Goal: Information Seeking & Learning: Learn about a topic

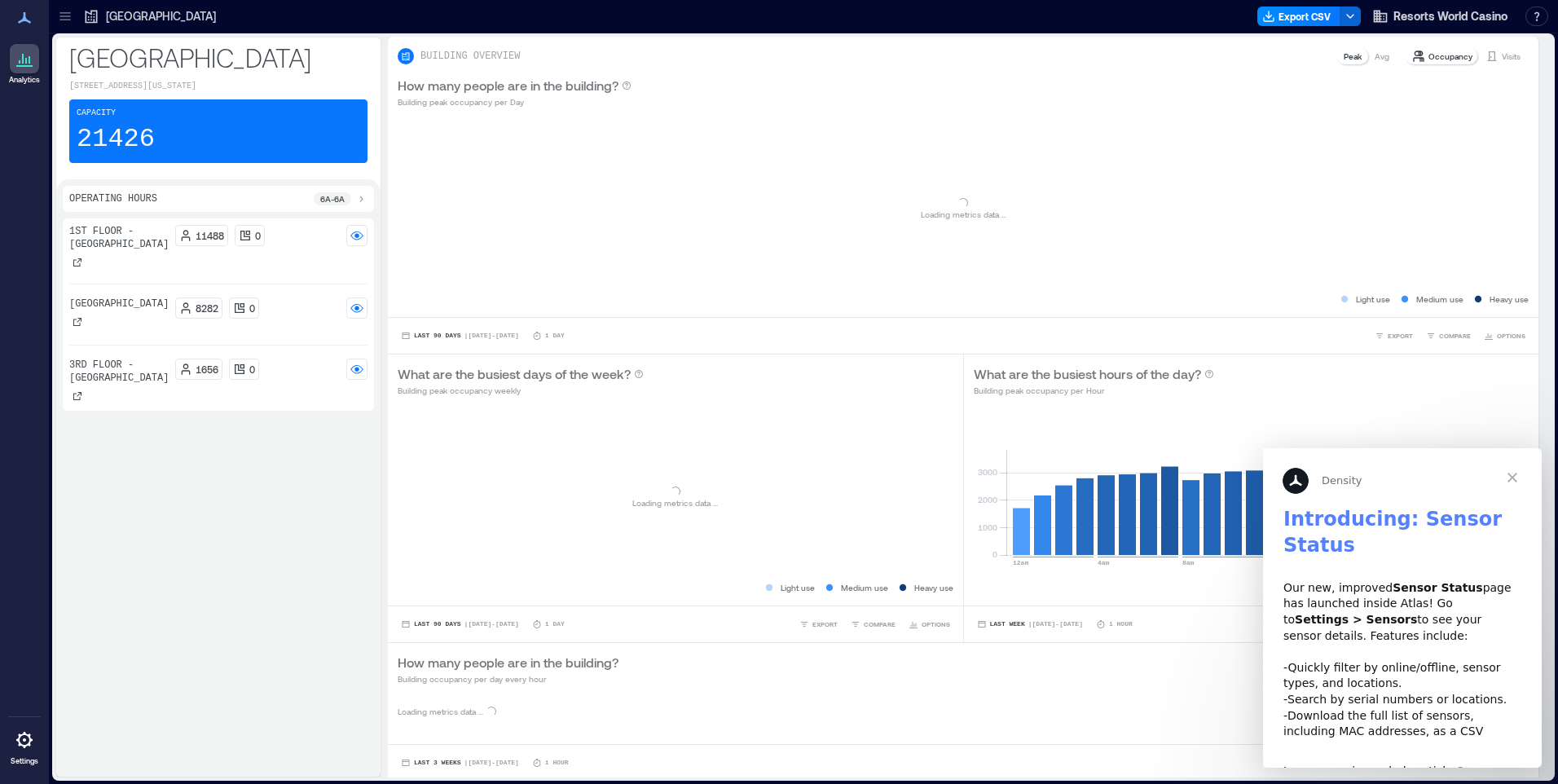
click at [1510, 481] on span "Close" at bounding box center [1512, 477] width 58 height 58
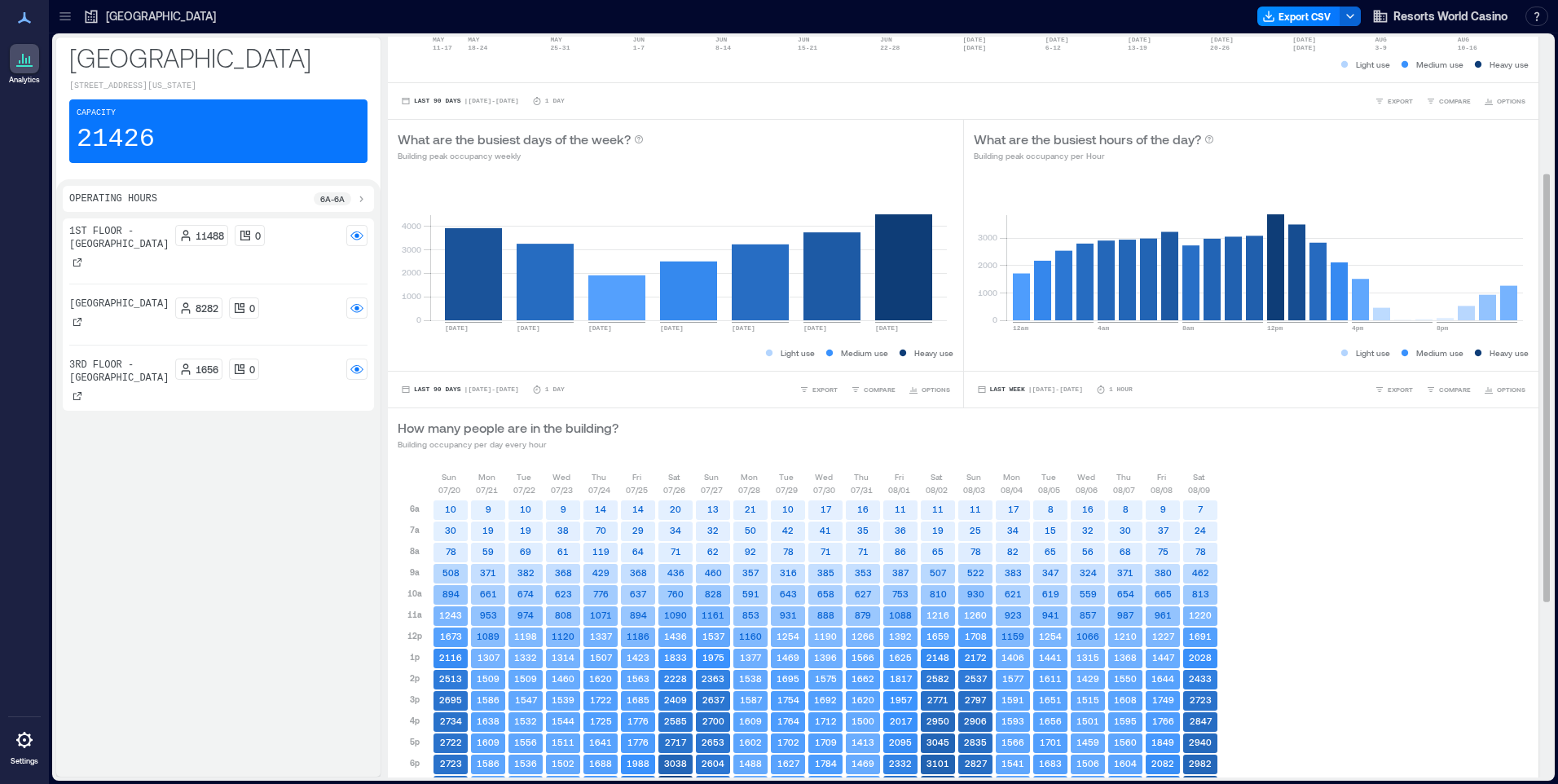
scroll to position [215, 0]
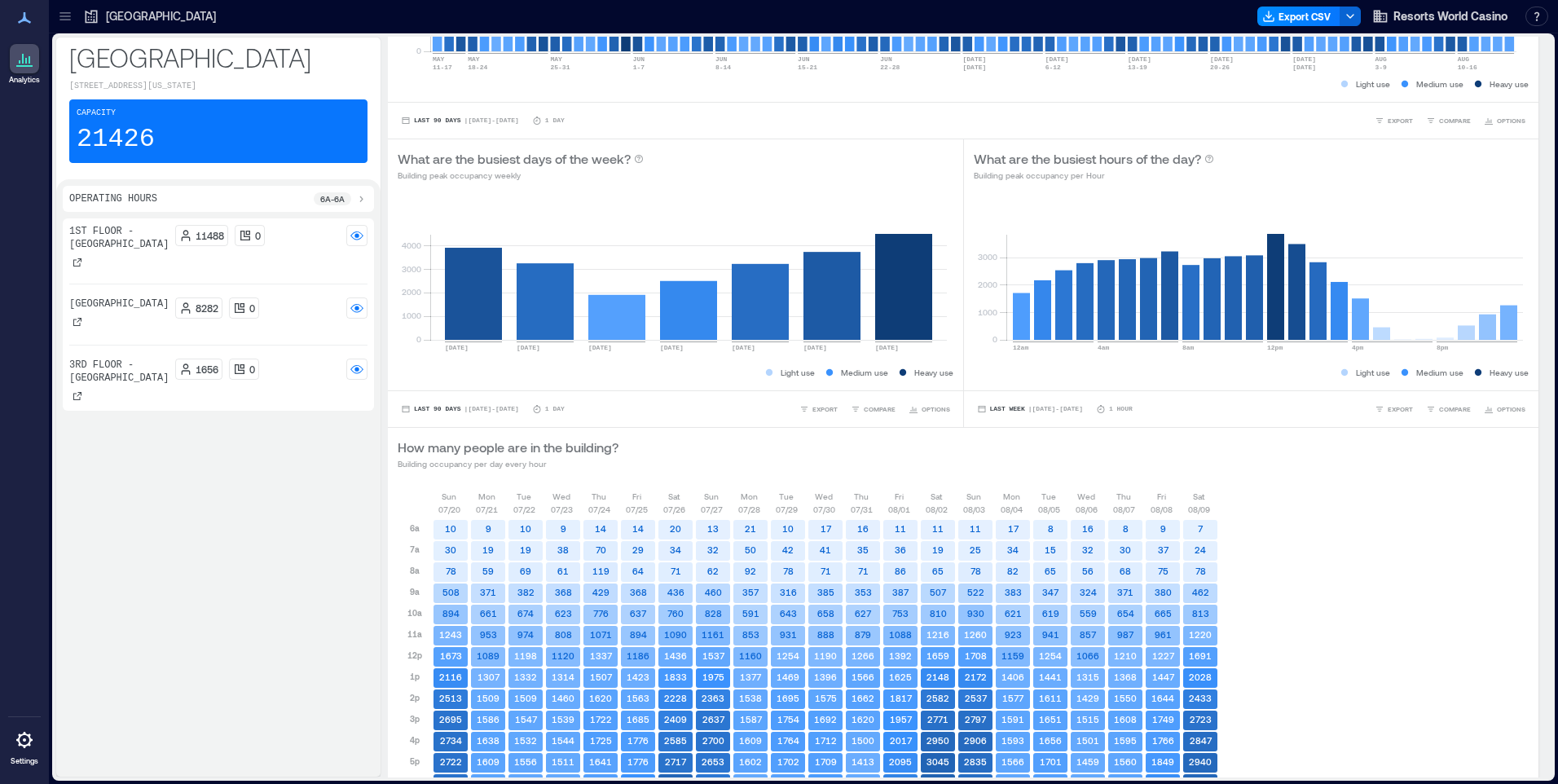
click at [358, 201] on icon at bounding box center [360, 198] width 13 height 13
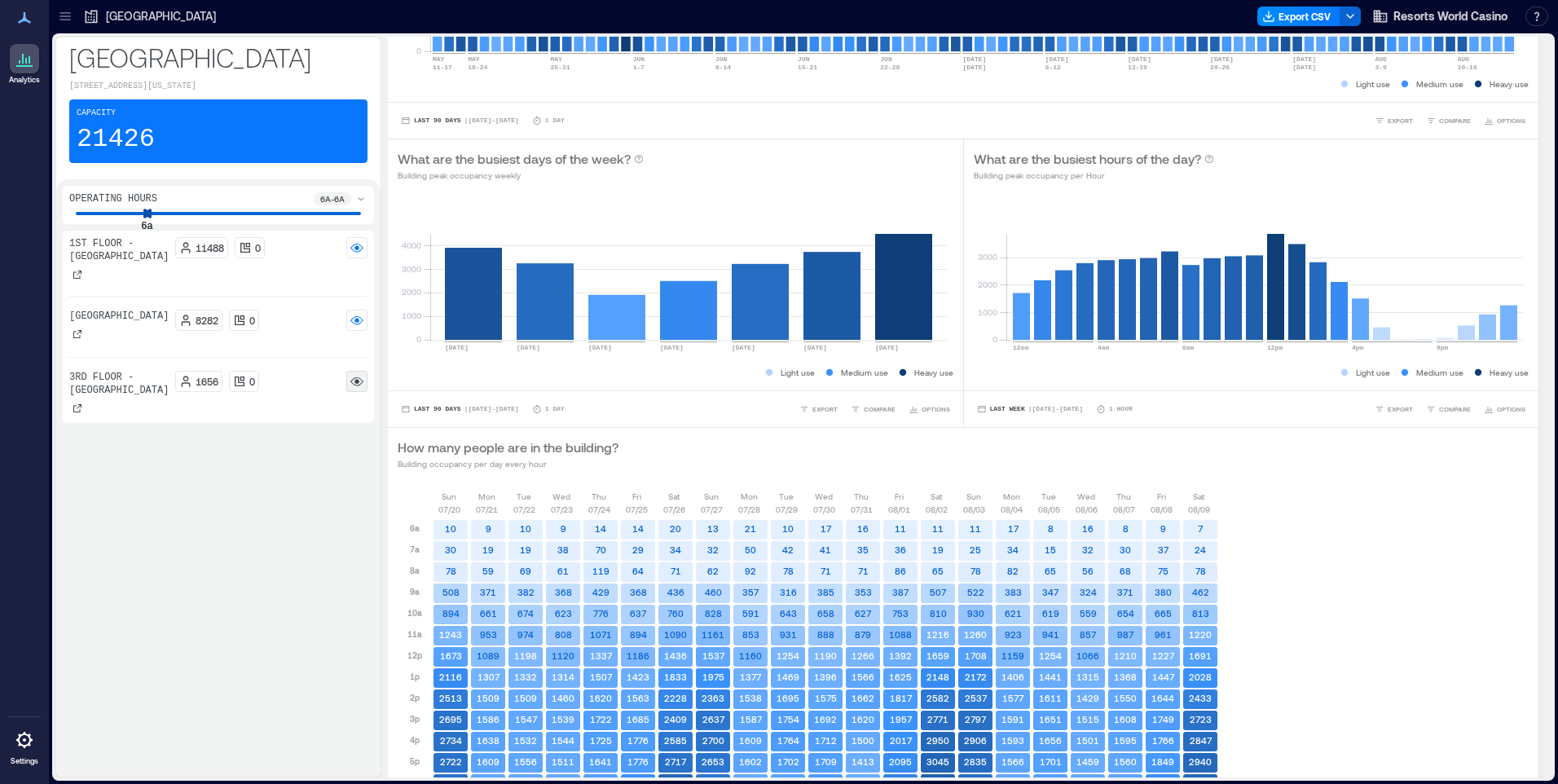
click at [359, 384] on circle at bounding box center [356, 381] width 4 height 4
click at [161, 214] on icon at bounding box center [159, 213] width 10 height 10
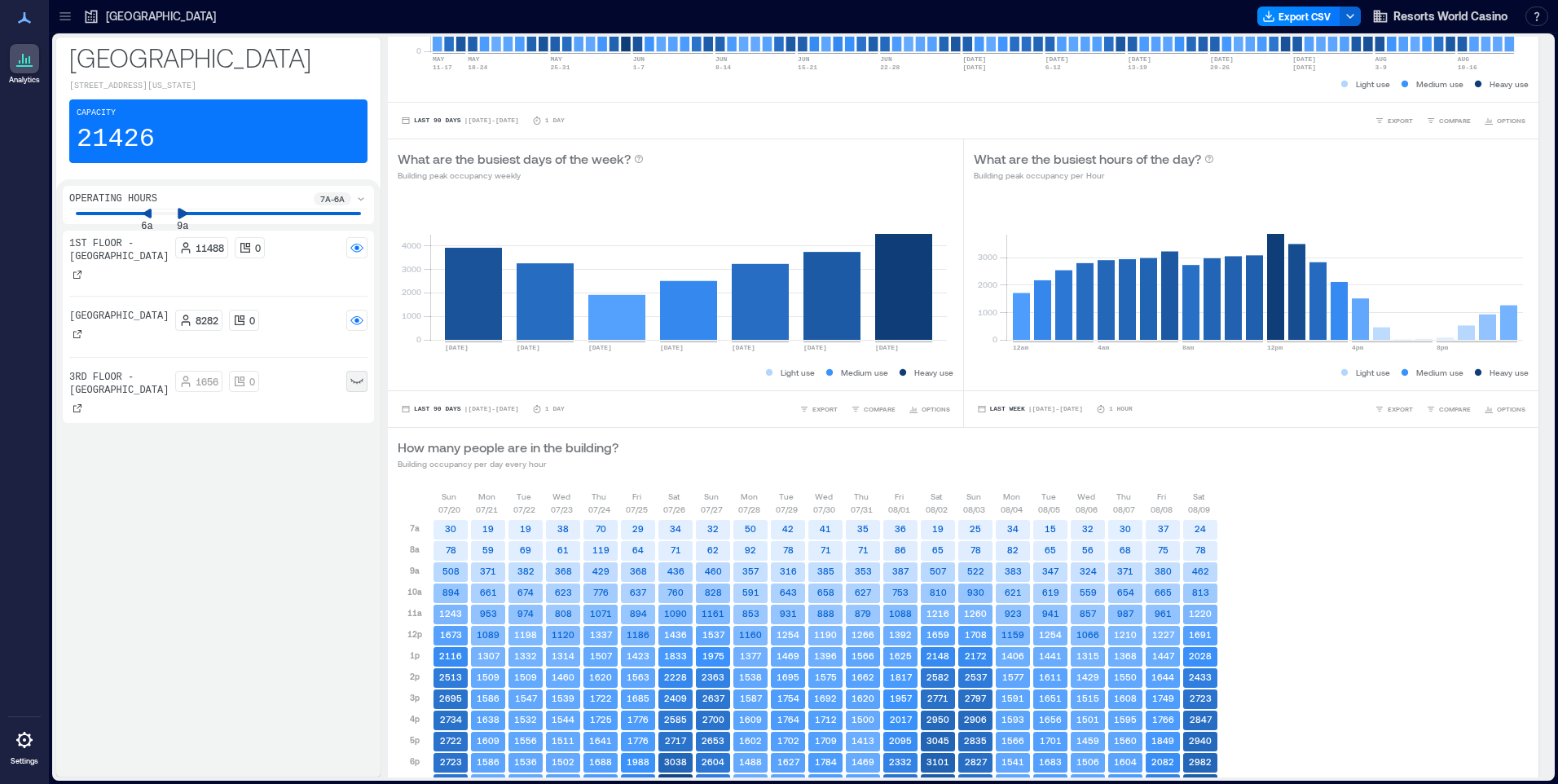
click at [181, 216] on icon at bounding box center [184, 213] width 10 height 10
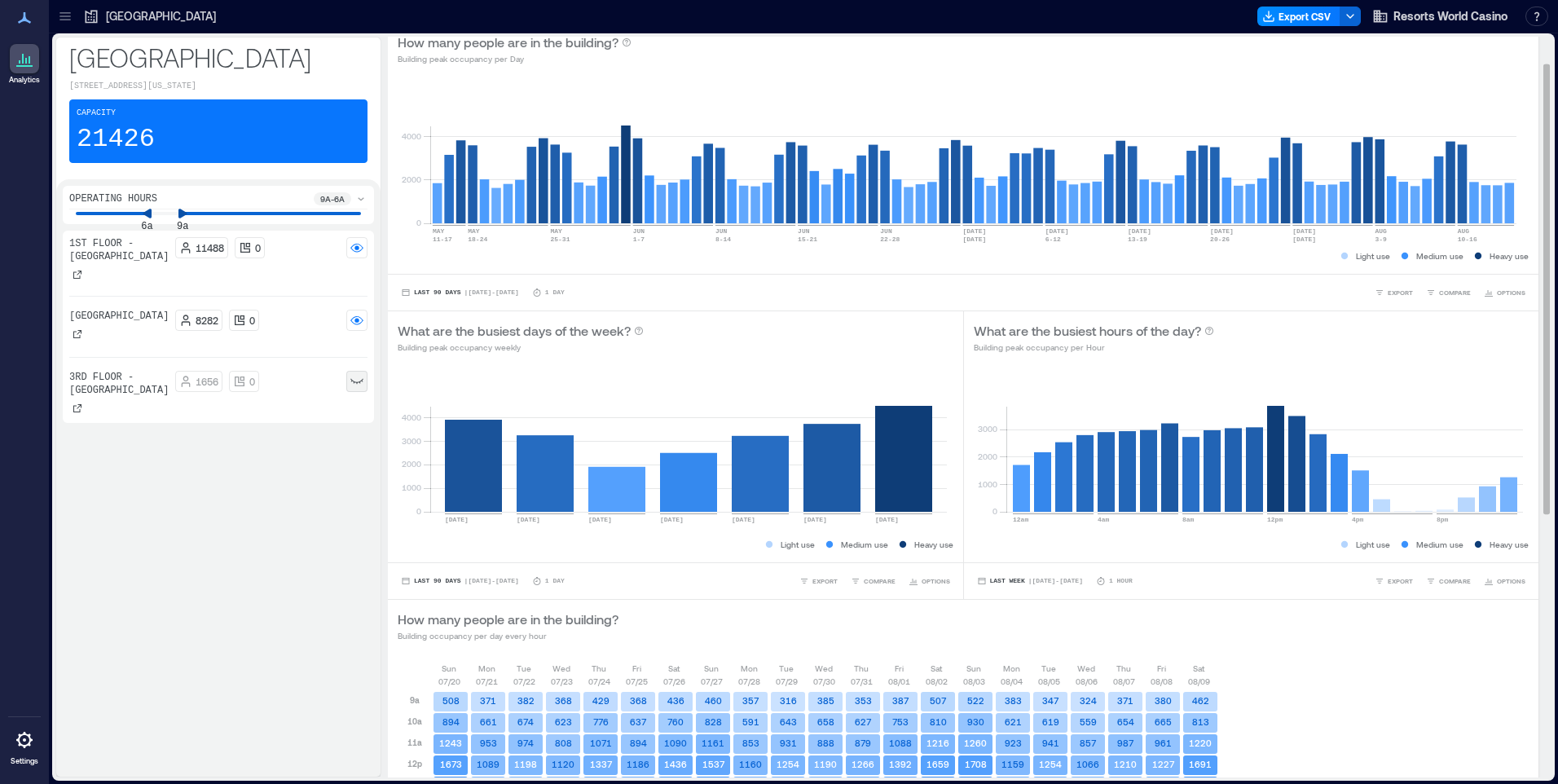
scroll to position [0, 0]
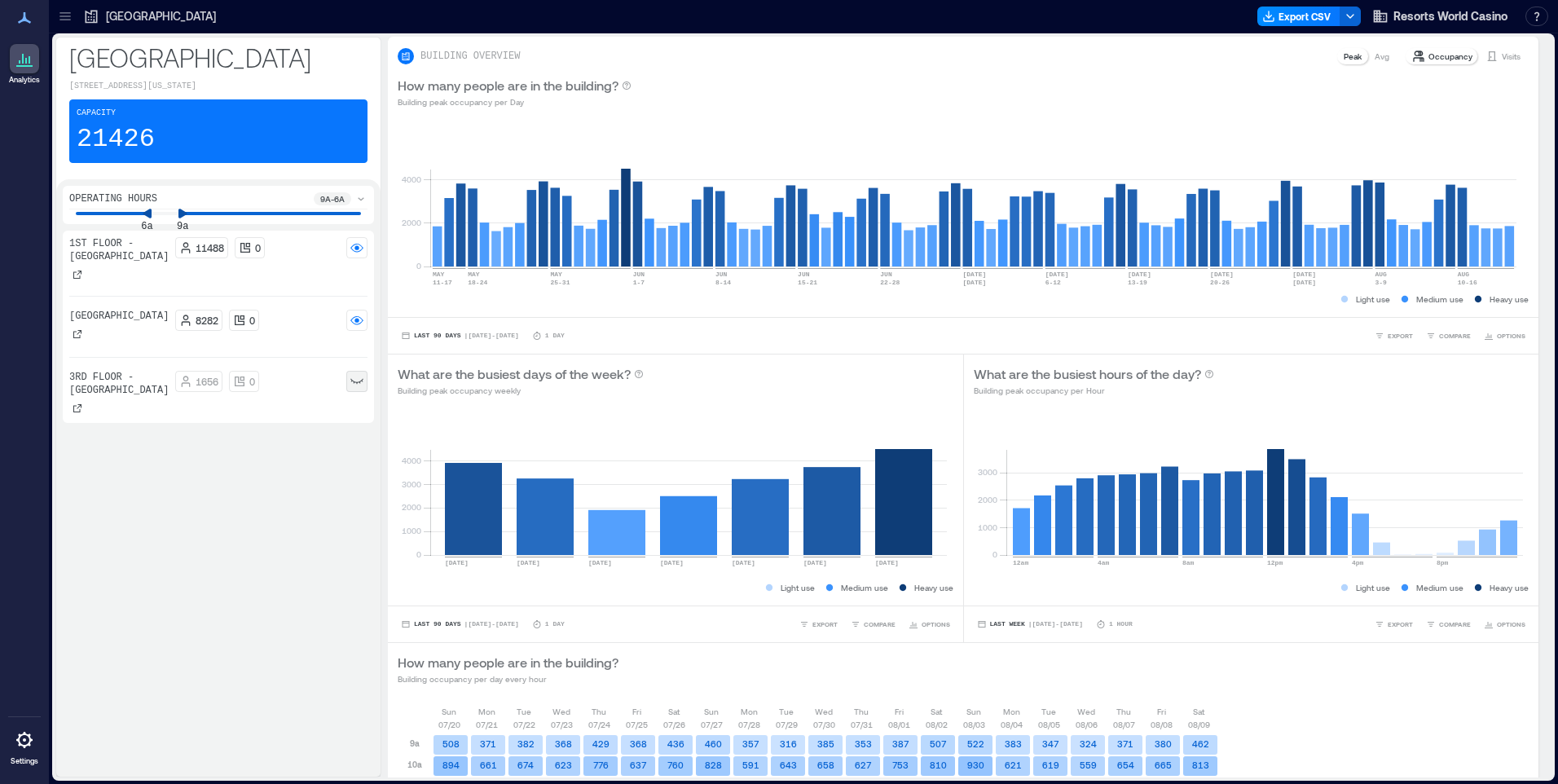
click at [67, 17] on icon at bounding box center [64, 16] width 16 height 16
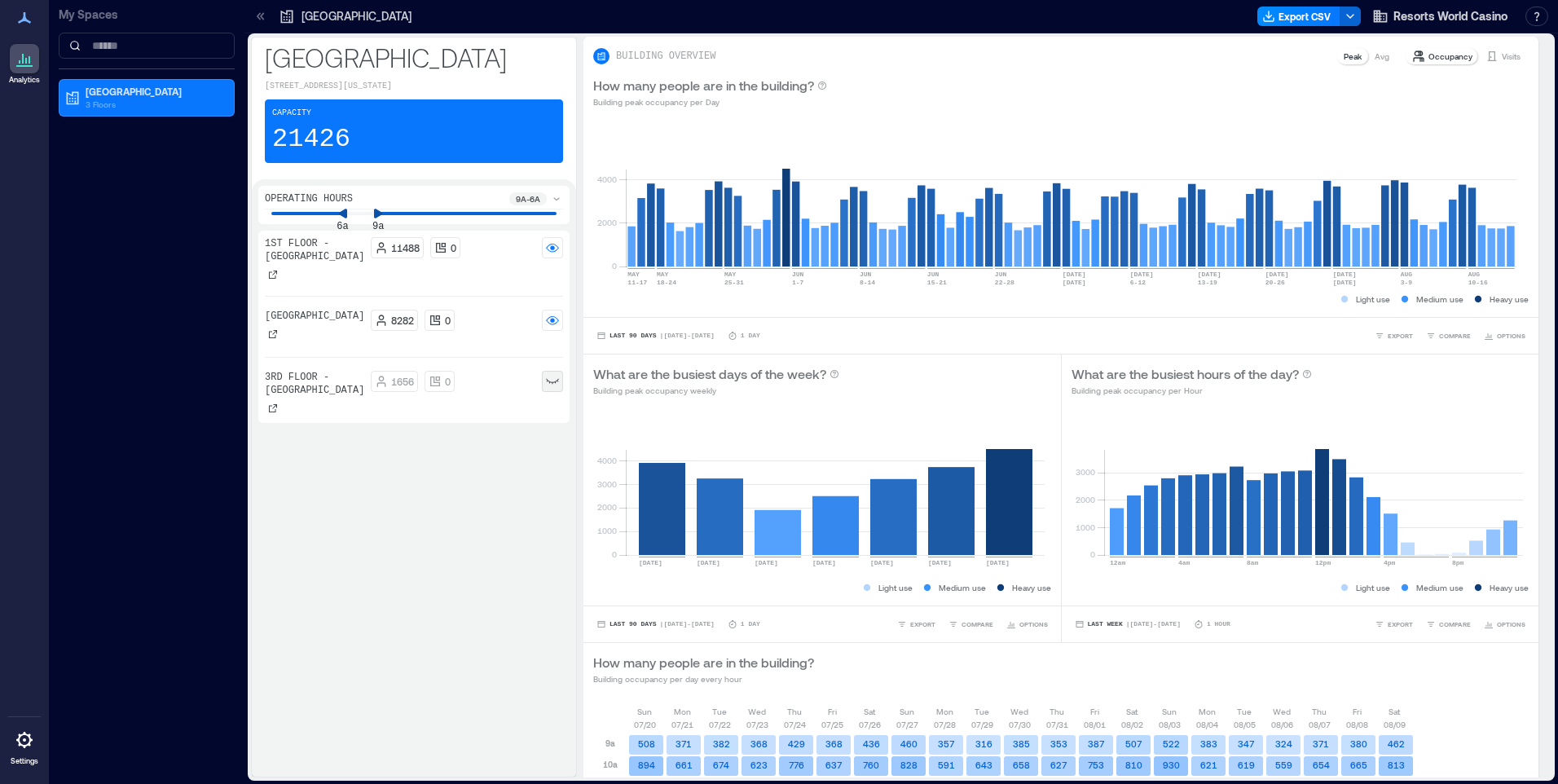
click at [21, 16] on icon at bounding box center [24, 18] width 19 height 19
click at [21, 58] on icon at bounding box center [24, 58] width 19 height 19
click at [261, 15] on icon at bounding box center [262, 15] width 4 height 8
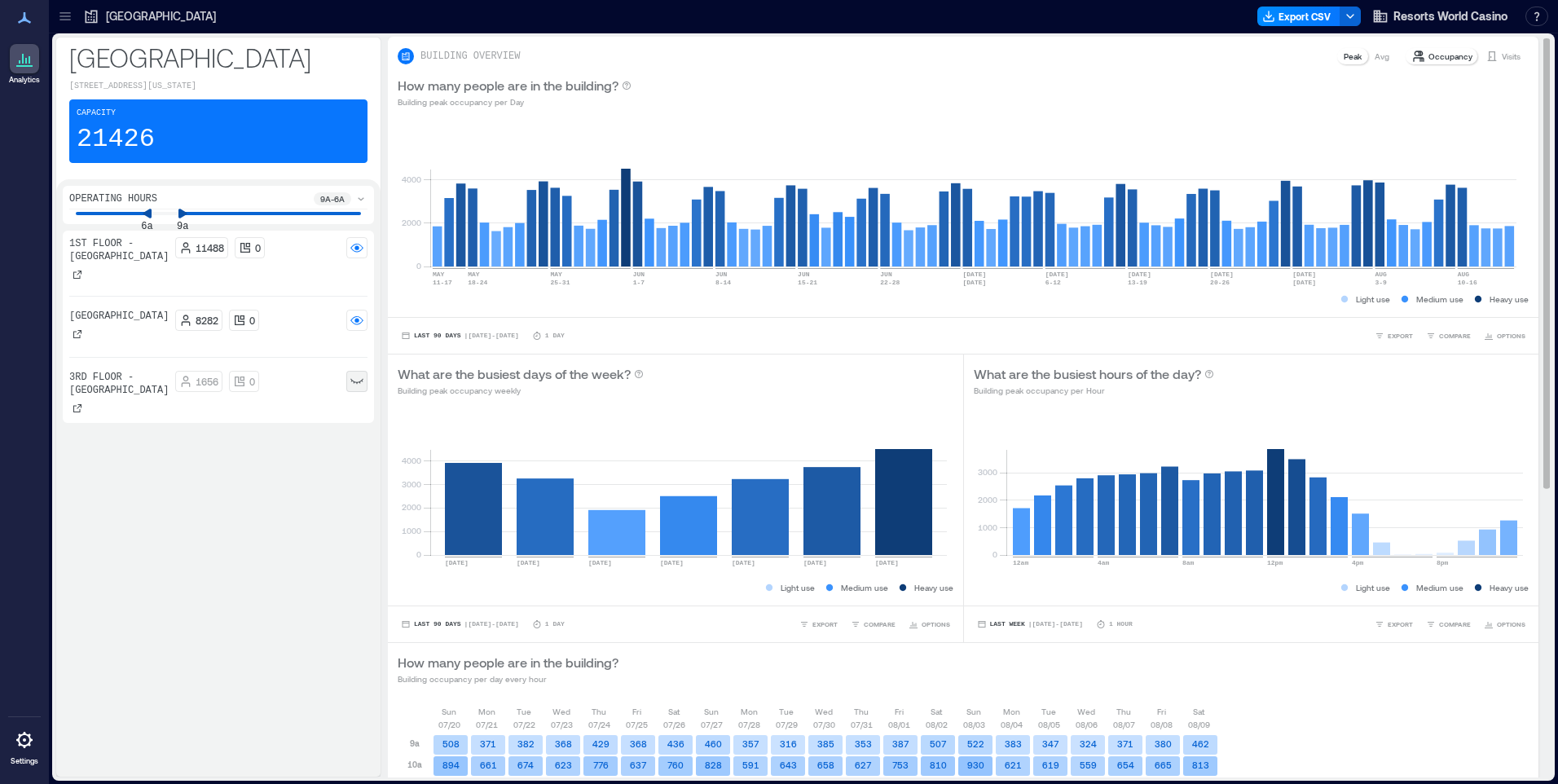
click at [1428, 56] on p "Occupancy" at bounding box center [1450, 56] width 44 height 13
click at [1502, 53] on p "Visits" at bounding box center [1511, 56] width 19 height 13
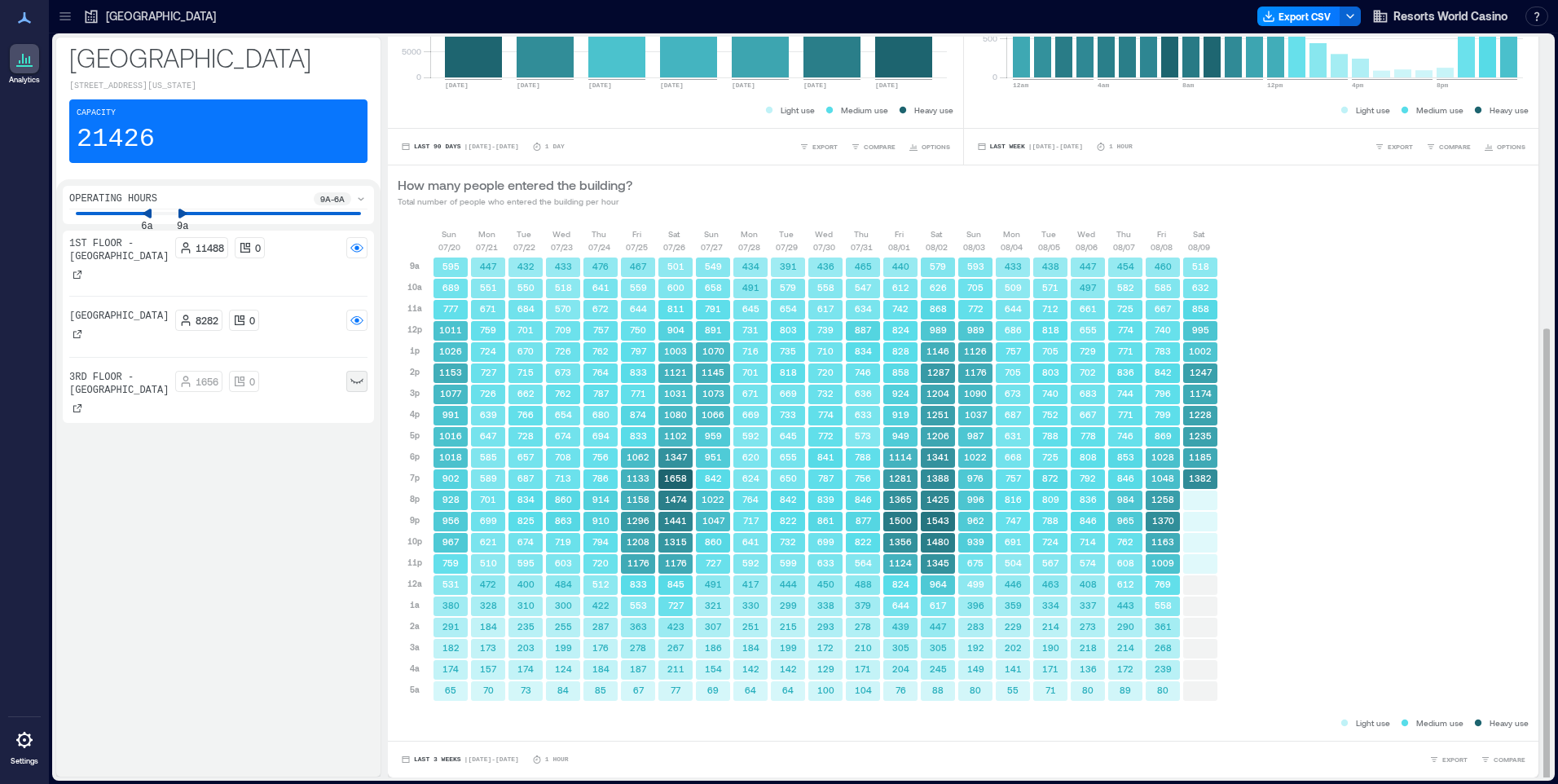
scroll to position [2, 0]
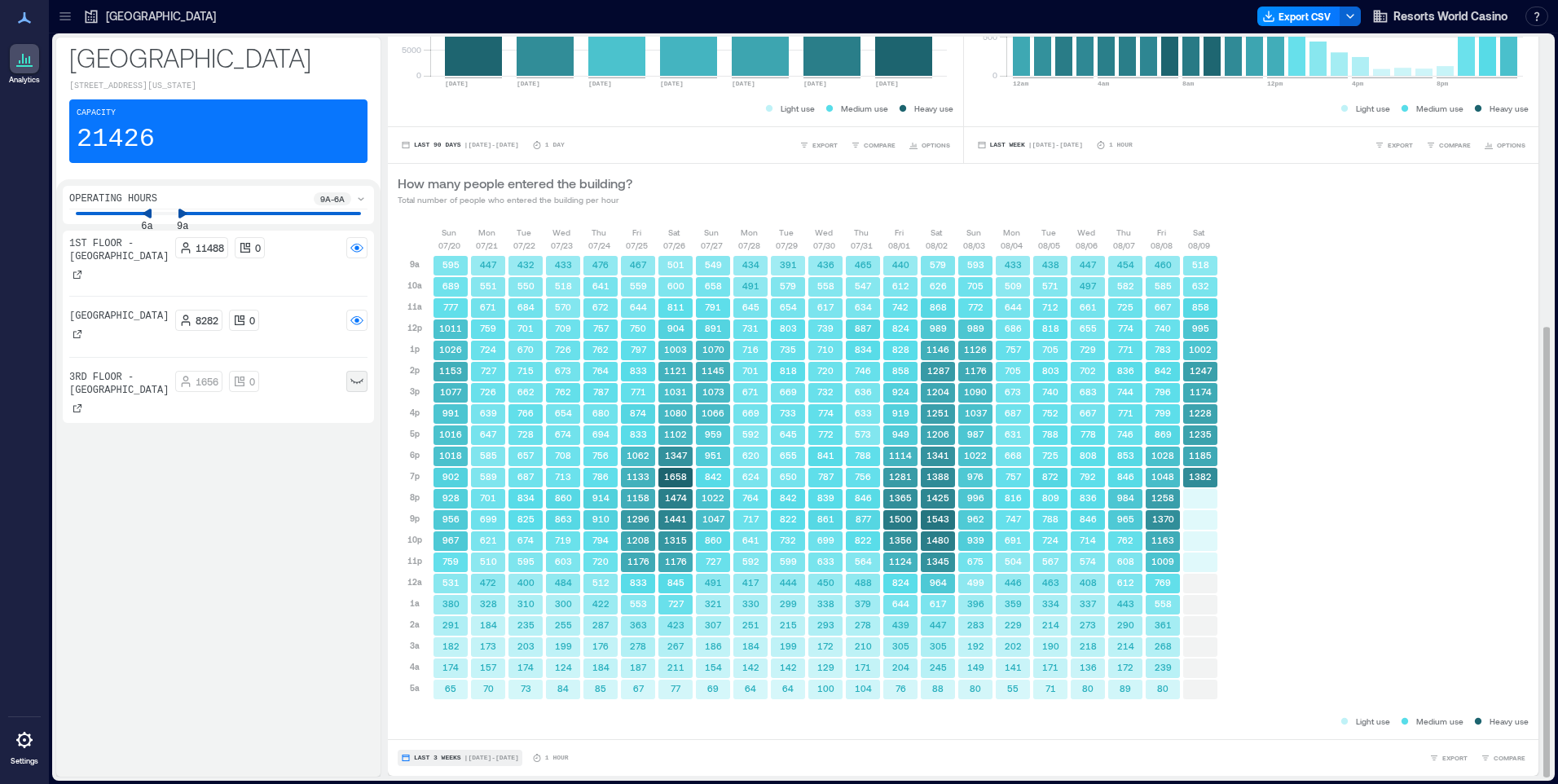
click at [406, 758] on icon "button" at bounding box center [406, 758] width 10 height 10
click at [441, 661] on span "Last 7 Days" at bounding box center [439, 664] width 53 height 11
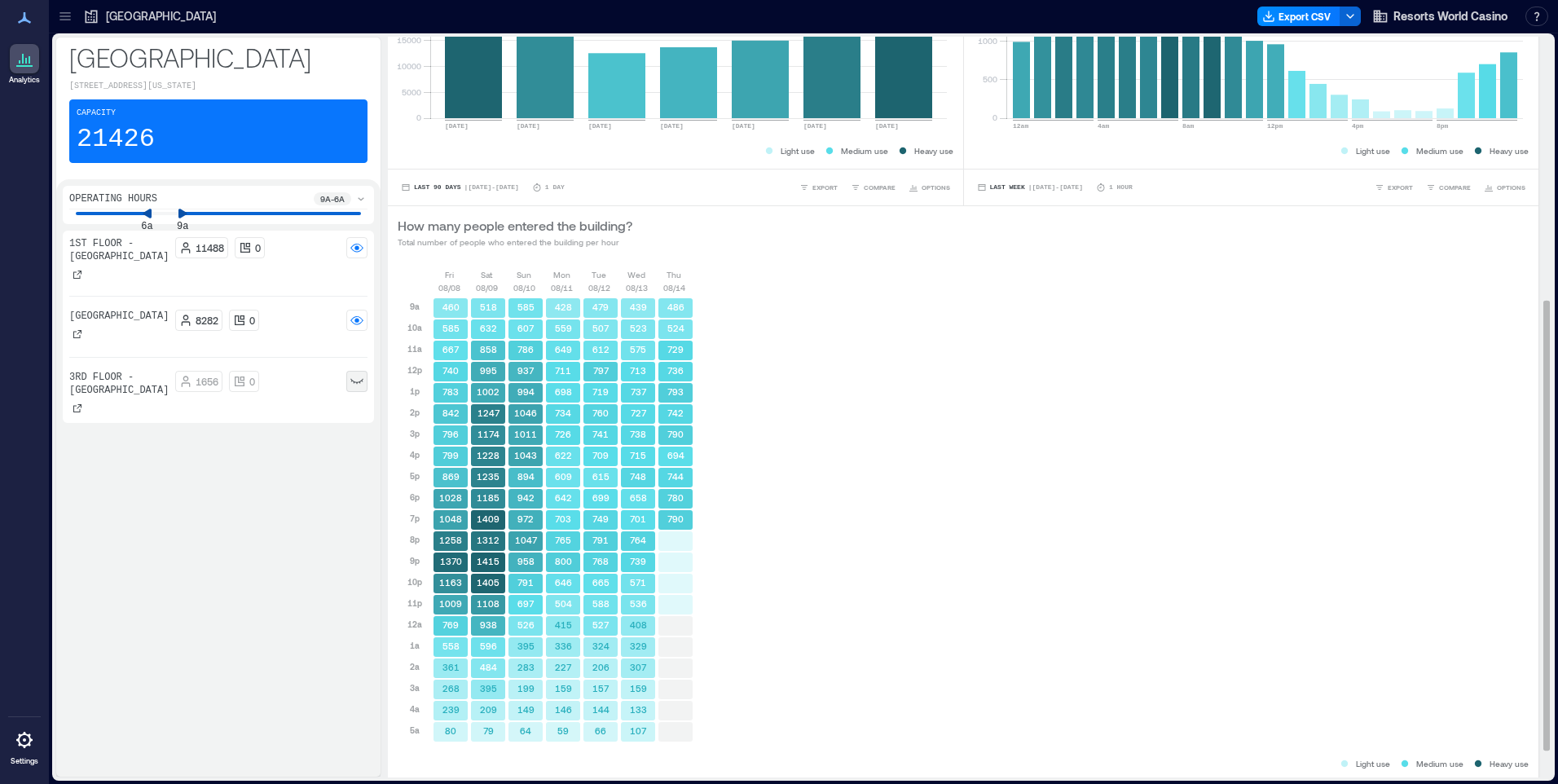
scroll to position [437, 0]
click at [175, 215] on icon at bounding box center [170, 213] width 11 height 11
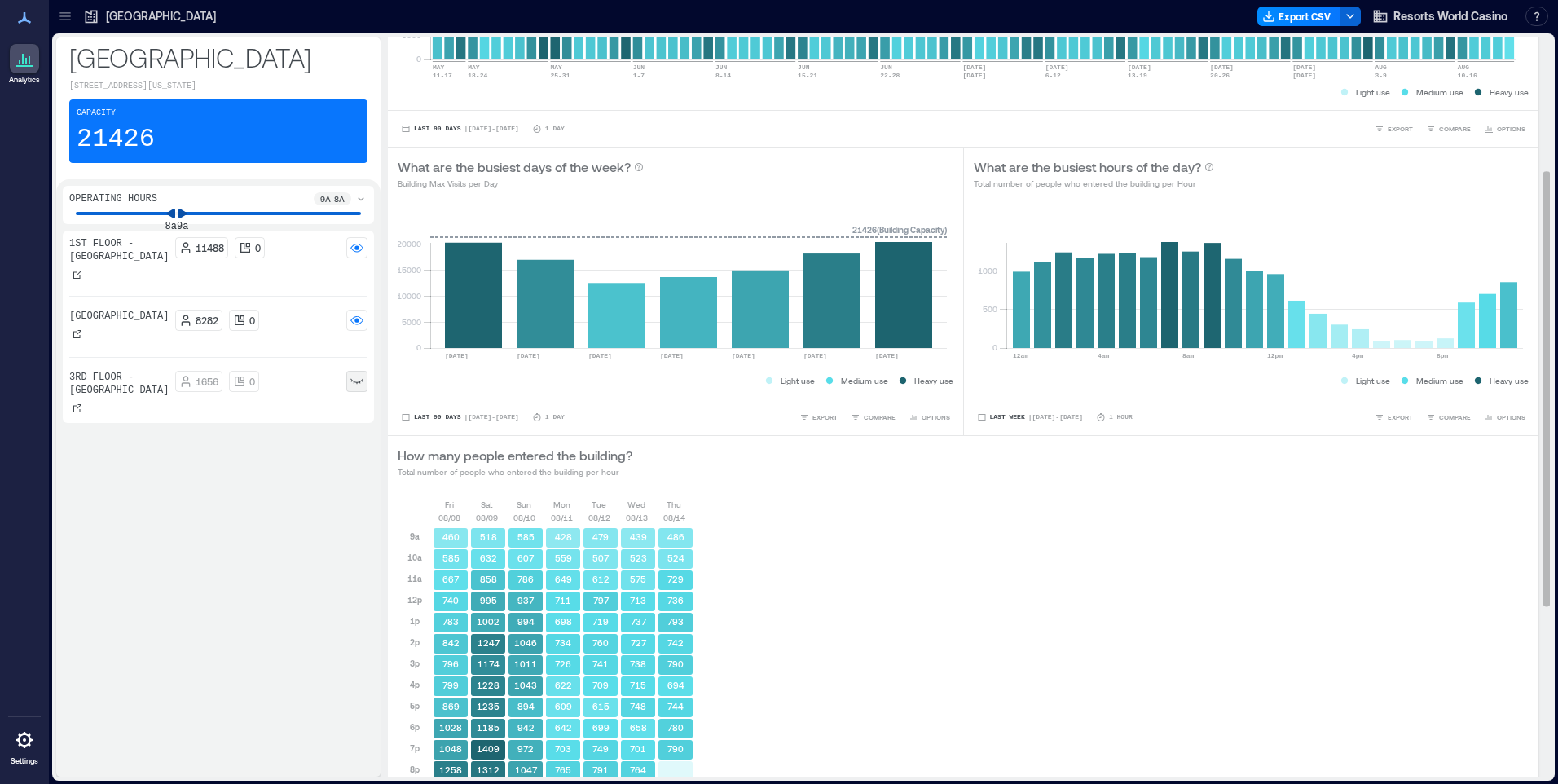
scroll to position [194, 0]
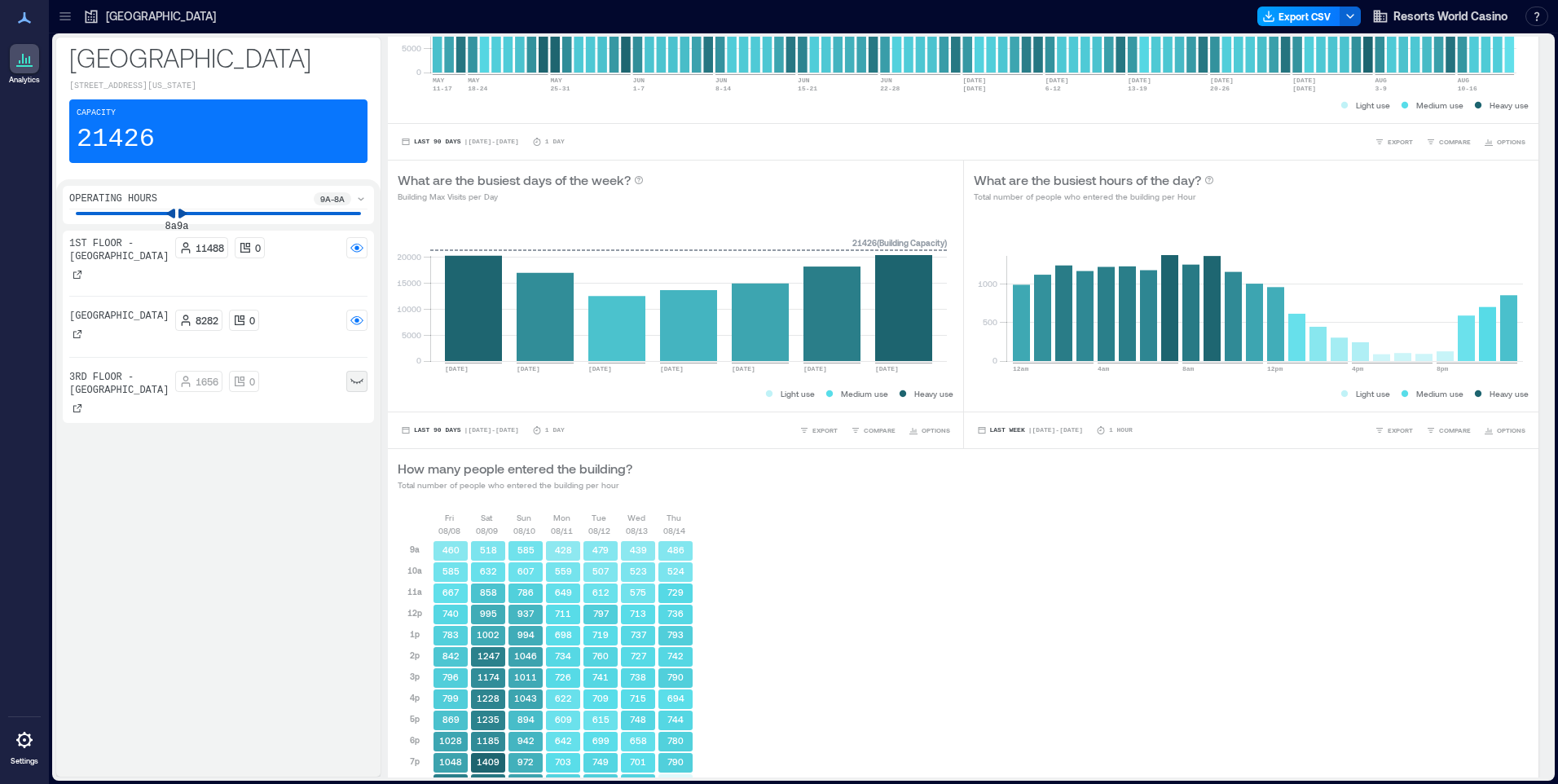
click at [1305, 11] on button "Export CSV" at bounding box center [1299, 16] width 83 height 19
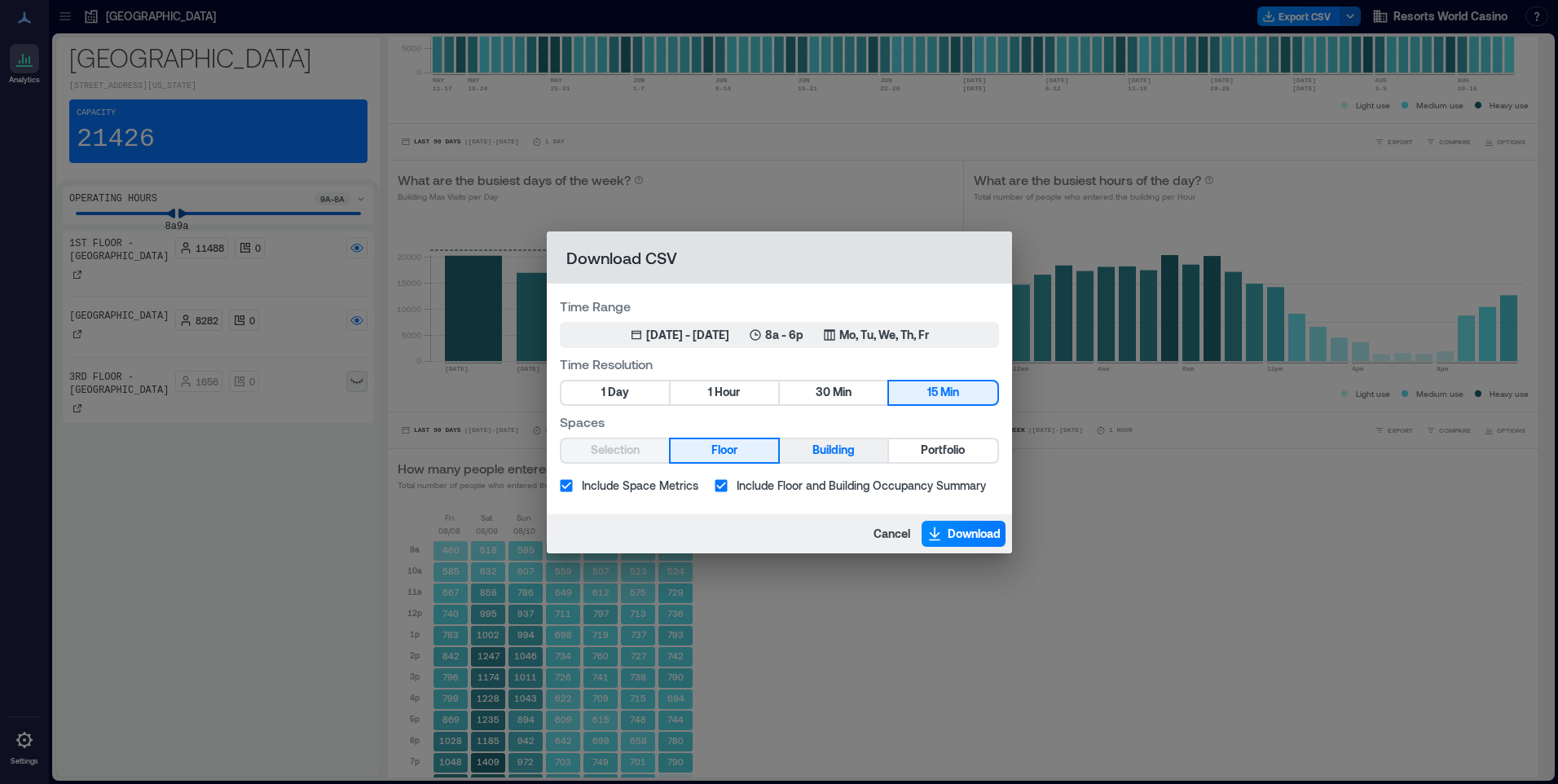
click at [843, 453] on span "Building" at bounding box center [834, 450] width 42 height 20
click at [603, 392] on span "1" at bounding box center [604, 392] width 4 height 20
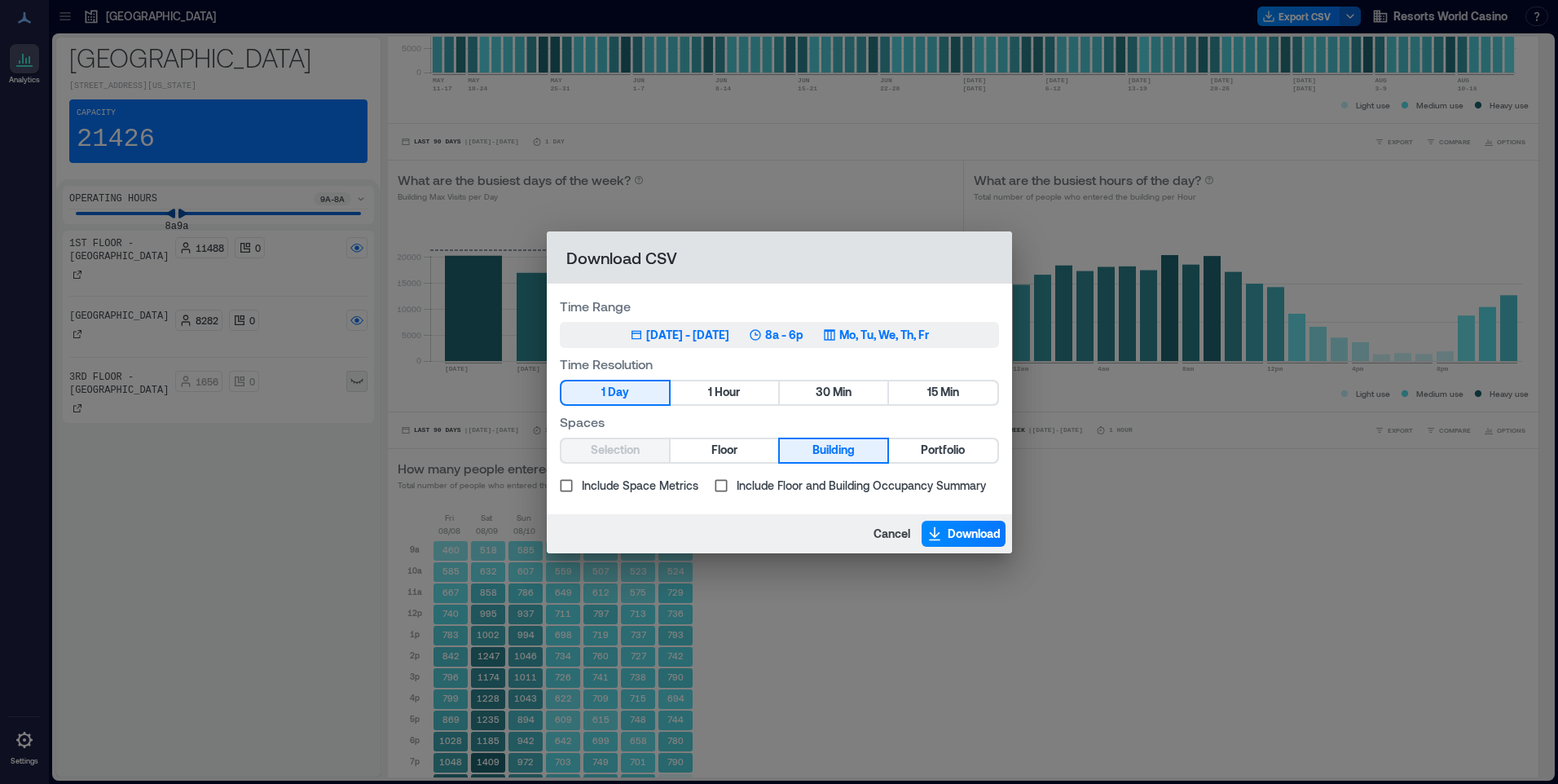
click at [717, 332] on div "May 15, 2025 - Aug 14, 2025" at bounding box center [687, 335] width 83 height 16
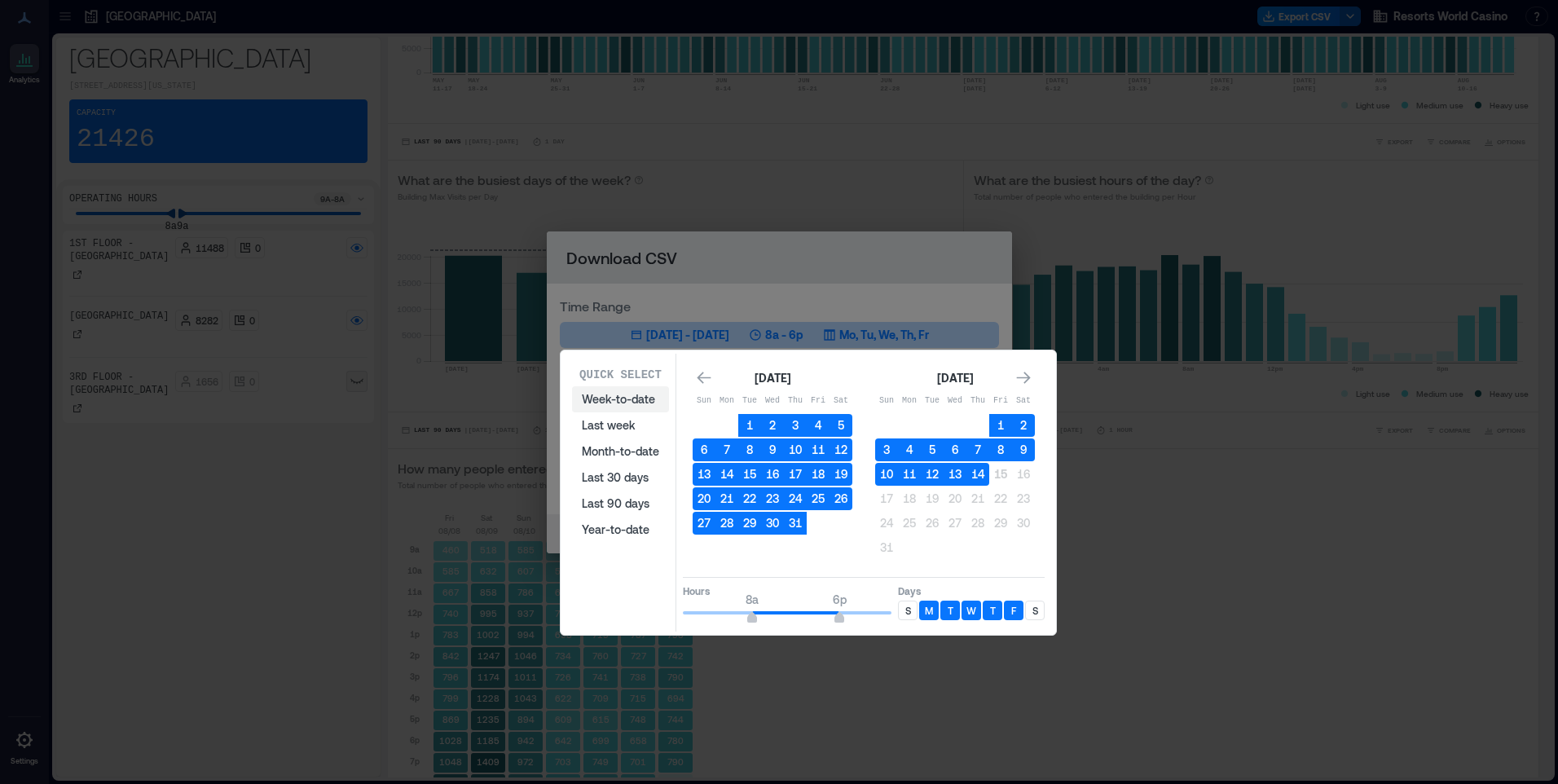
click at [637, 399] on button "Week-to-date" at bounding box center [620, 399] width 97 height 26
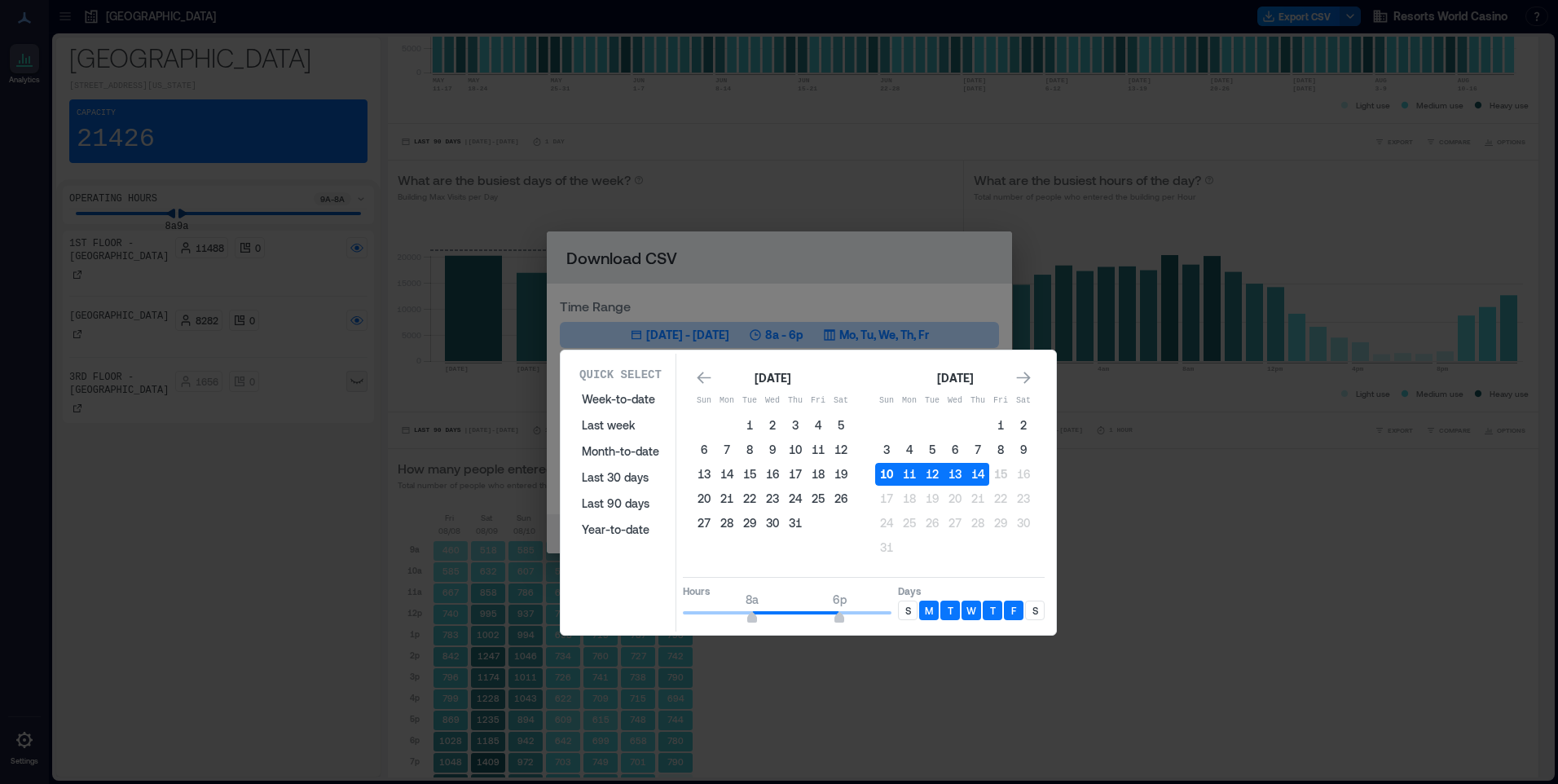
click at [890, 473] on button "10" at bounding box center [887, 474] width 23 height 23
click at [977, 474] on button "14" at bounding box center [977, 474] width 23 height 23
click at [959, 475] on button "13" at bounding box center [954, 474] width 23 height 23
click at [976, 475] on button "14" at bounding box center [977, 474] width 23 height 23
click at [1037, 609] on div "S" at bounding box center [1035, 610] width 19 height 19
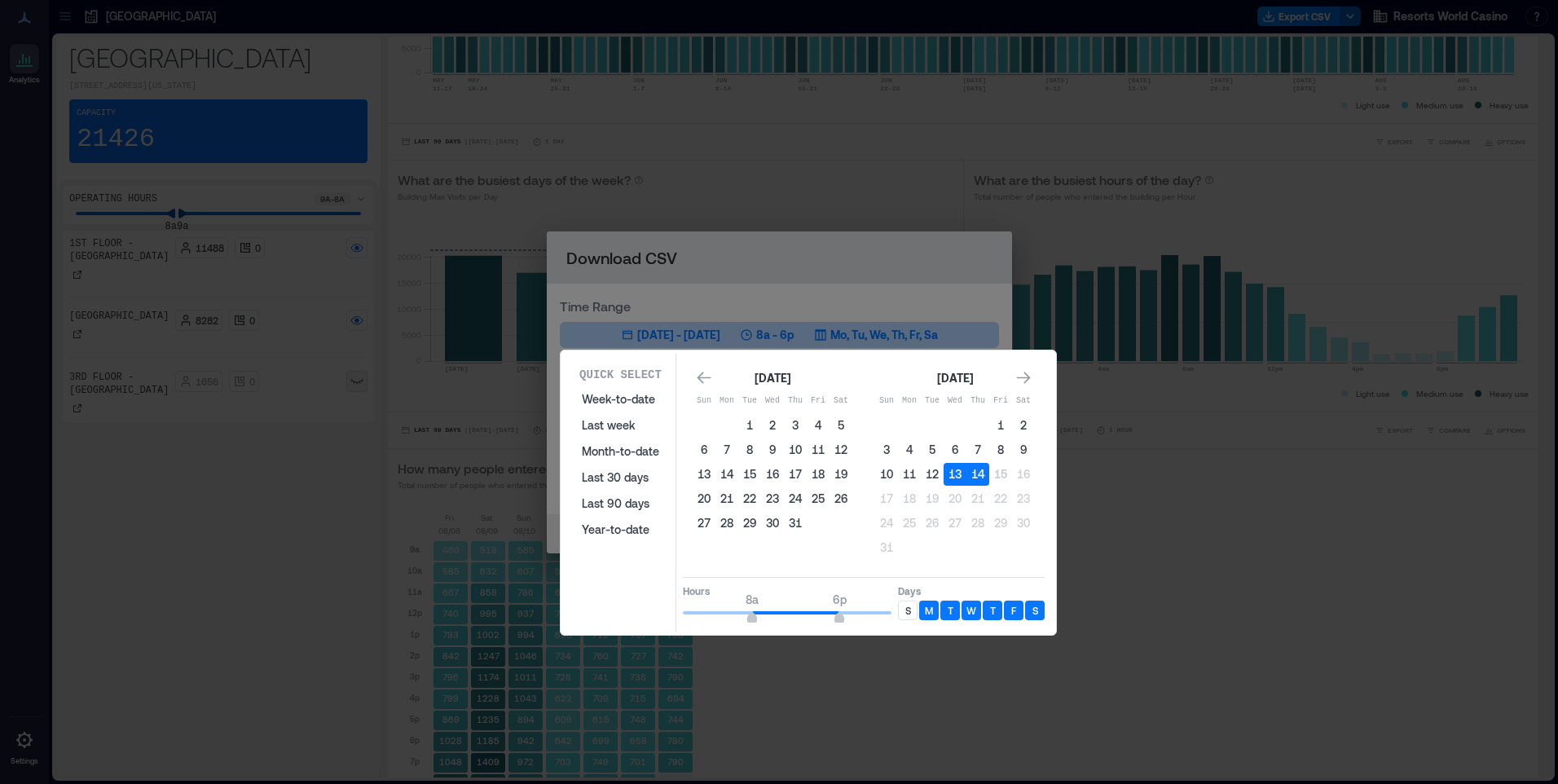
click at [910, 603] on div "S" at bounding box center [908, 610] width 19 height 19
click at [1027, 379] on icon "Go to next month" at bounding box center [1023, 378] width 16 height 16
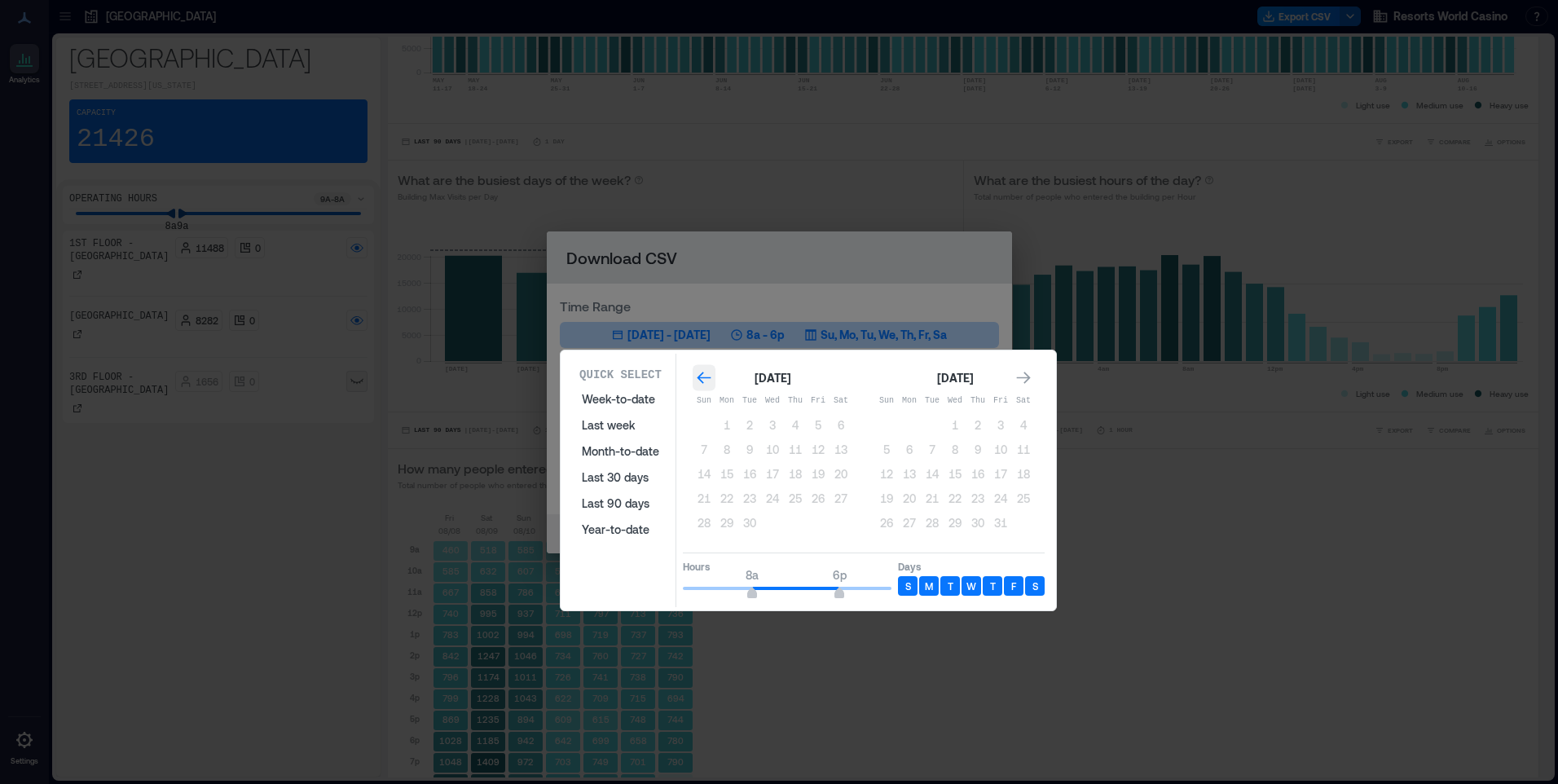
click at [701, 378] on icon "Go to previous month" at bounding box center [704, 377] width 14 height 12
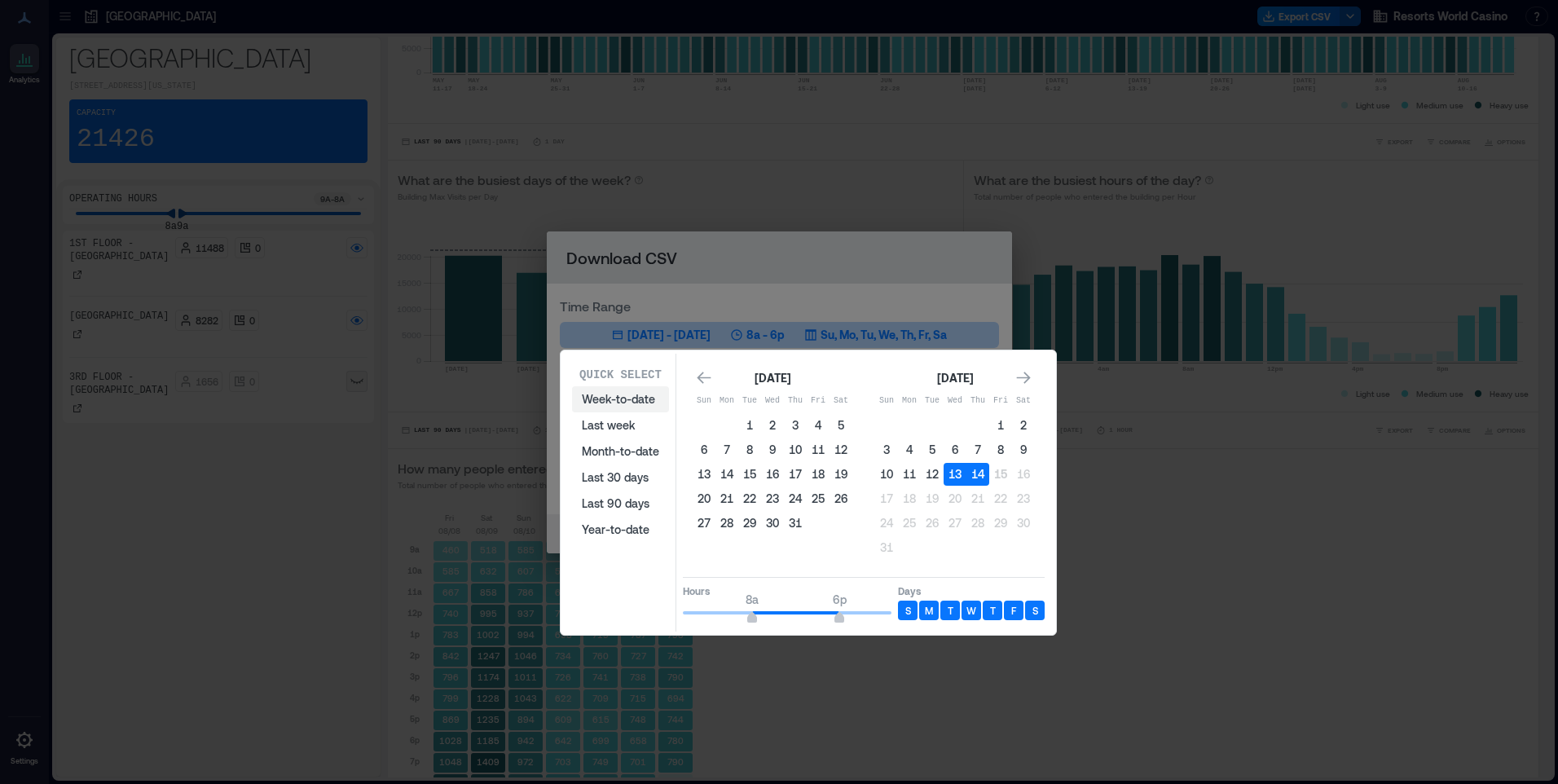
click at [624, 403] on button "Week-to-date" at bounding box center [620, 399] width 97 height 26
drag, startPoint x: 836, startPoint y: 360, endPoint x: 1063, endPoint y: 466, distance: 250.5
click at [0, 783] on div "Quick Select Week-to-date Last week Month-to-date Last 30 days Last 90 days Yea…" at bounding box center [0, 784] width 0 height 0
click at [615, 398] on button "Week-to-date" at bounding box center [620, 399] width 97 height 26
click at [842, 379] on div "July 2025" at bounding box center [772, 378] width 159 height 19
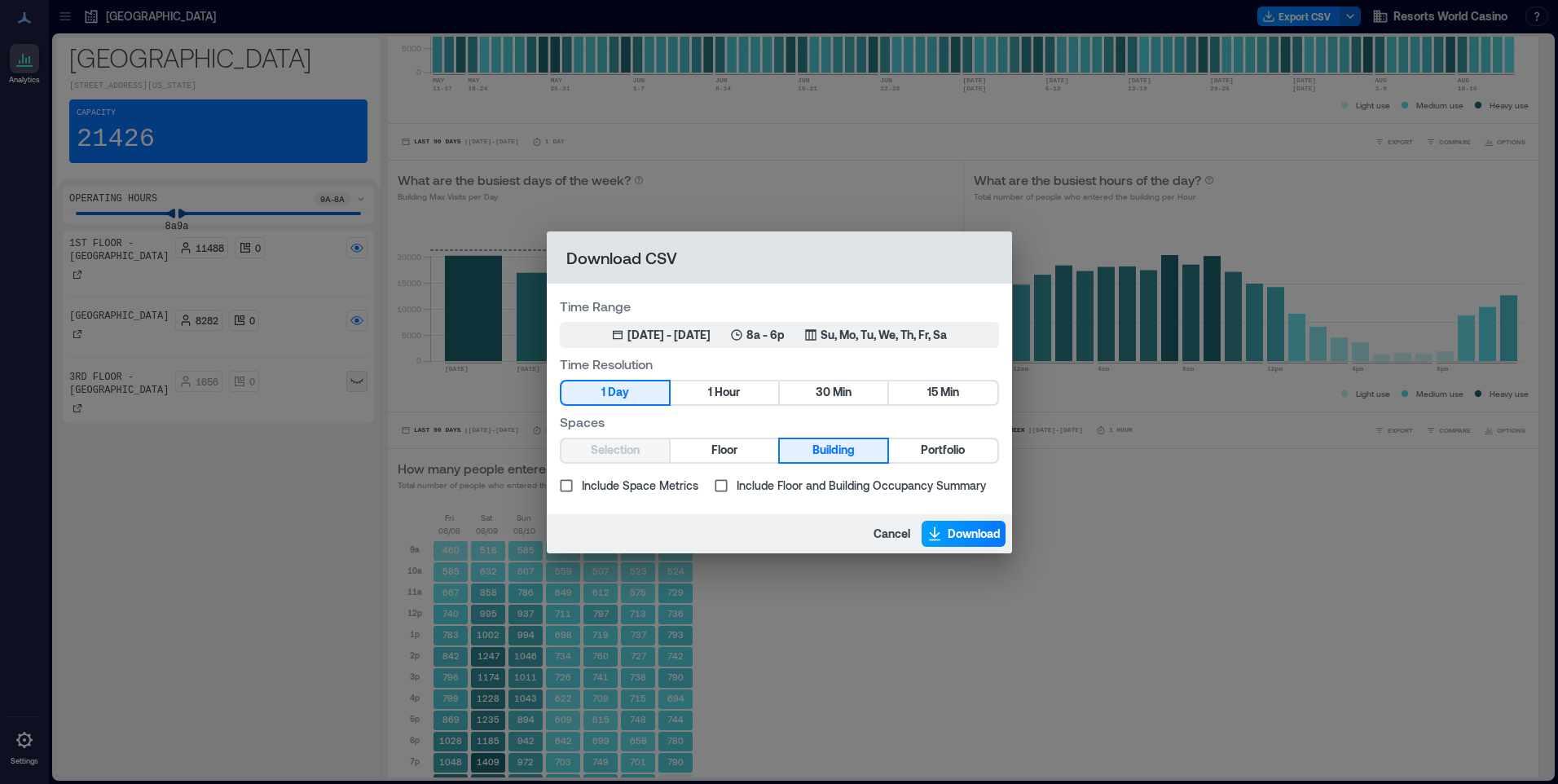
click at [971, 537] on span "Download" at bounding box center [974, 533] width 53 height 16
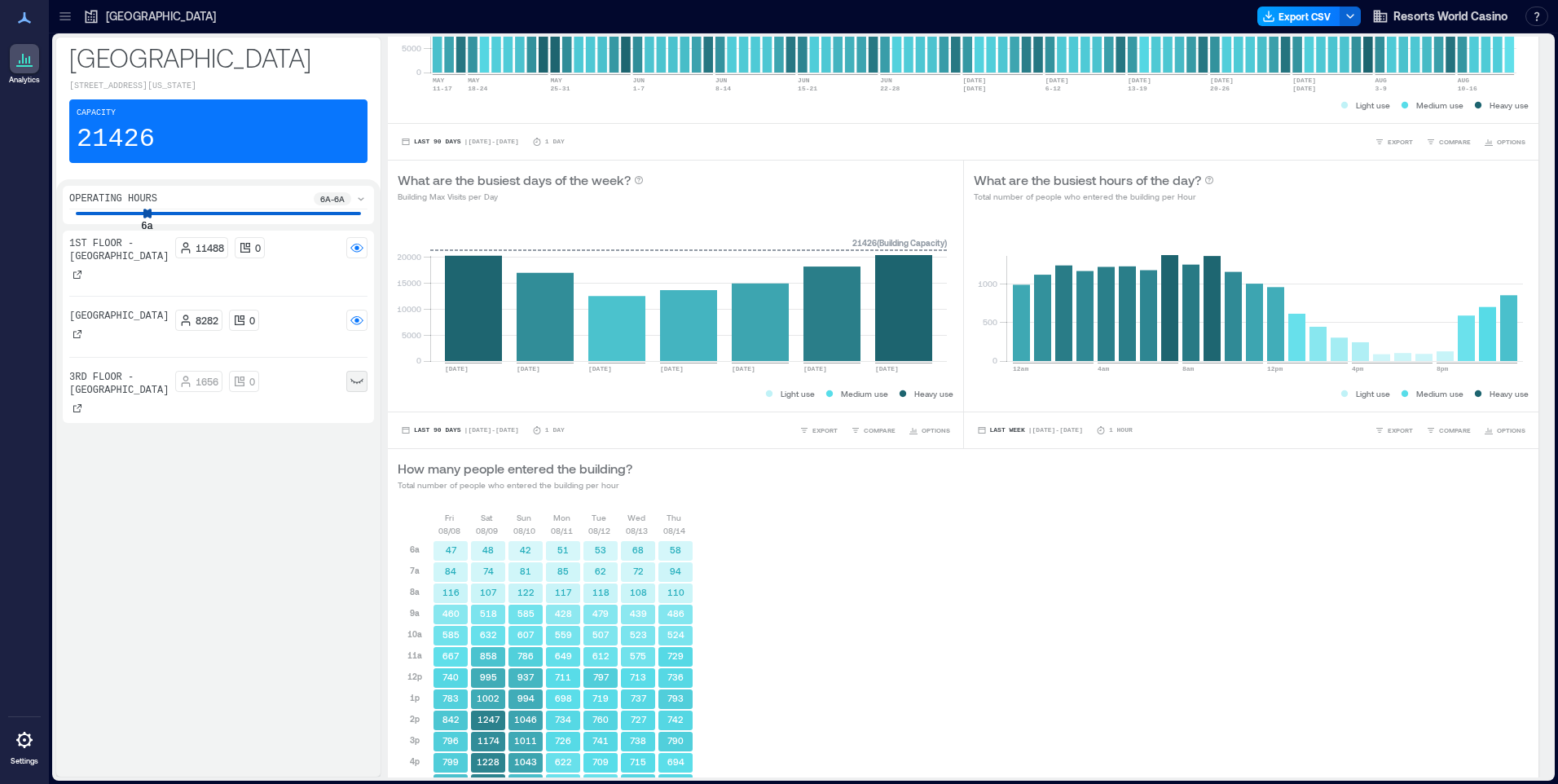
click at [1306, 11] on button "Export CSV" at bounding box center [1299, 16] width 83 height 19
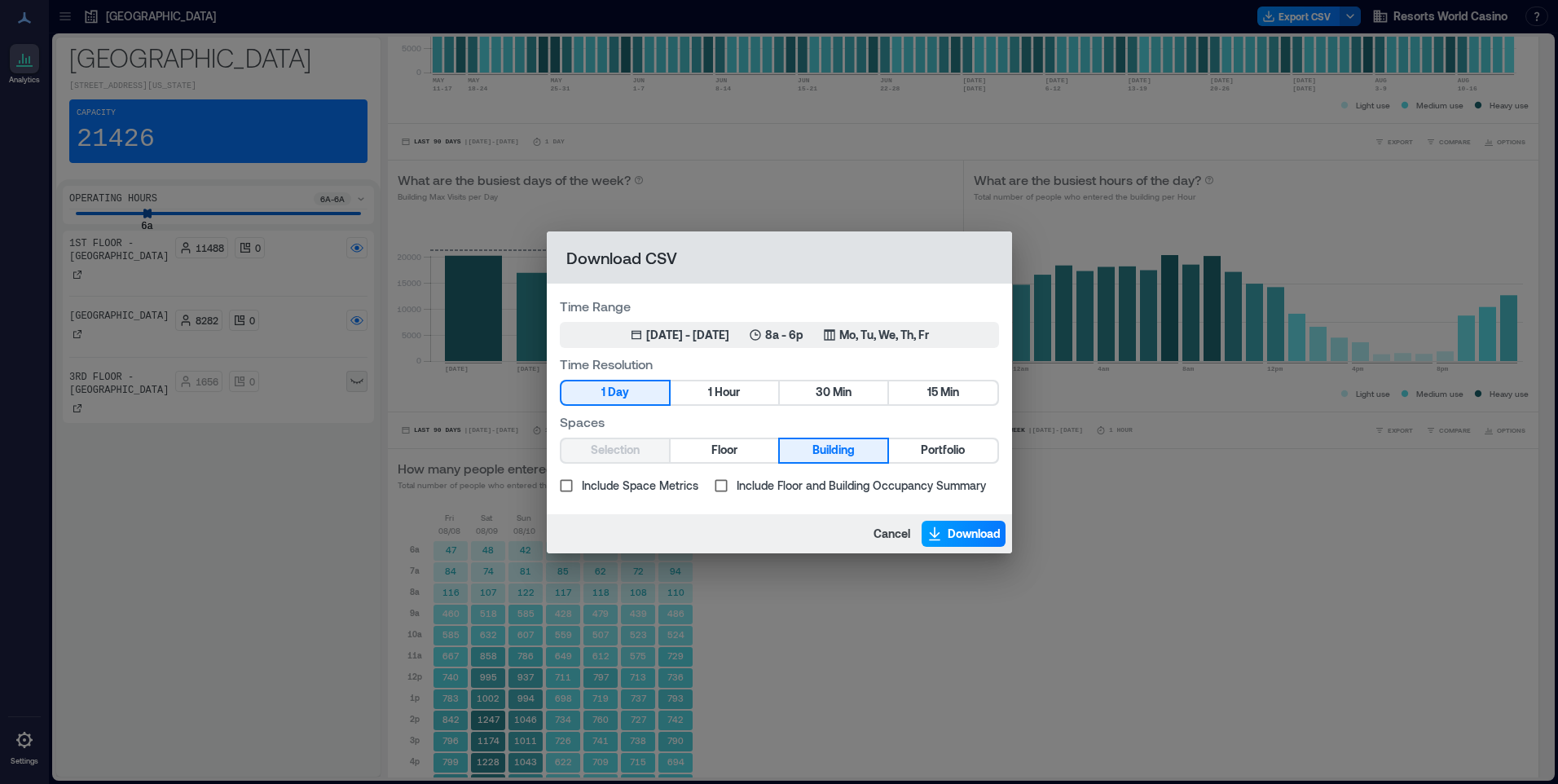
click at [960, 536] on span "Download" at bounding box center [974, 533] width 53 height 16
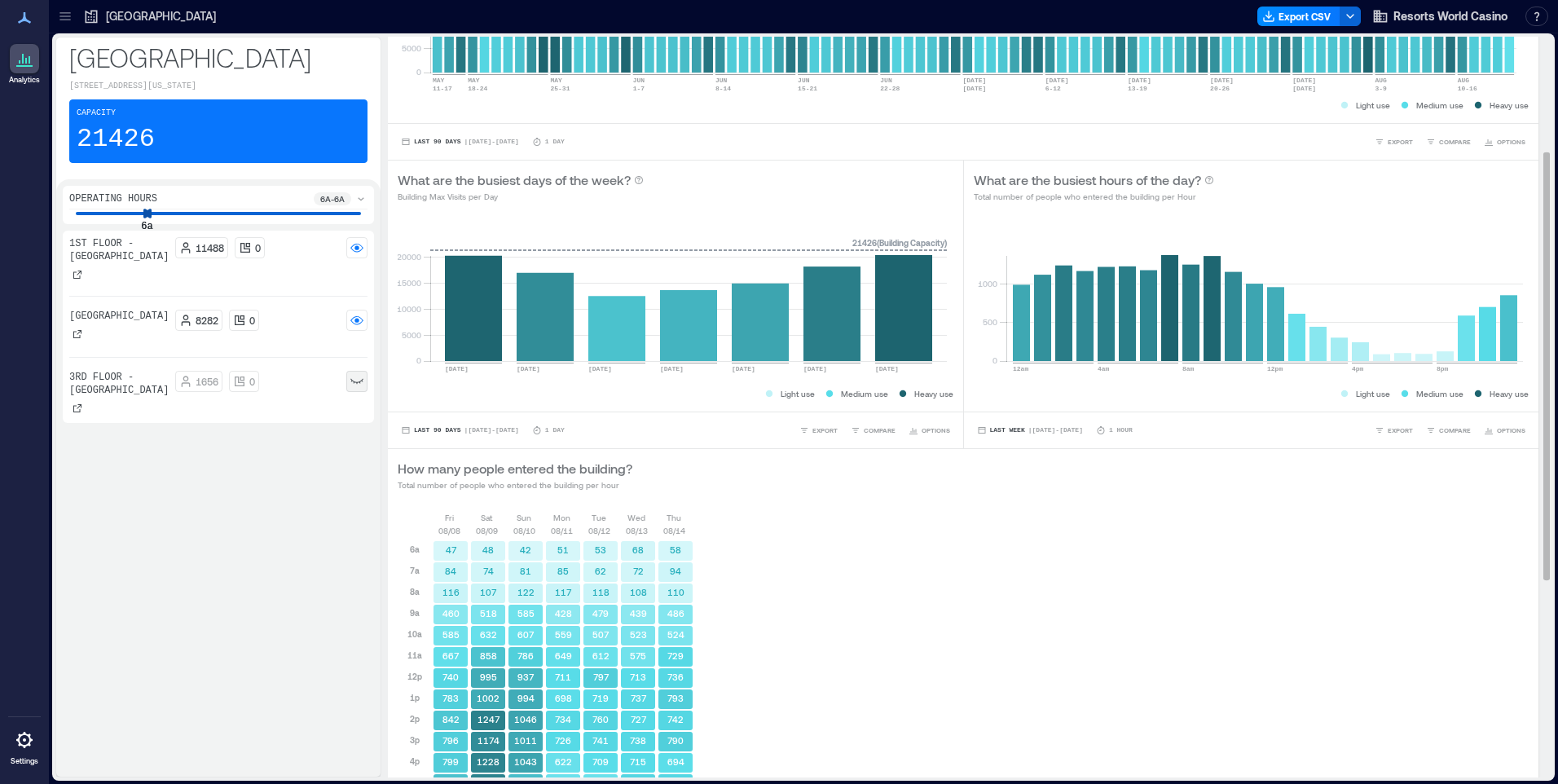
drag, startPoint x: 939, startPoint y: 543, endPoint x: 926, endPoint y: 594, distance: 52.6
click at [939, 543] on div "Fri 08/08 Sat 08/09 Sun 08/10 Mon 08/11 Tue 08/12 Wed 08/13 Thu 08/14 6a 7a 8a …" at bounding box center [963, 787] width 1132 height 551
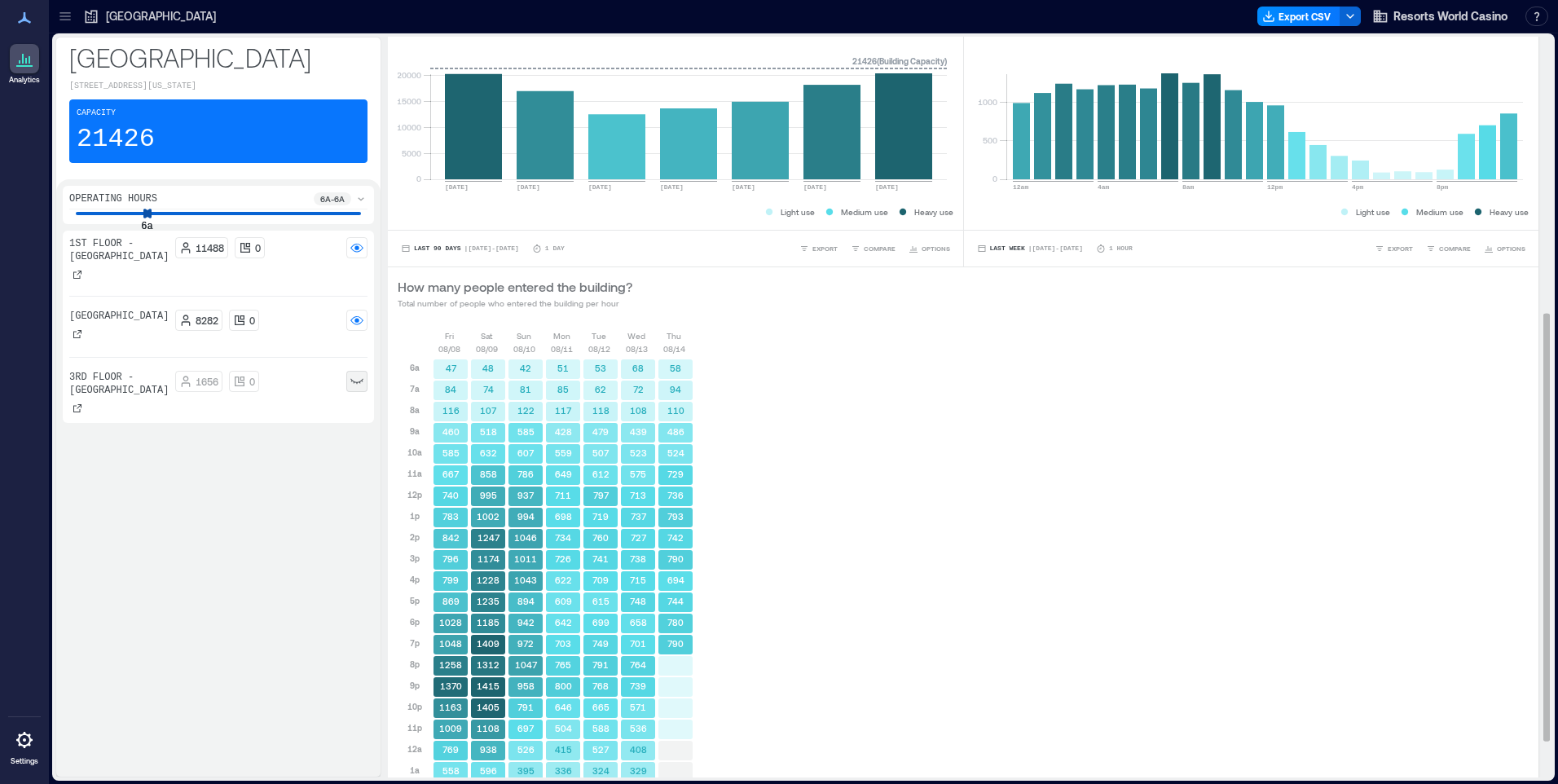
scroll to position [520, 0]
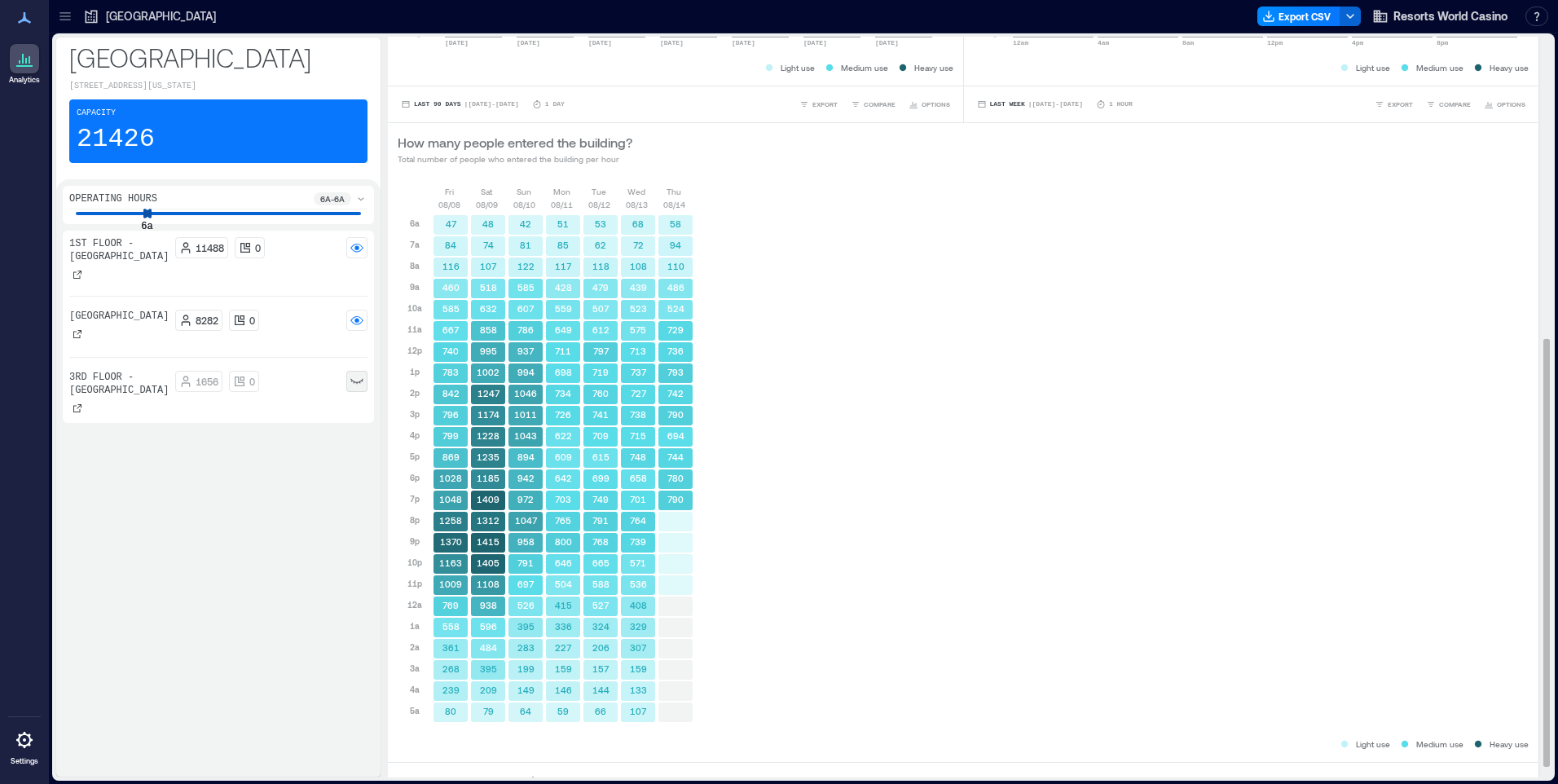
click at [440, 203] on p "08/08" at bounding box center [449, 204] width 22 height 13
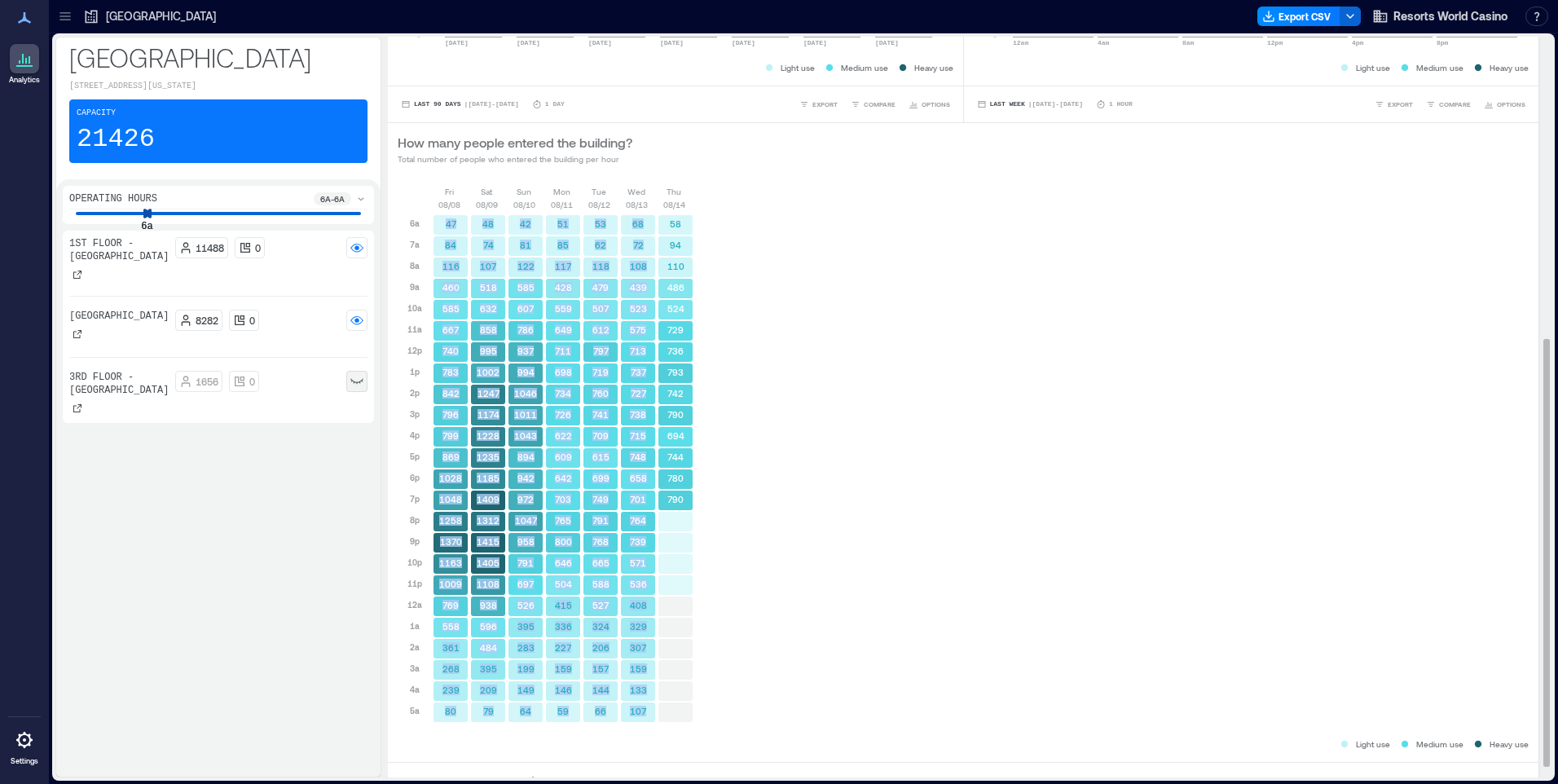
drag, startPoint x: 440, startPoint y: 222, endPoint x: 644, endPoint y: 724, distance: 541.9
click at [644, 724] on div "Fri 08/08 Sat 08/09 Sun 08/10 Mon 08/11 Tue 08/12 Wed 08/13 Thu 08/14 6a 7a 8a …" at bounding box center [963, 460] width 1132 height 551
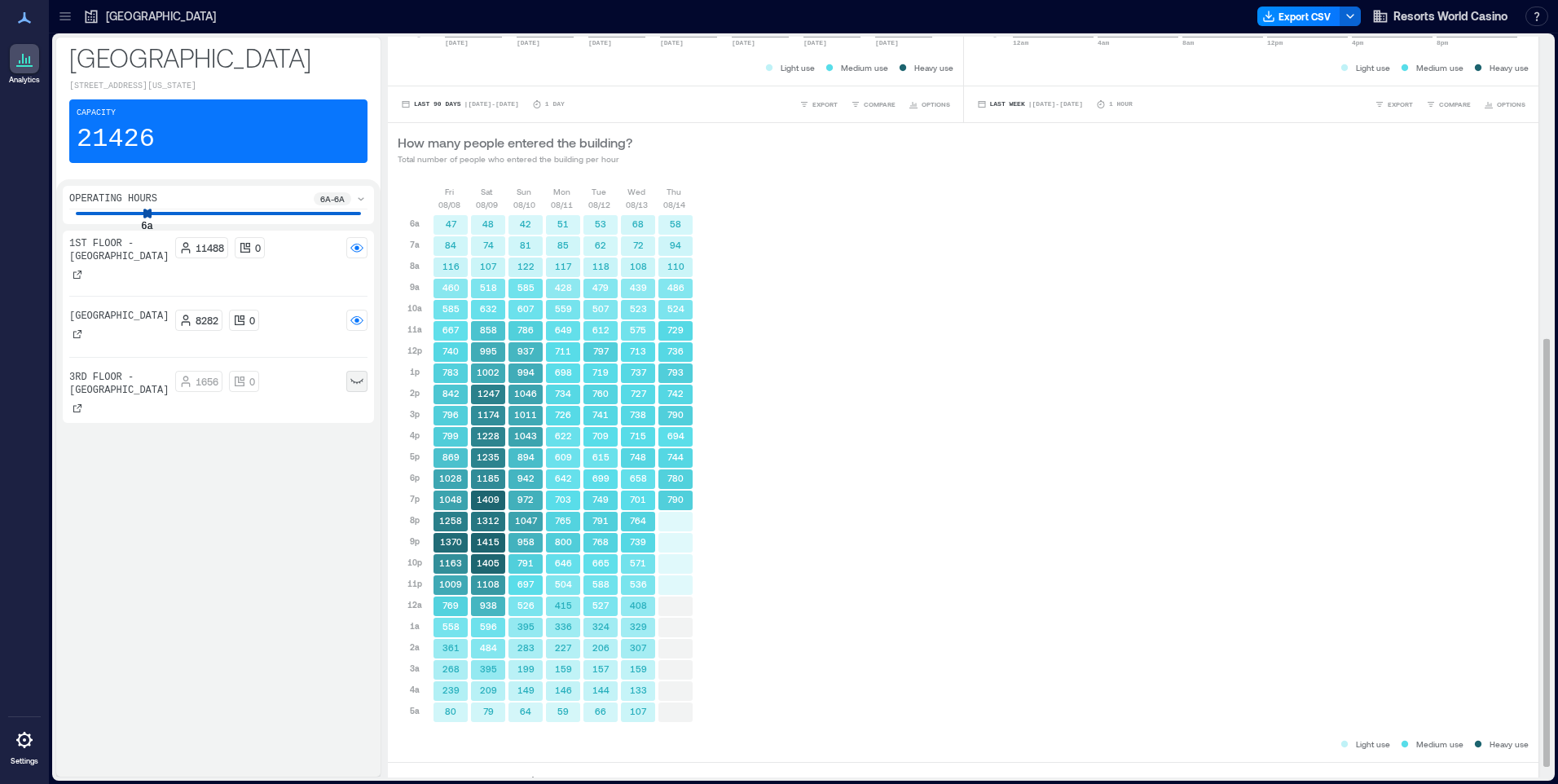
click at [926, 366] on div "Fri 08/08 Sat 08/09 Sun 08/10 Mon 08/11 Tue 08/12 Wed 08/13 Thu 08/14 6a 7a 8a …" at bounding box center [963, 460] width 1132 height 551
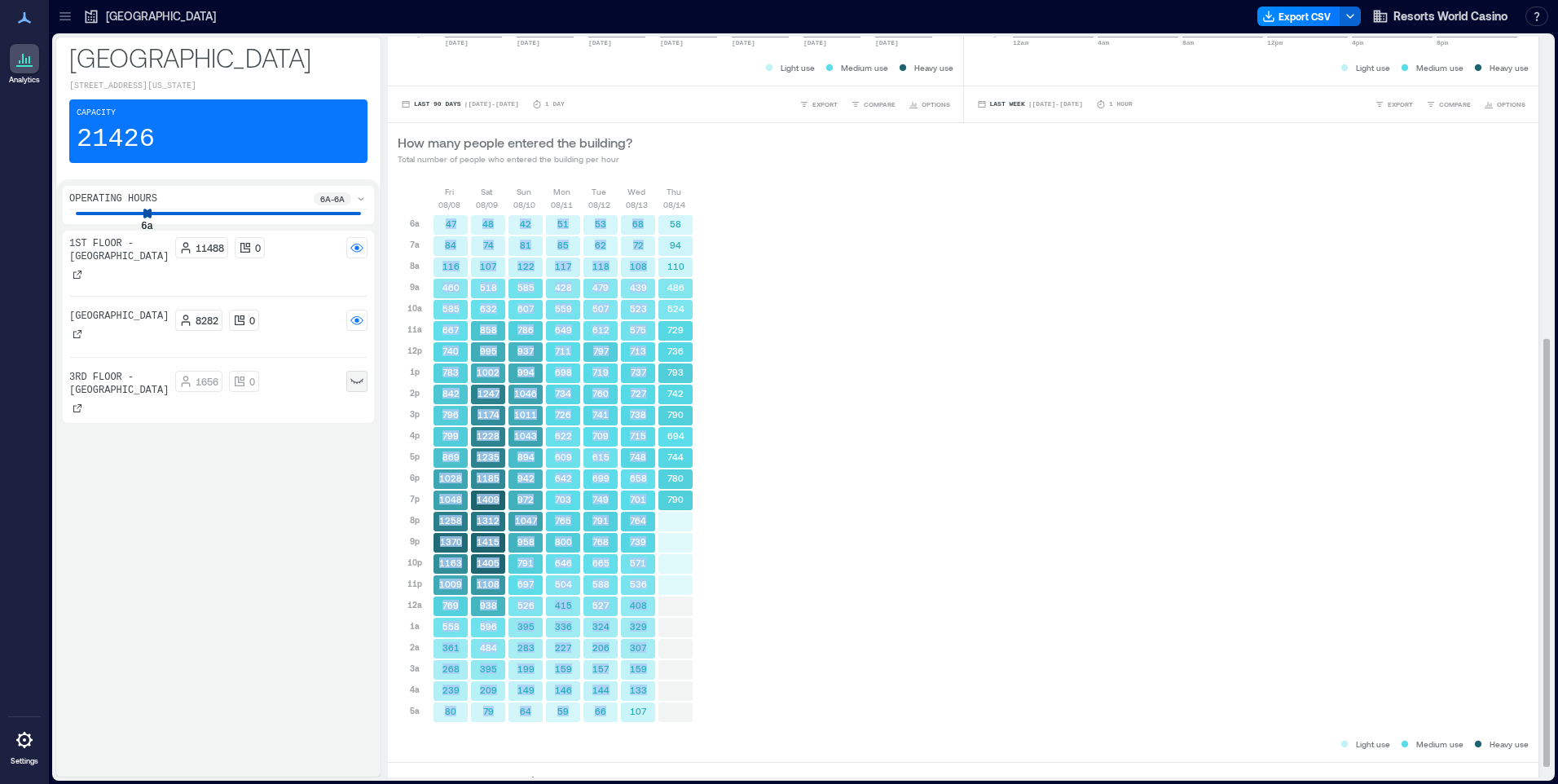
drag, startPoint x: 441, startPoint y: 223, endPoint x: 654, endPoint y: 721, distance: 541.6
click at [654, 721] on div "6a 7a 8a 9a 10a 11a 12p 1p 2p 3p 4p 5p 6p 7p 8p 9p 10p 11p 12a 1a 2a 3a 4a 5a 4…" at bounding box center [546, 467] width 297 height 512
copy div "47 84 116 460 585 667 740 783 842 796 799 869 1028 1048 1258 1370 1163 1009 769…"
drag, startPoint x: 792, startPoint y: 267, endPoint x: 810, endPoint y: 253, distance: 22.8
click at [792, 267] on div "Fri 08/08 Sat 08/09 Sun 08/10 Mon 08/11 Tue 08/12 Wed 08/13 Thu 08/14 6a 7a 8a …" at bounding box center [963, 460] width 1132 height 551
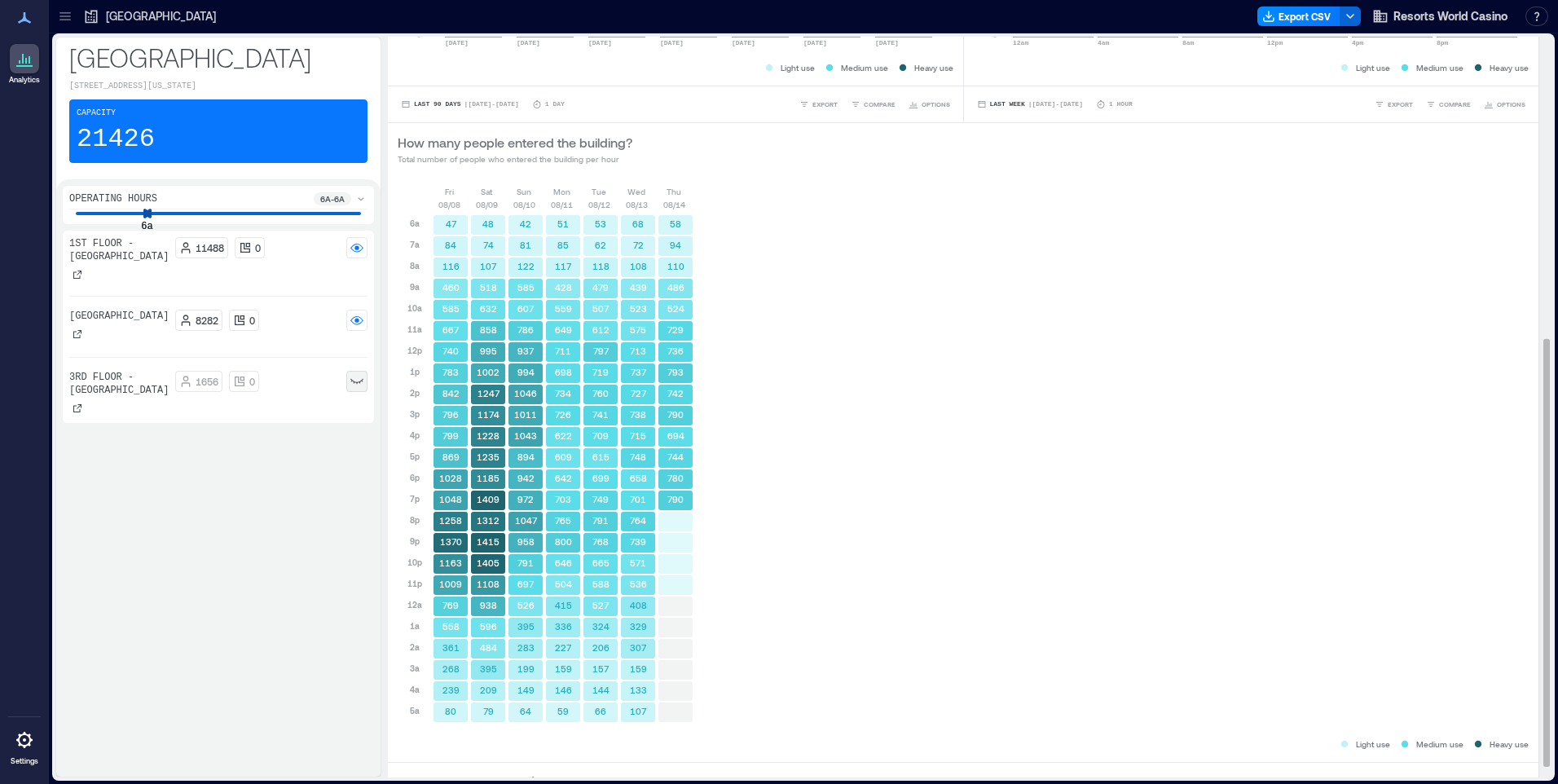
click at [420, 187] on div "Fri 08/08 Sat 08/09 Sun 08/10 Mon 08/11 Tue 08/12 Wed 08/13 Thu 08/14" at bounding box center [544, 197] width 293 height 26
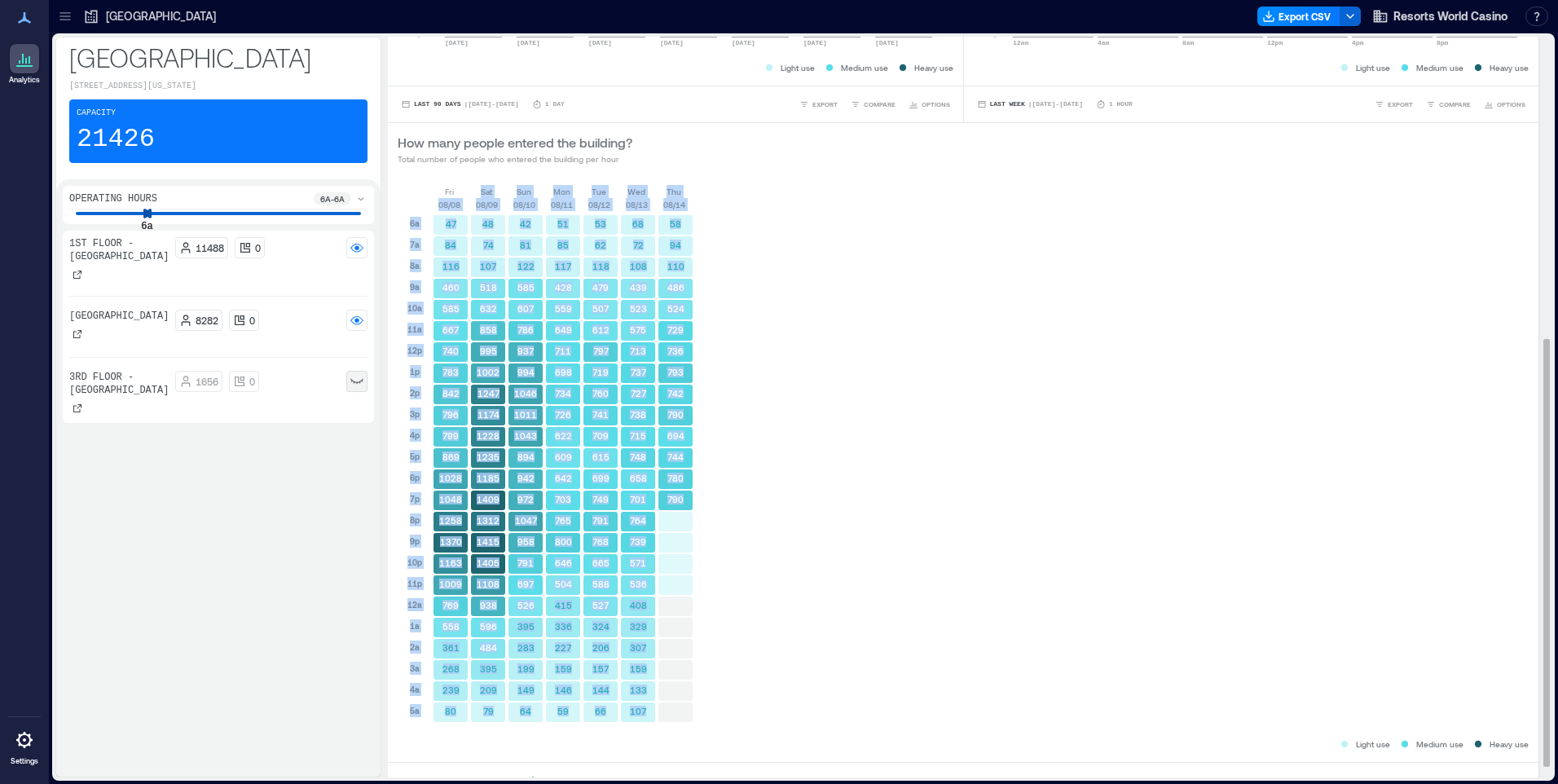
drag, startPoint x: 411, startPoint y: 191, endPoint x: 690, endPoint y: 535, distance: 442.9
click at [690, 535] on div "Fri 08/08 Sat 08/09 Sun 08/10 Mon 08/11 Tue 08/12 Wed 08/13 Thu 08/14 6a 7a 8a …" at bounding box center [546, 453] width 297 height 538
drag, startPoint x: 690, startPoint y: 535, endPoint x: 676, endPoint y: 379, distance: 156.6
copy div "08/08 Sat 08/09 Sun 08/10 Mon 08/11 Tue 08/12 Wed 08/13 Thu 08/14 6a 7a 8a 9a 1…"
click at [851, 364] on div "Fri 08/08 Sat 08/09 Sun 08/10 Mon 08/11 Tue 08/12 Wed 08/13 Thu 08/14 6a 7a 8a …" at bounding box center [963, 460] width 1132 height 551
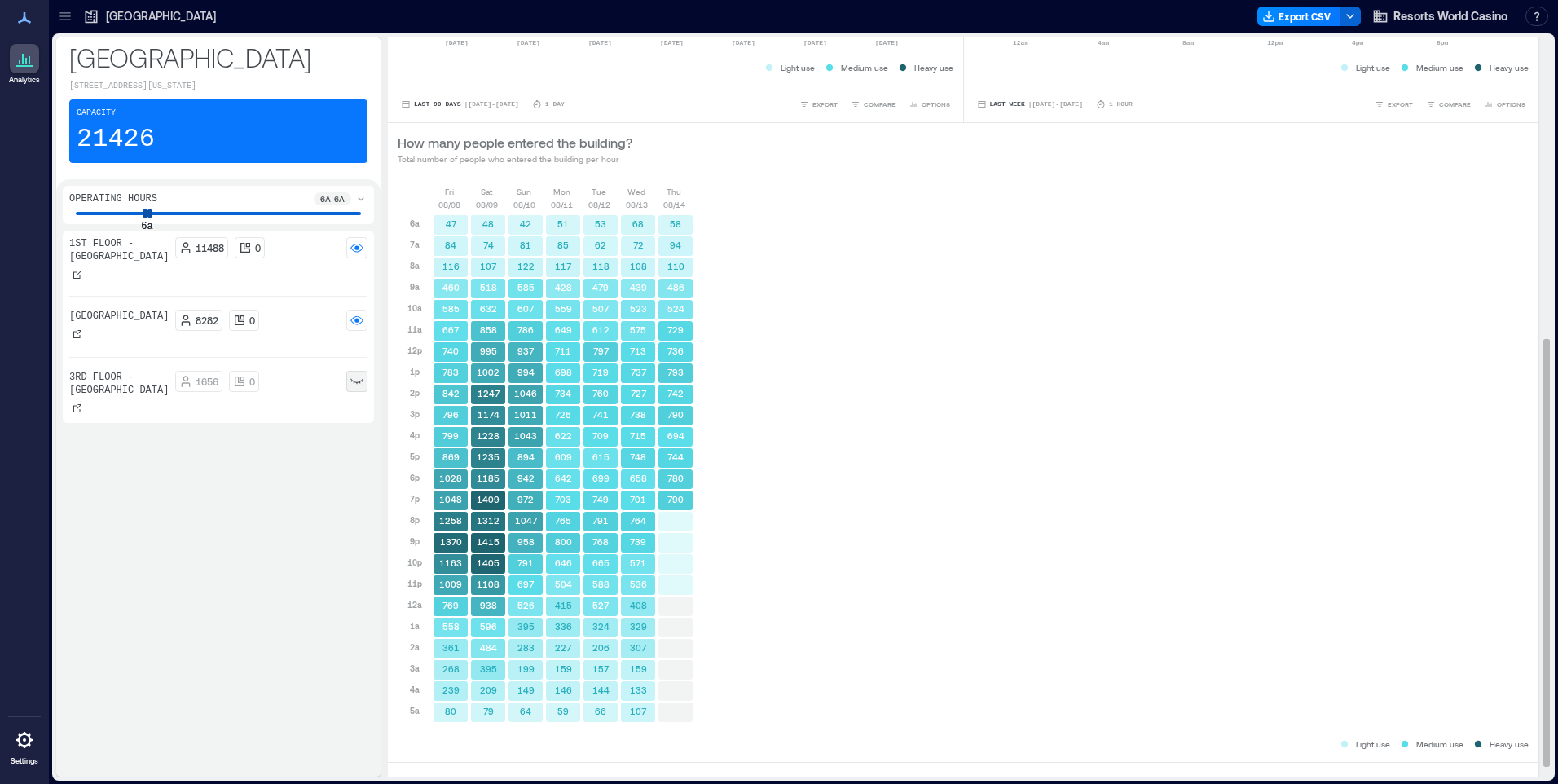
click at [846, 342] on div "Fri 08/08 Sat 08/09 Sun 08/10 Mon 08/11 Tue 08/12 Wed 08/13 Thu 08/14 6a 7a 8a …" at bounding box center [963, 460] width 1132 height 551
click at [811, 372] on div "Fri 08/08 Sat 08/09 Sun 08/10 Mon 08/11 Tue 08/12 Wed 08/13 Thu 08/14 6a 7a 8a …" at bounding box center [963, 460] width 1132 height 551
click at [754, 457] on div "Fri 08/08 Sat 08/09 Sun 08/10 Mon 08/11 Tue 08/12 Wed 08/13 Thu 08/14 6a 7a 8a …" at bounding box center [963, 460] width 1132 height 551
click at [860, 376] on div "Fri 08/08 Sat 08/09 Sun 08/10 Mon 08/11 Tue 08/12 Wed 08/13 Thu 08/14 6a 7a 8a …" at bounding box center [963, 460] width 1132 height 551
click at [356, 249] on circle at bounding box center [356, 247] width 4 height 4
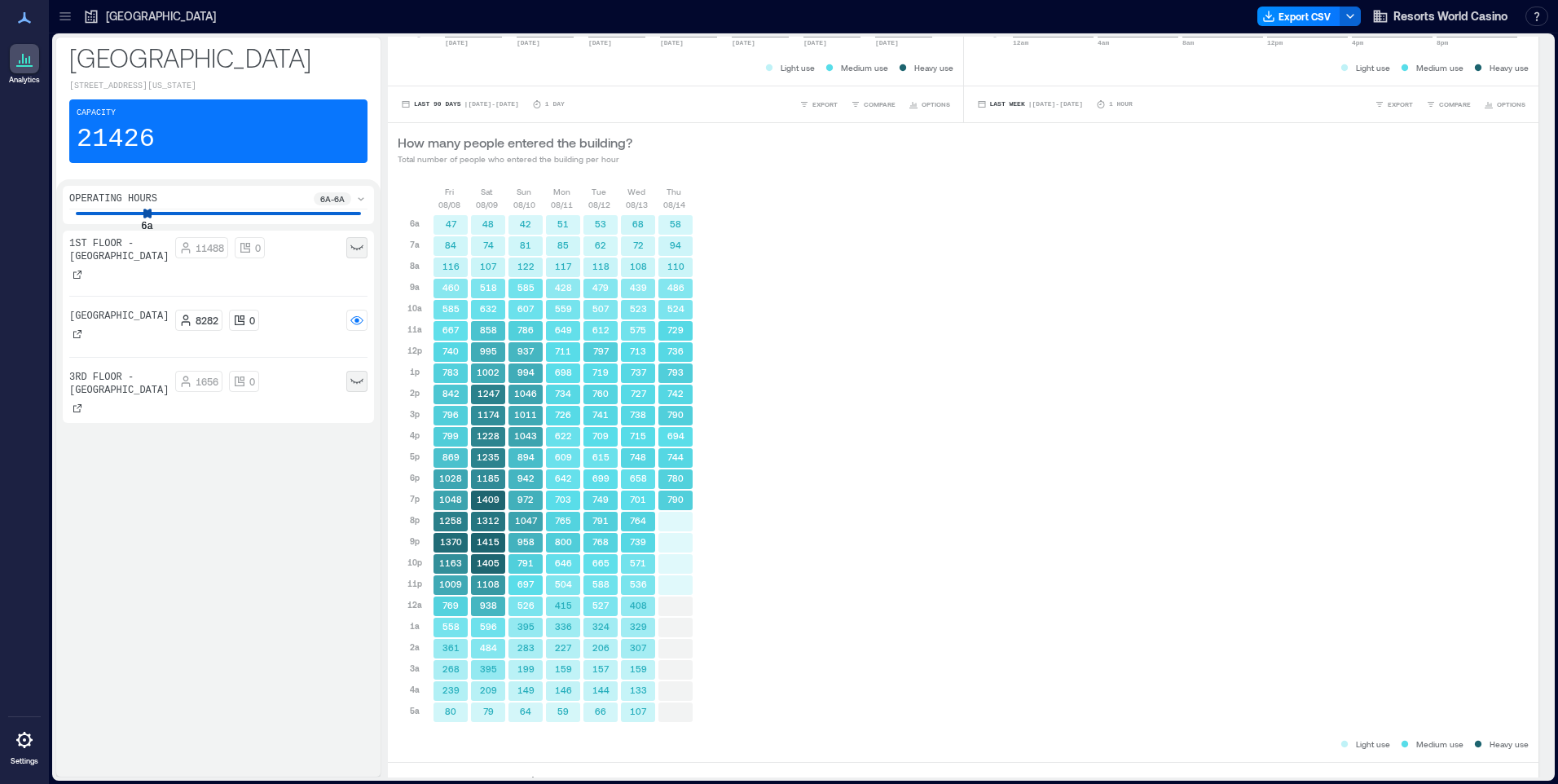
click at [356, 249] on rect at bounding box center [356, 247] width 13 height 13
click at [264, 253] on div "11488 0" at bounding box center [271, 247] width 192 height 21
click at [1153, 343] on div "Fri 08/08 Sat 08/09 Sun 08/10 Mon 08/11 Tue 08/12 Wed 08/13 Thu 08/14 6a 7a 8a …" at bounding box center [963, 460] width 1132 height 551
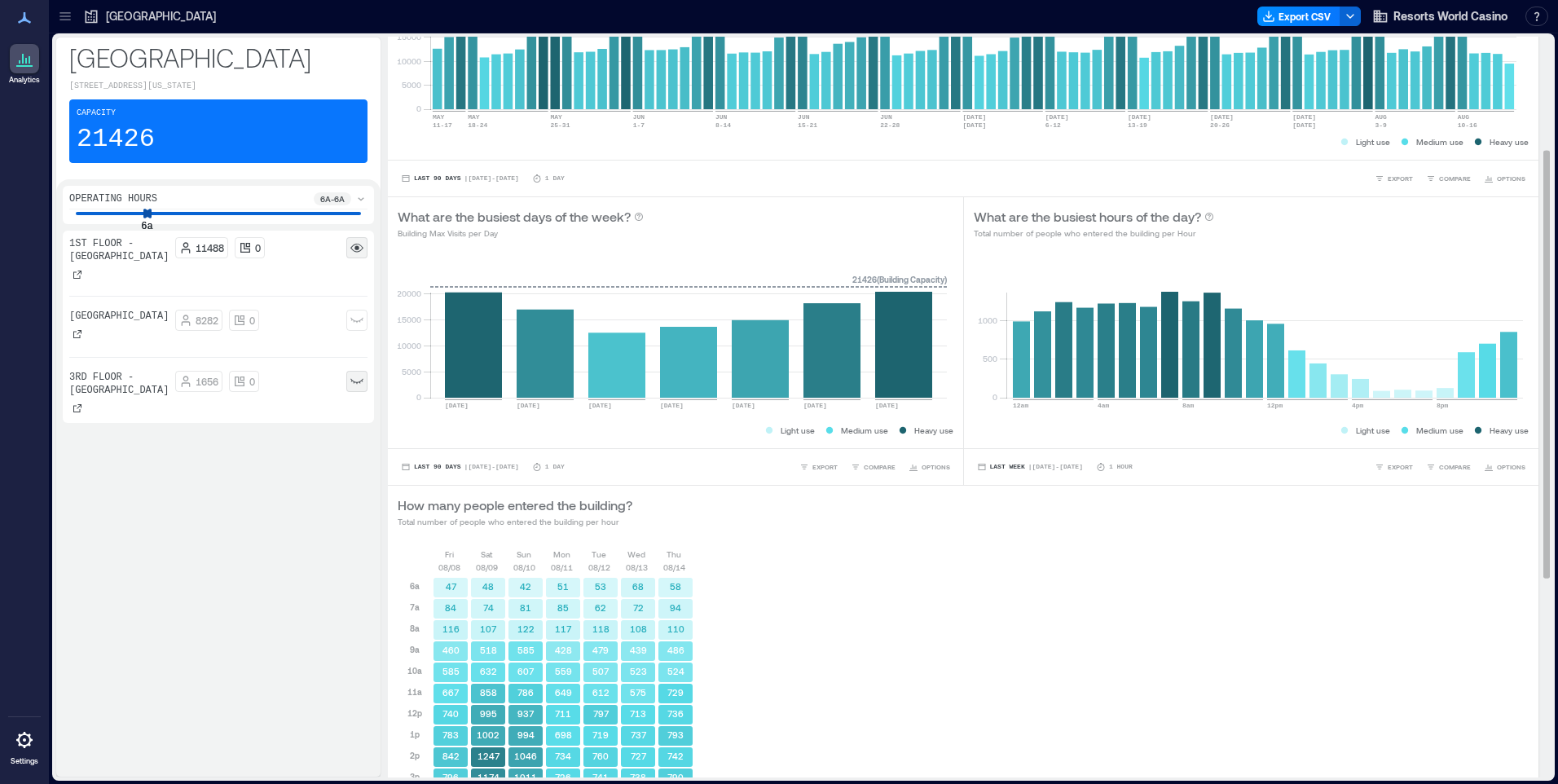
scroll to position [194, 0]
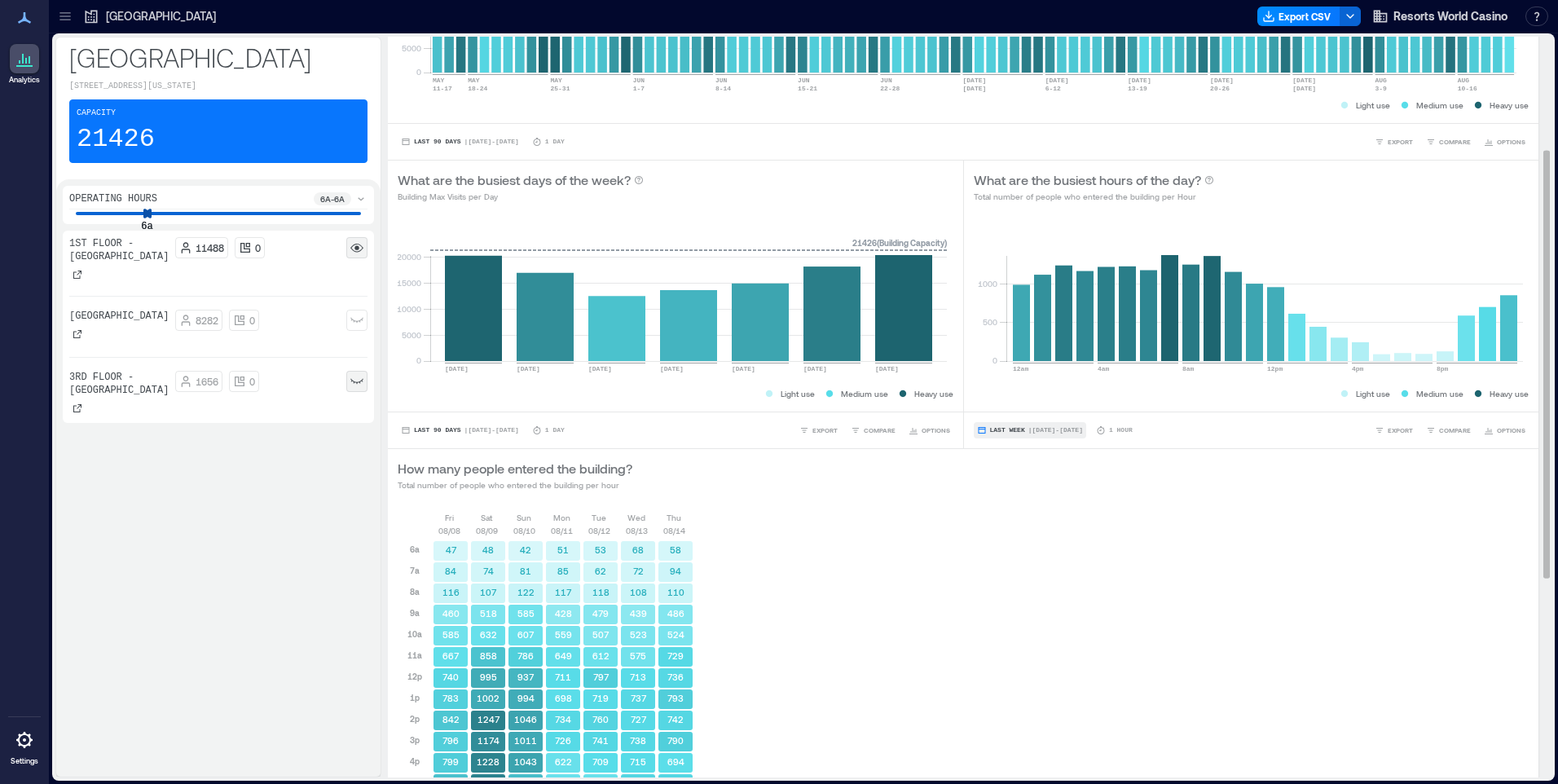
click at [1051, 431] on span "| Aug 3 - Aug 9" at bounding box center [1055, 431] width 54 height 0
click at [1009, 403] on span "Custom" at bounding box center [1000, 399] width 35 height 11
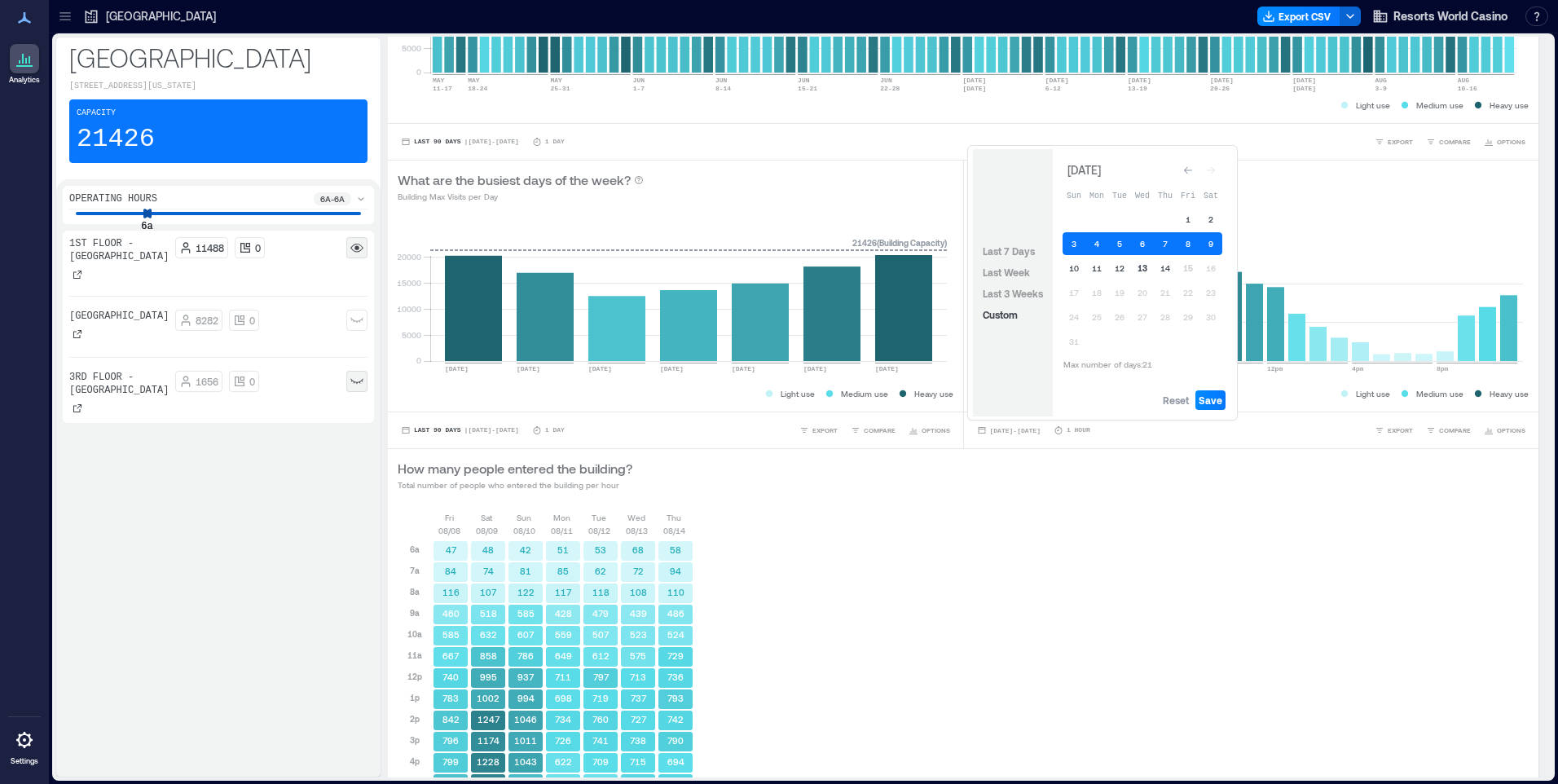
click at [1150, 267] on button "13" at bounding box center [1143, 268] width 23 height 23
click at [1213, 399] on span "Save" at bounding box center [1210, 399] width 24 height 13
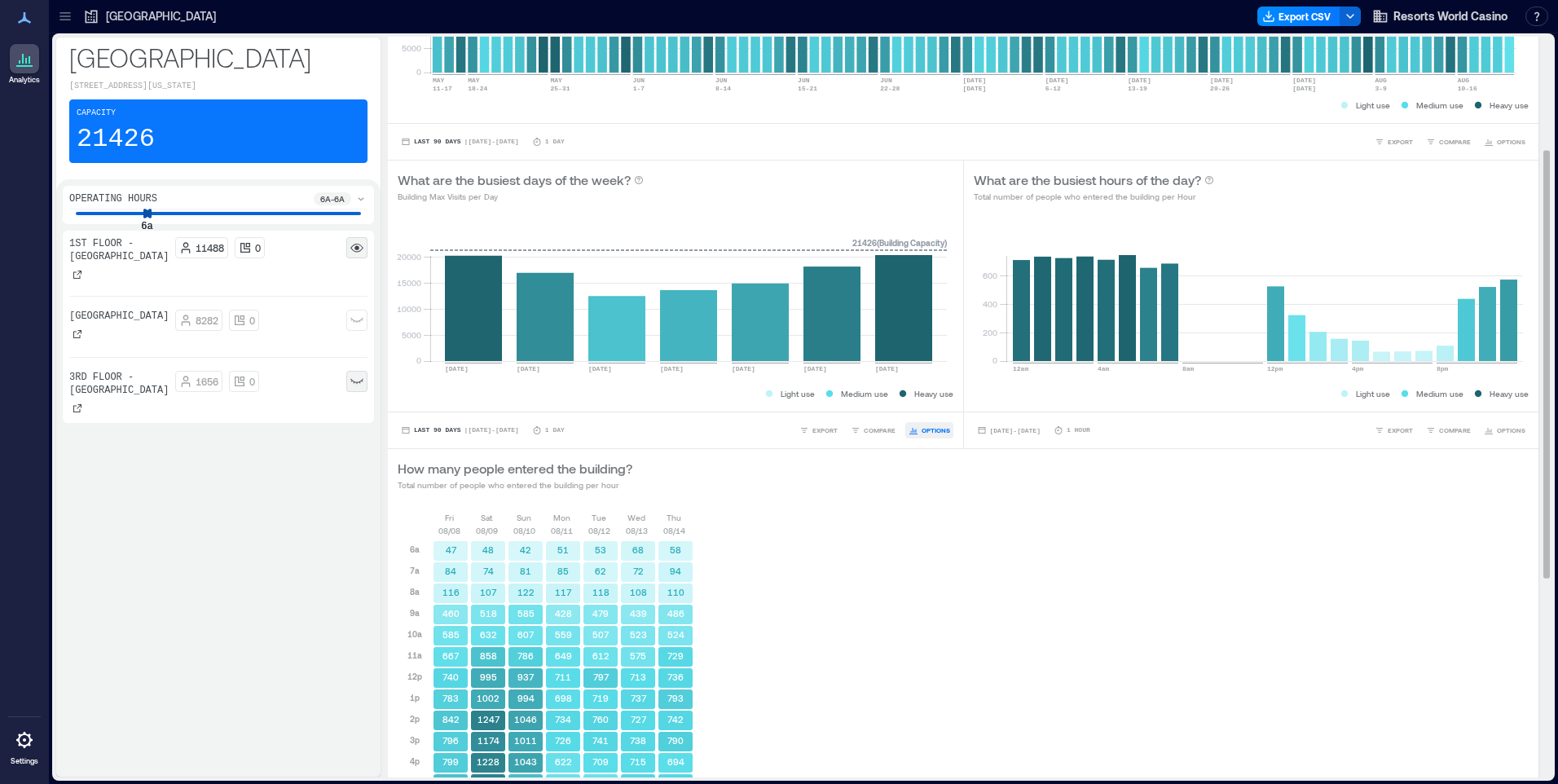
click at [929, 430] on span "OPTIONS" at bounding box center [936, 431] width 29 height 10
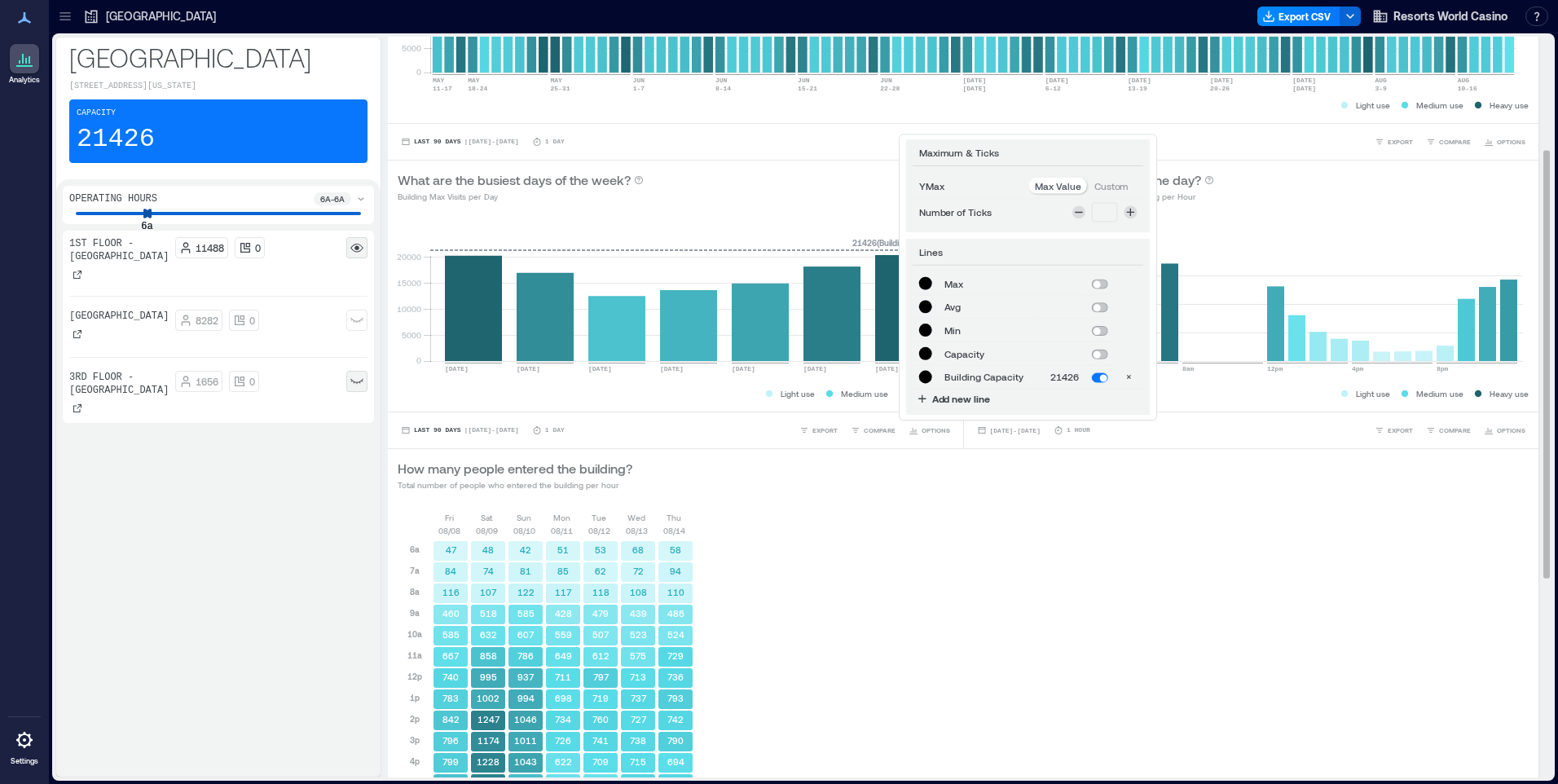
click at [904, 512] on div "Fri 08/08 Sat 08/09 Sun 08/10 Mon 08/11 Tue 08/12 Wed 08/13 Thu 08/14 6a 7a 8a …" at bounding box center [963, 787] width 1132 height 551
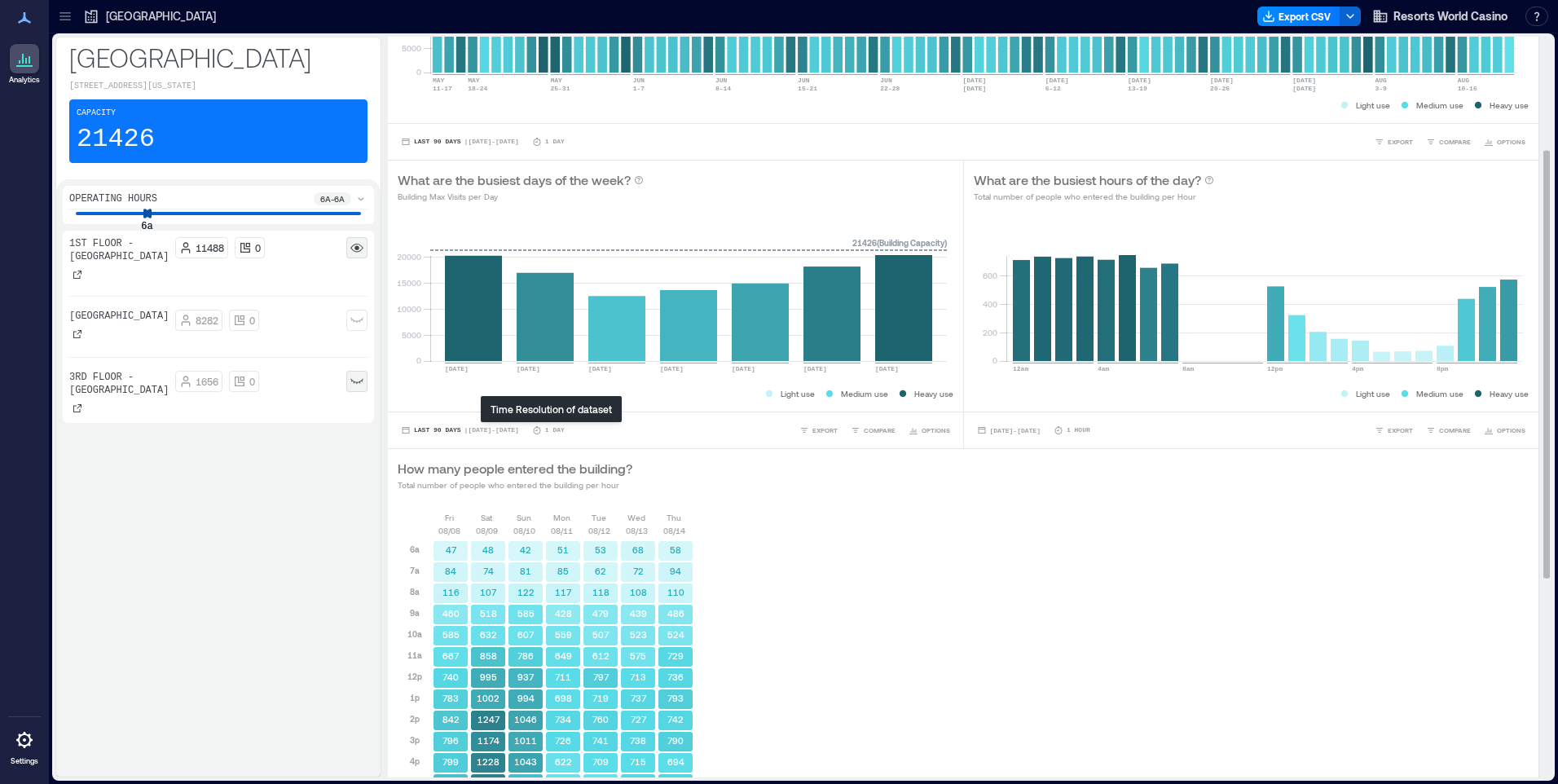
click at [537, 429] on icon at bounding box center [537, 431] width 8 height 8
click at [511, 431] on span "| May 15 - Aug 14" at bounding box center [492, 431] width 54 height 0
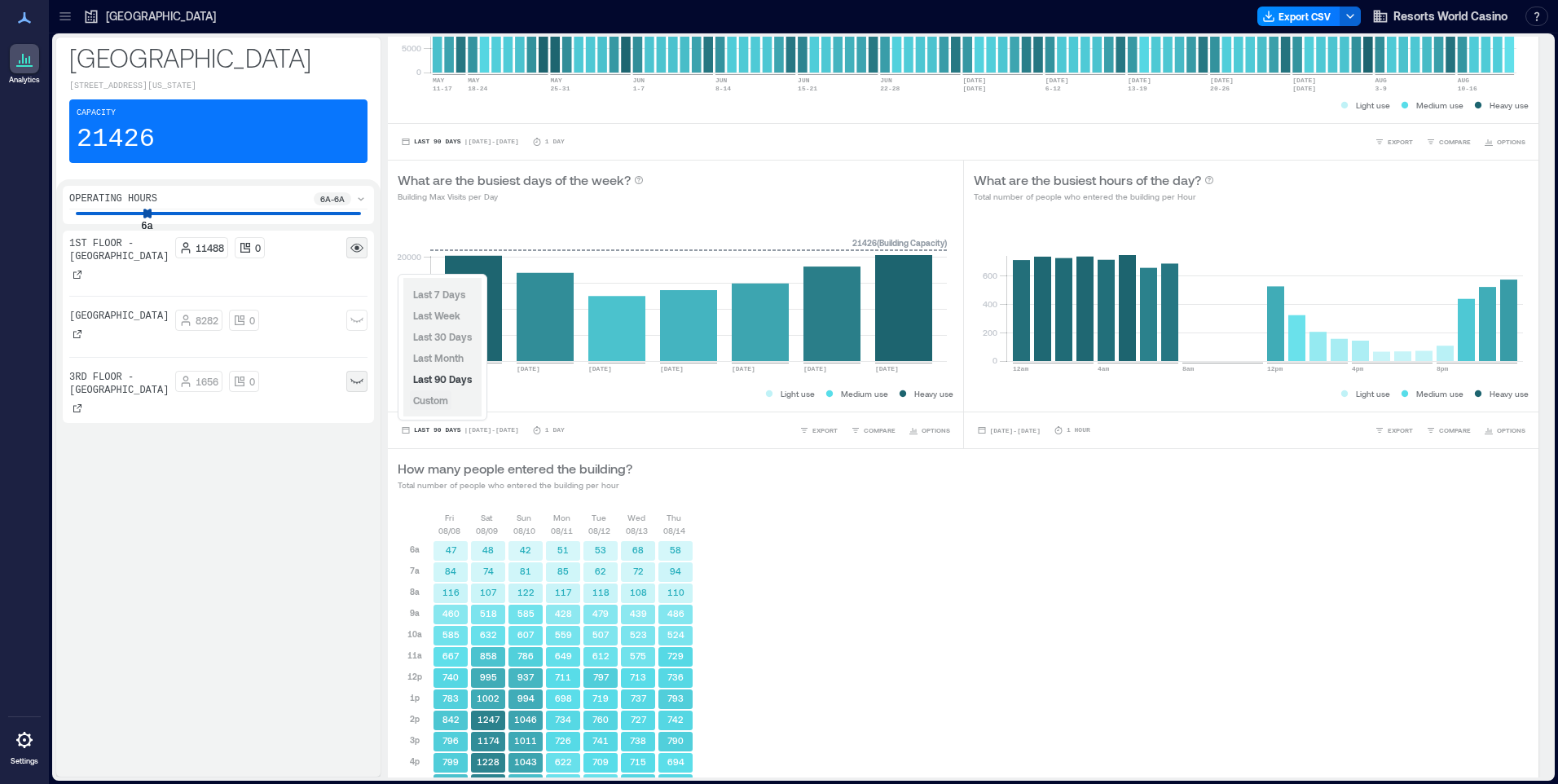
click at [439, 402] on span "Custom" at bounding box center [430, 399] width 35 height 11
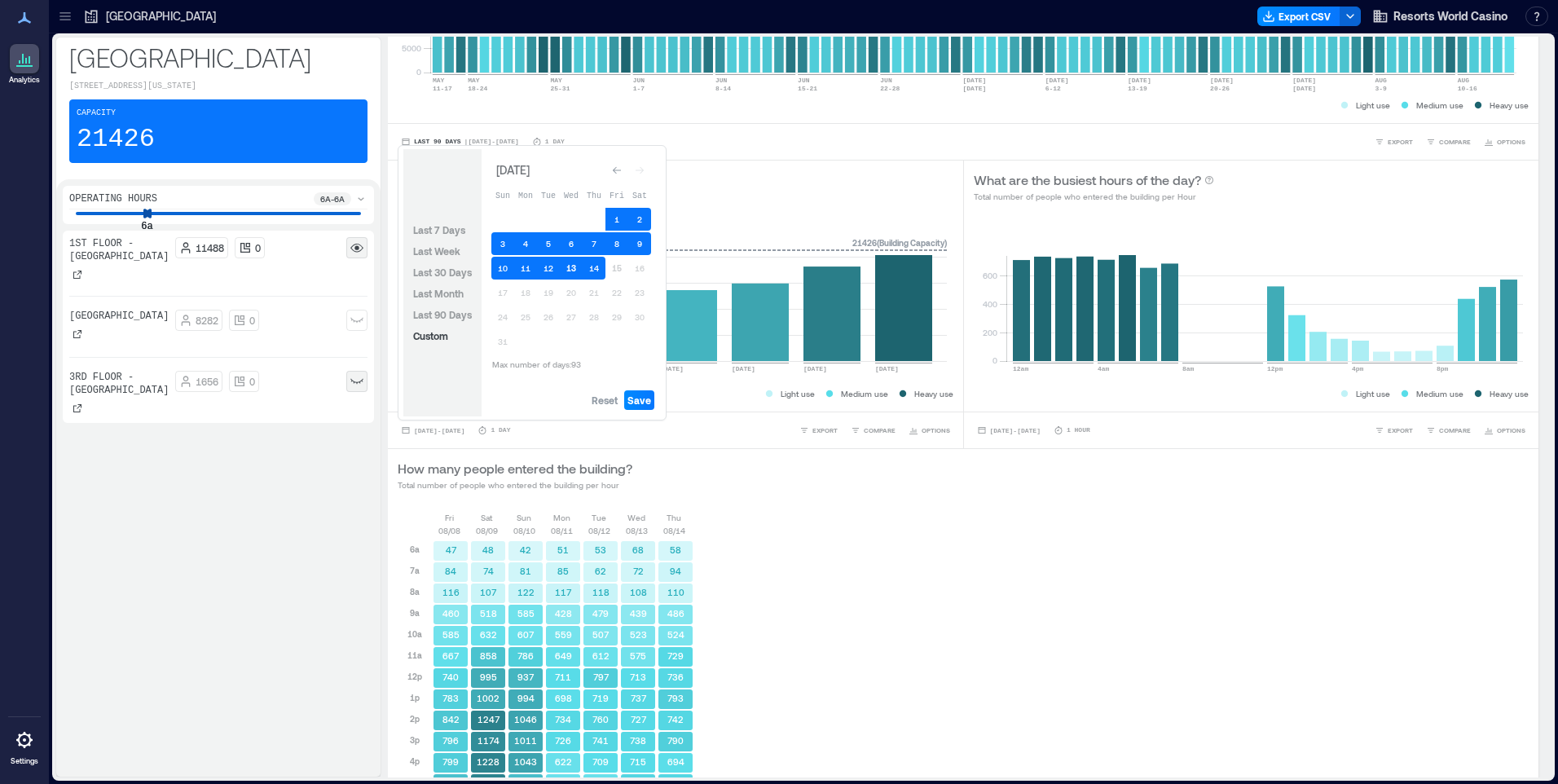
click at [576, 268] on button "13" at bounding box center [571, 268] width 23 height 23
click at [638, 398] on span "Save" at bounding box center [639, 399] width 24 height 13
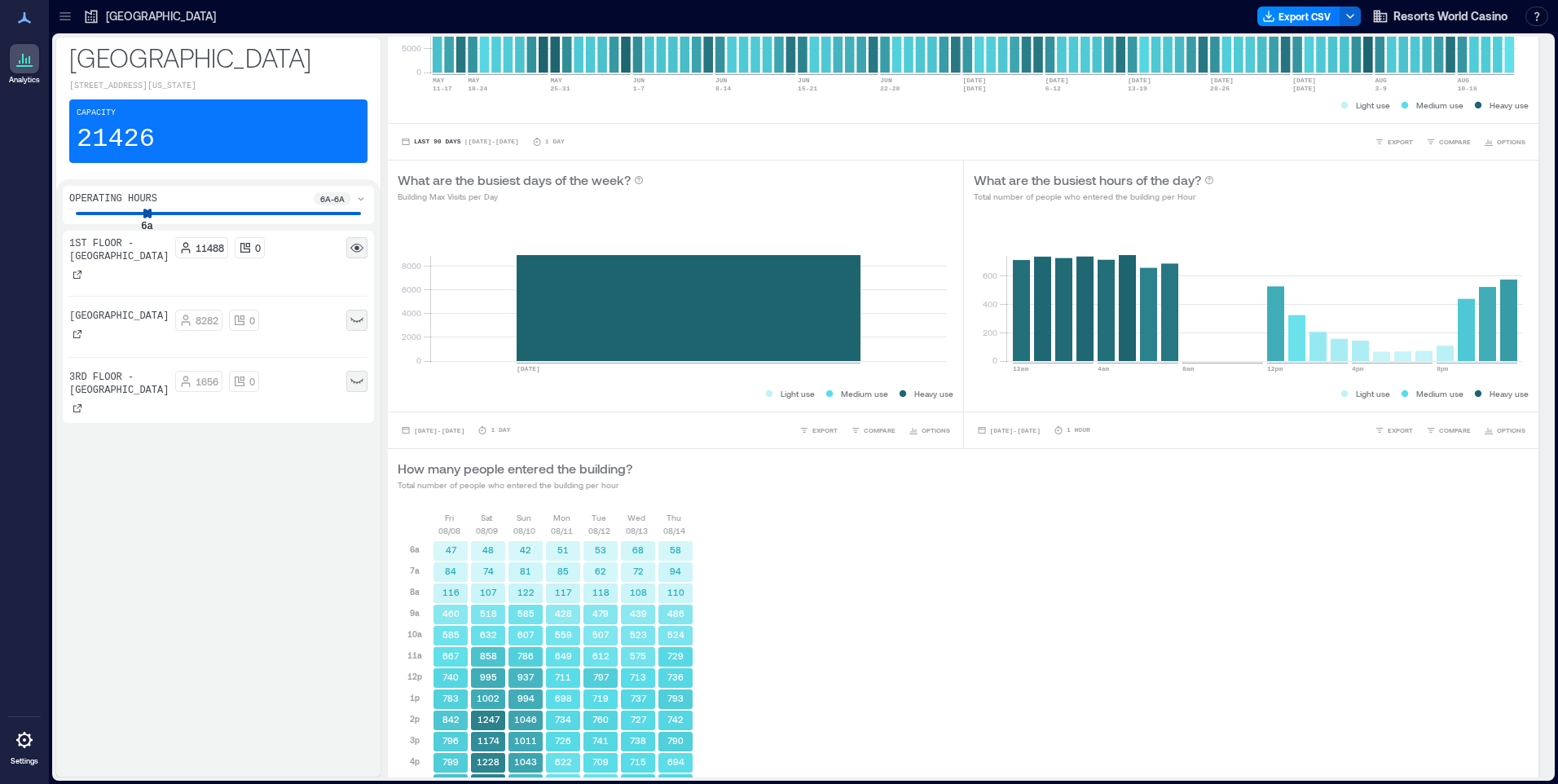
click at [359, 324] on rect at bounding box center [356, 320] width 13 height 13
click at [465, 433] on span "Aug 13, 2025 - Aug 13, 2025" at bounding box center [439, 431] width 51 height 8
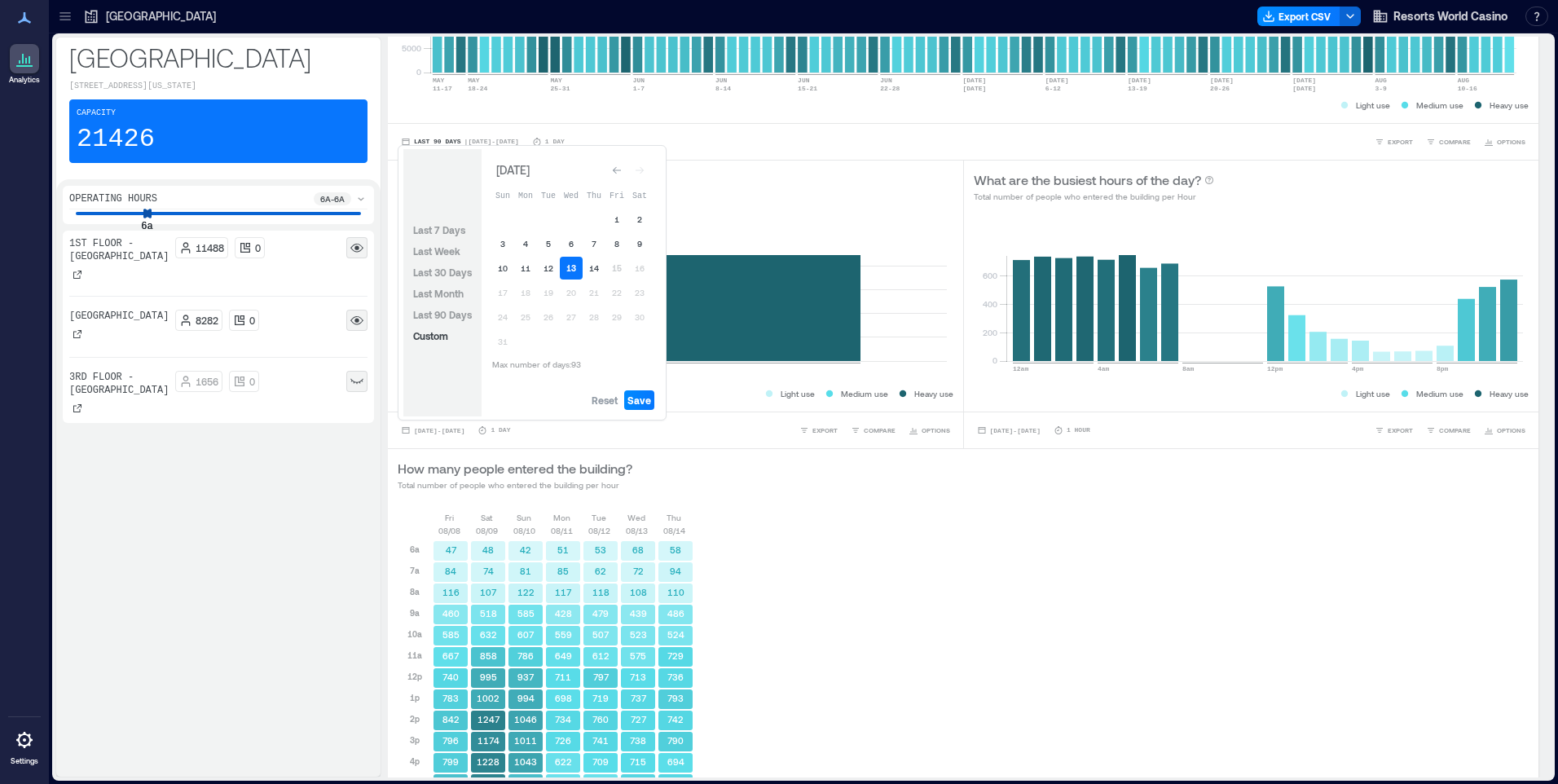
click at [575, 266] on button "13" at bounding box center [571, 268] width 23 height 23
click at [637, 403] on span "Save" at bounding box center [639, 399] width 24 height 13
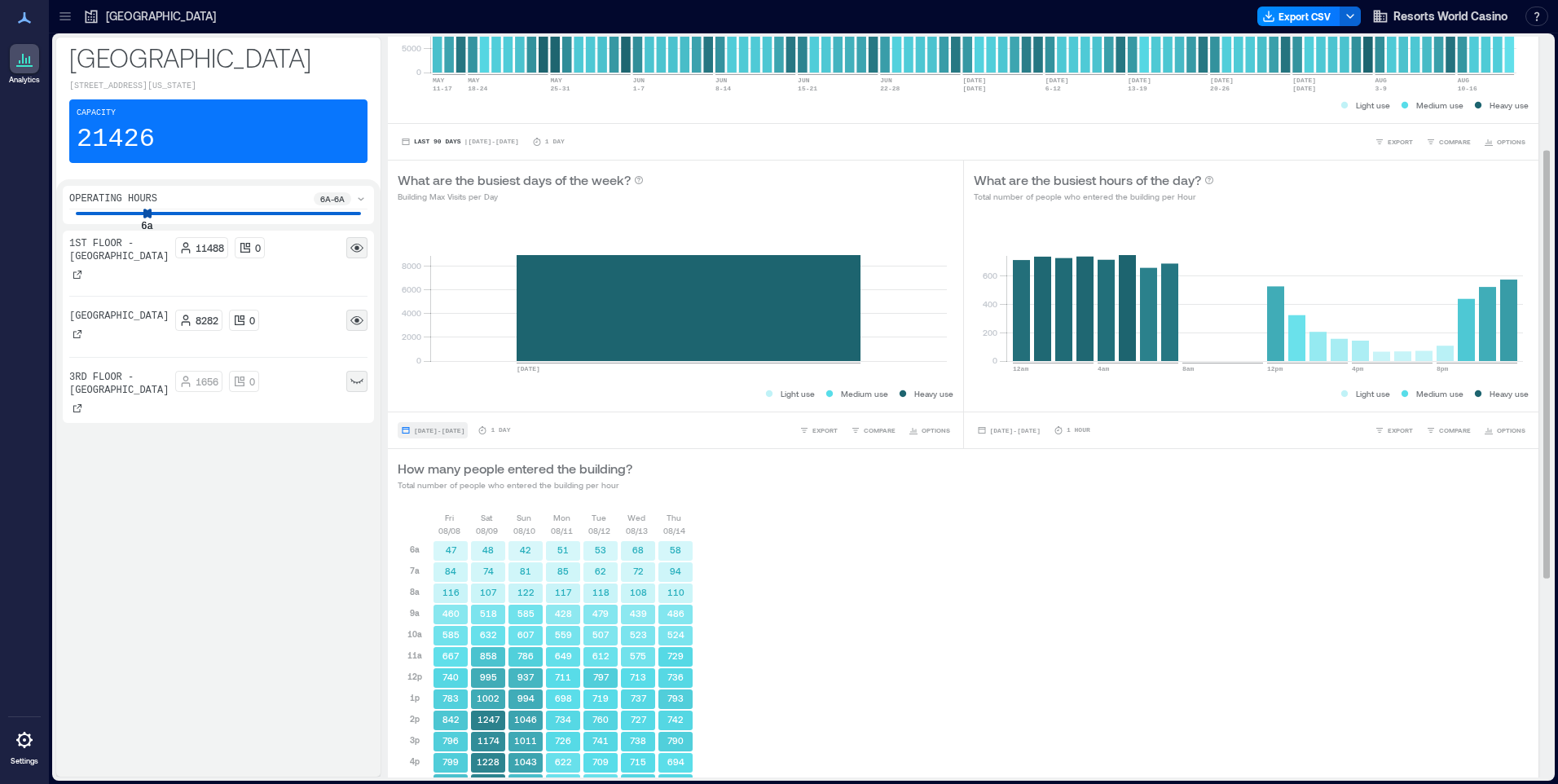
click at [468, 435] on button "Aug 13, 2025 - Aug 13, 2025" at bounding box center [432, 430] width 70 height 16
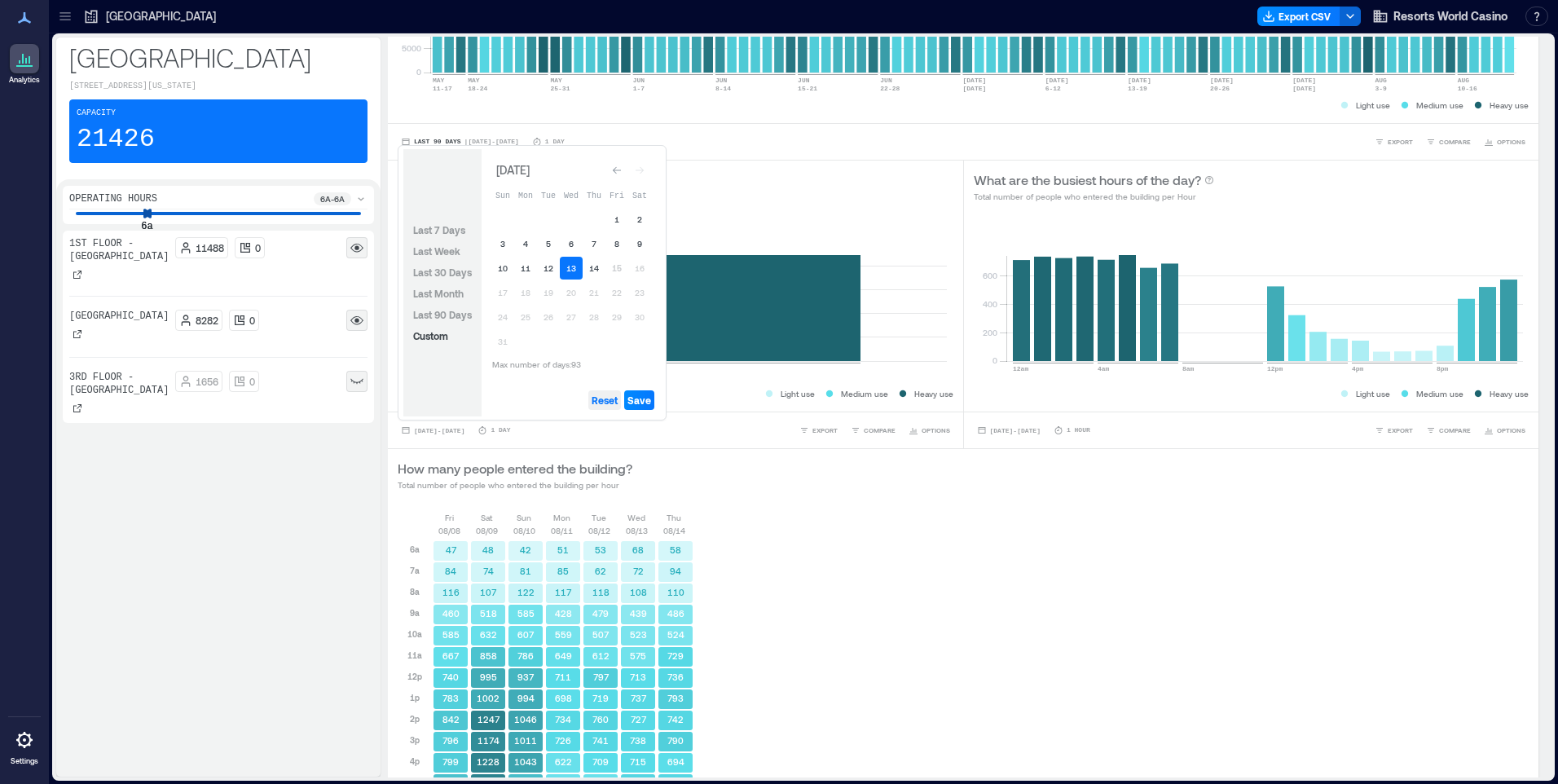
click at [610, 397] on span "Reset" at bounding box center [604, 399] width 26 height 13
click at [928, 663] on div "Fri 08/08 Sat 08/09 Sun 08/10 Mon 08/11 Tue 08/12 Wed 08/13 Thu 08/14 6a 7a 8a …" at bounding box center [963, 787] width 1132 height 551
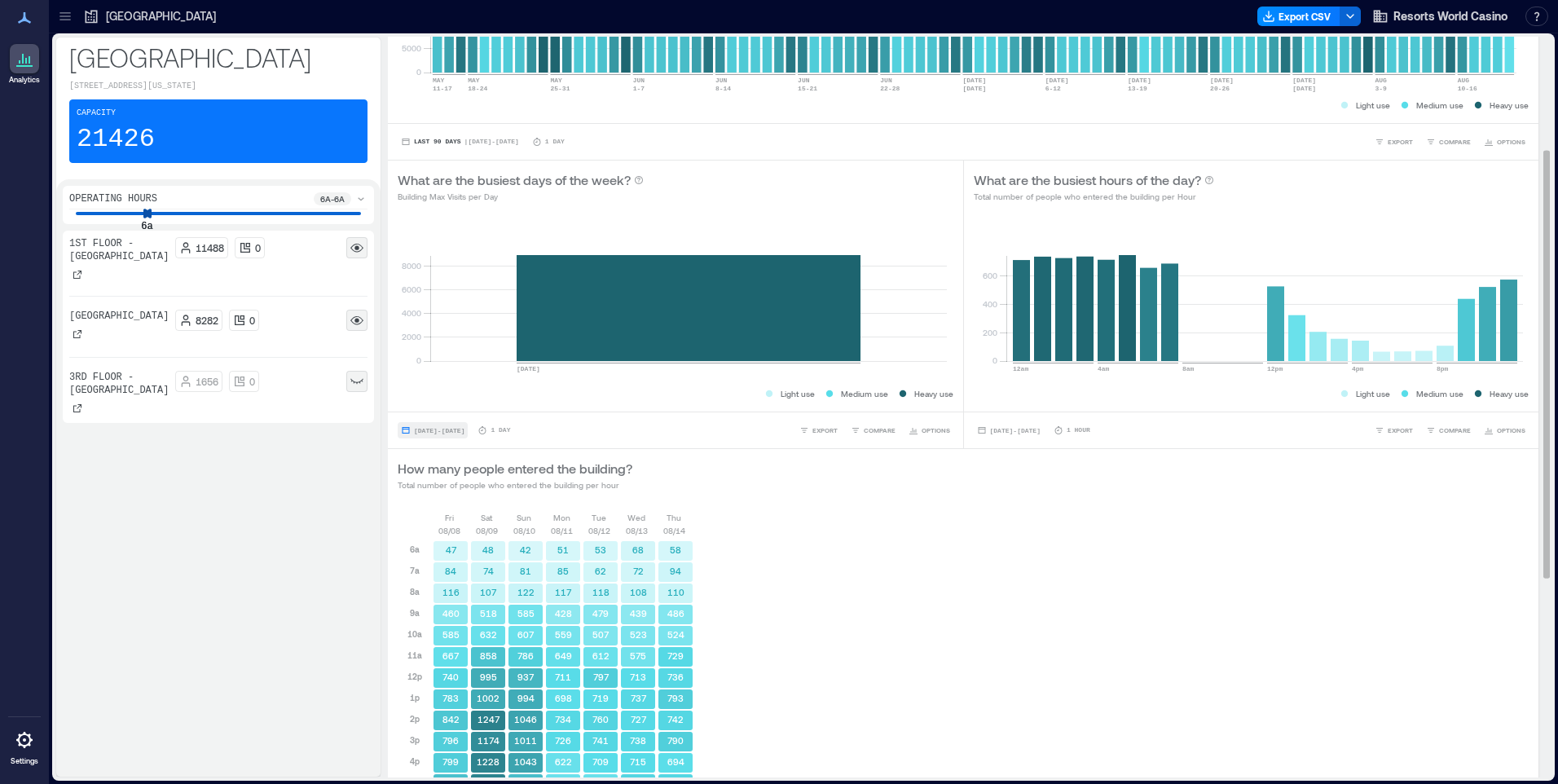
click at [465, 433] on span "Aug 13, 2025 - Aug 13, 2025" at bounding box center [439, 431] width 51 height 8
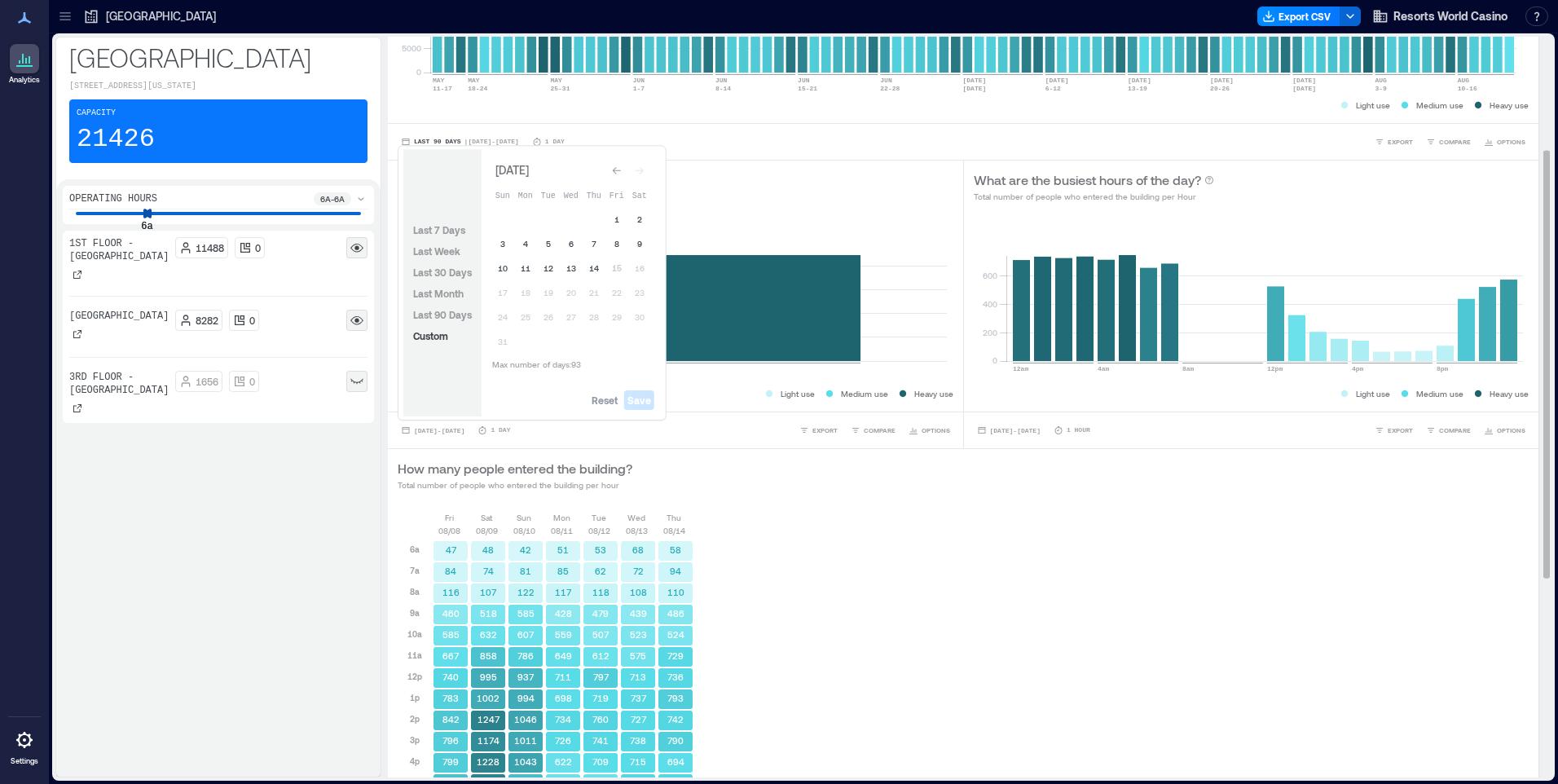
click at [826, 585] on div "Fri 08/08 Sat 08/09 Sun 08/10 Mon 08/11 Tue 08/12 Wed 08/13 Thu 08/14 6a 7a 8a …" at bounding box center [963, 787] width 1132 height 551
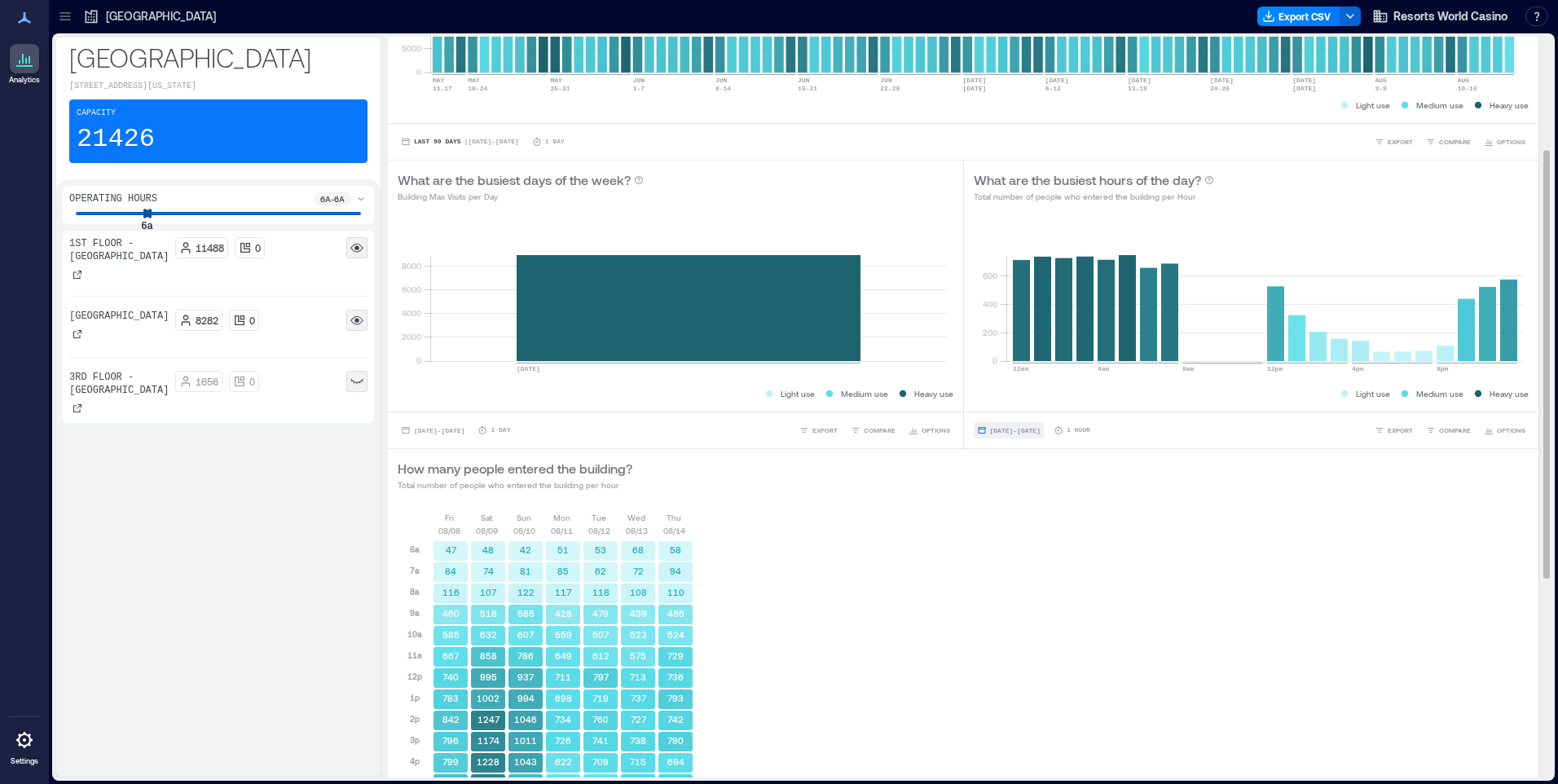
click at [1041, 431] on span "Aug 13, 2025 - Aug 13, 2025" at bounding box center [1015, 431] width 51 height 8
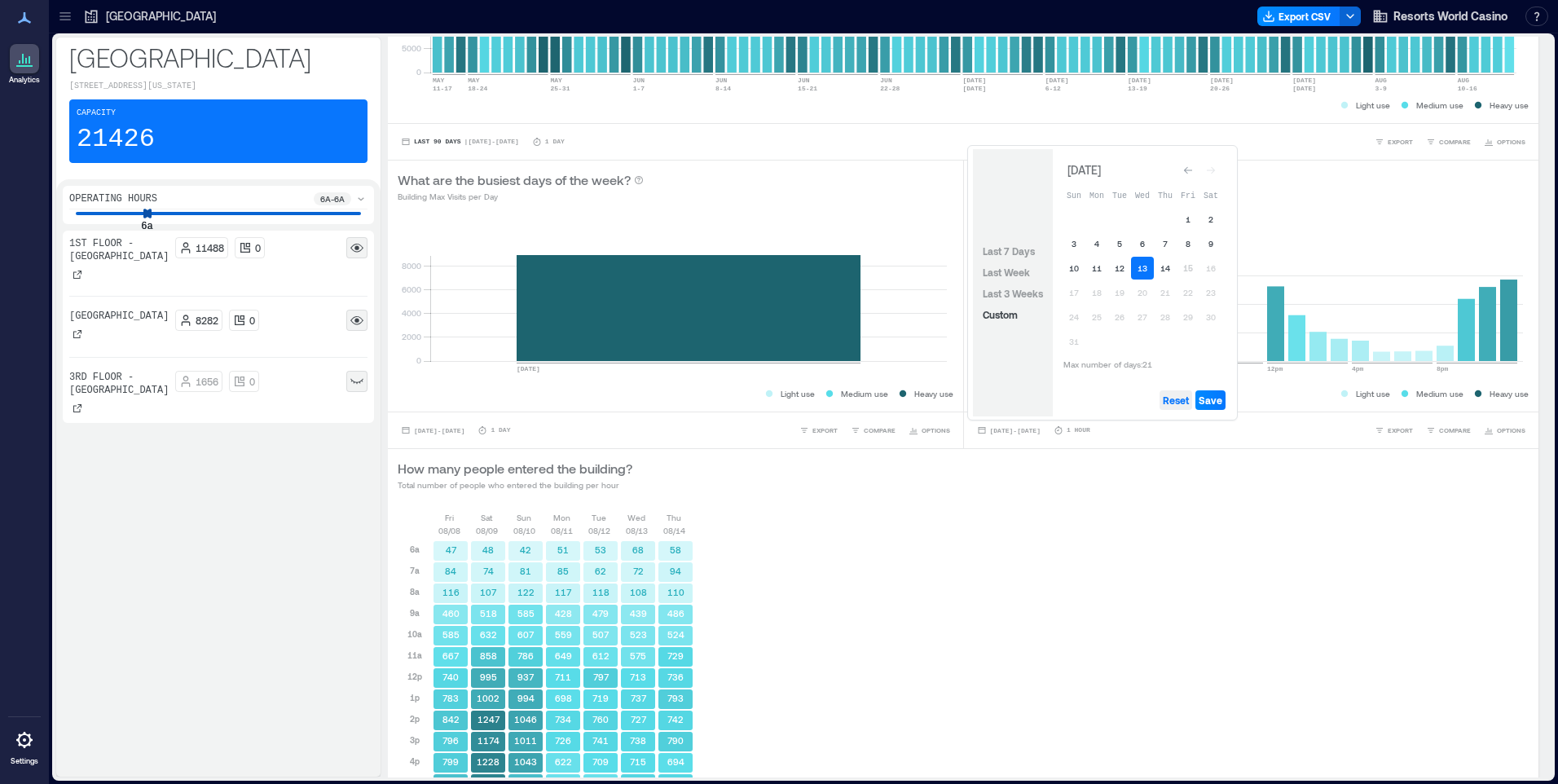
click at [1175, 398] on span "Reset" at bounding box center [1176, 399] width 26 height 13
click at [1146, 264] on button "13" at bounding box center [1143, 268] width 23 height 23
click at [1217, 399] on span "Save" at bounding box center [1210, 399] width 24 height 13
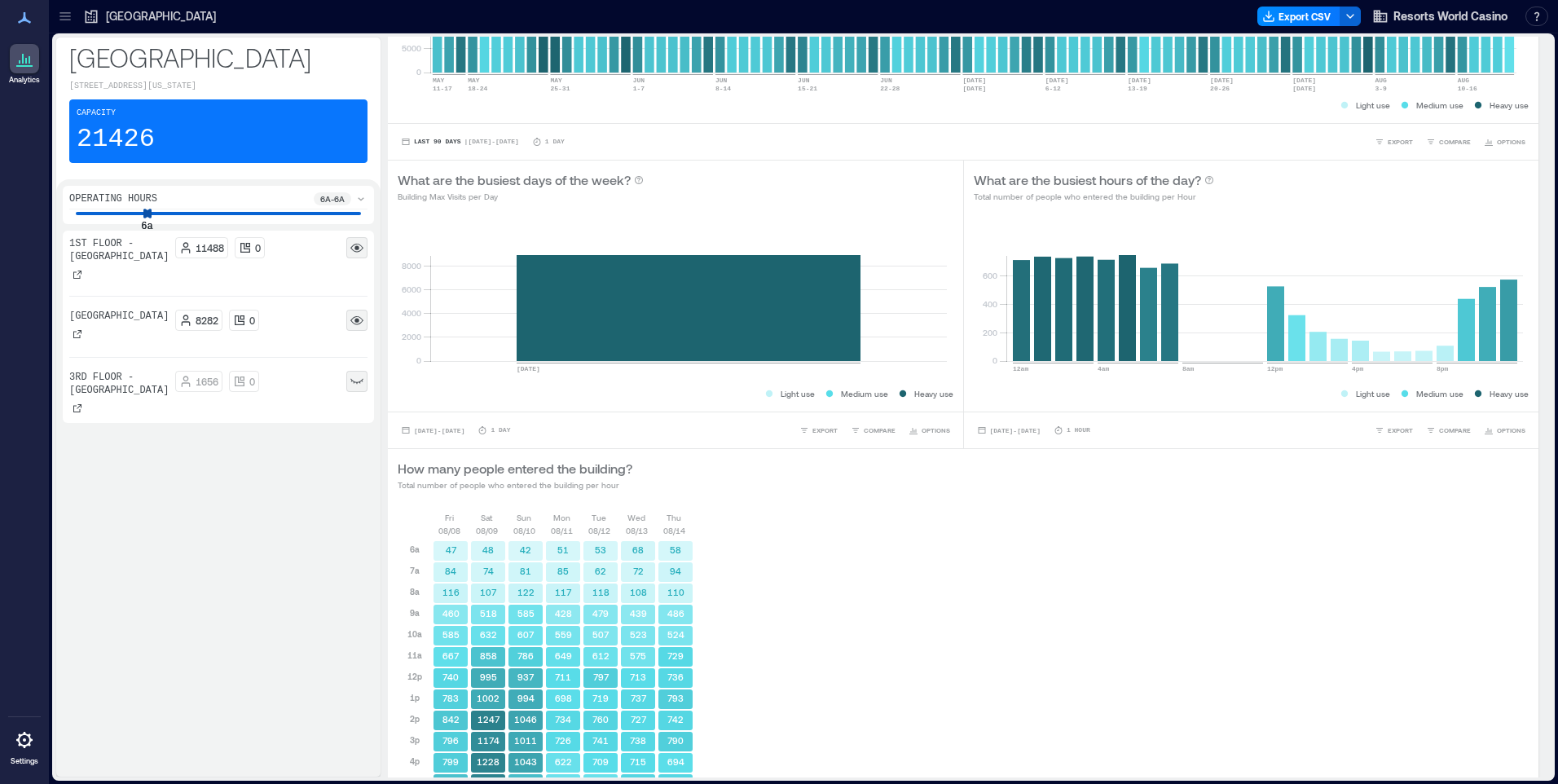
click at [106, 250] on p "1st Floor - Times Square" at bounding box center [119, 250] width 99 height 26
click at [355, 246] on rect at bounding box center [356, 247] width 13 height 13
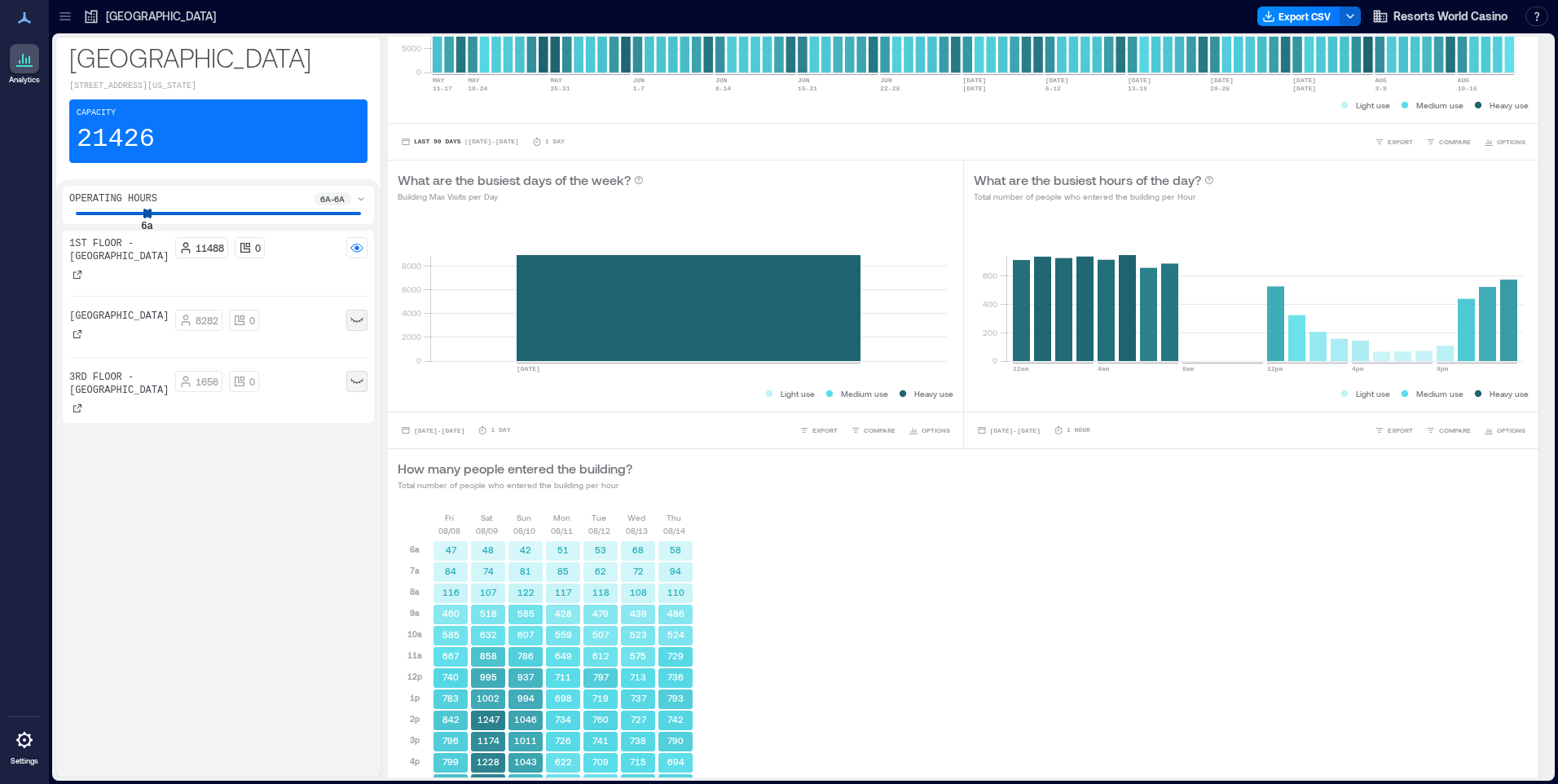
click at [357, 314] on rect at bounding box center [356, 320] width 13 height 13
click at [241, 252] on icon at bounding box center [246, 248] width 10 height 10
click at [793, 593] on div "Fri 08/08 Sat 08/09 Sun 08/10 Mon 08/11 Tue 08/12 Wed 08/13 Thu 08/14 6a 7a 8a …" at bounding box center [963, 787] width 1132 height 551
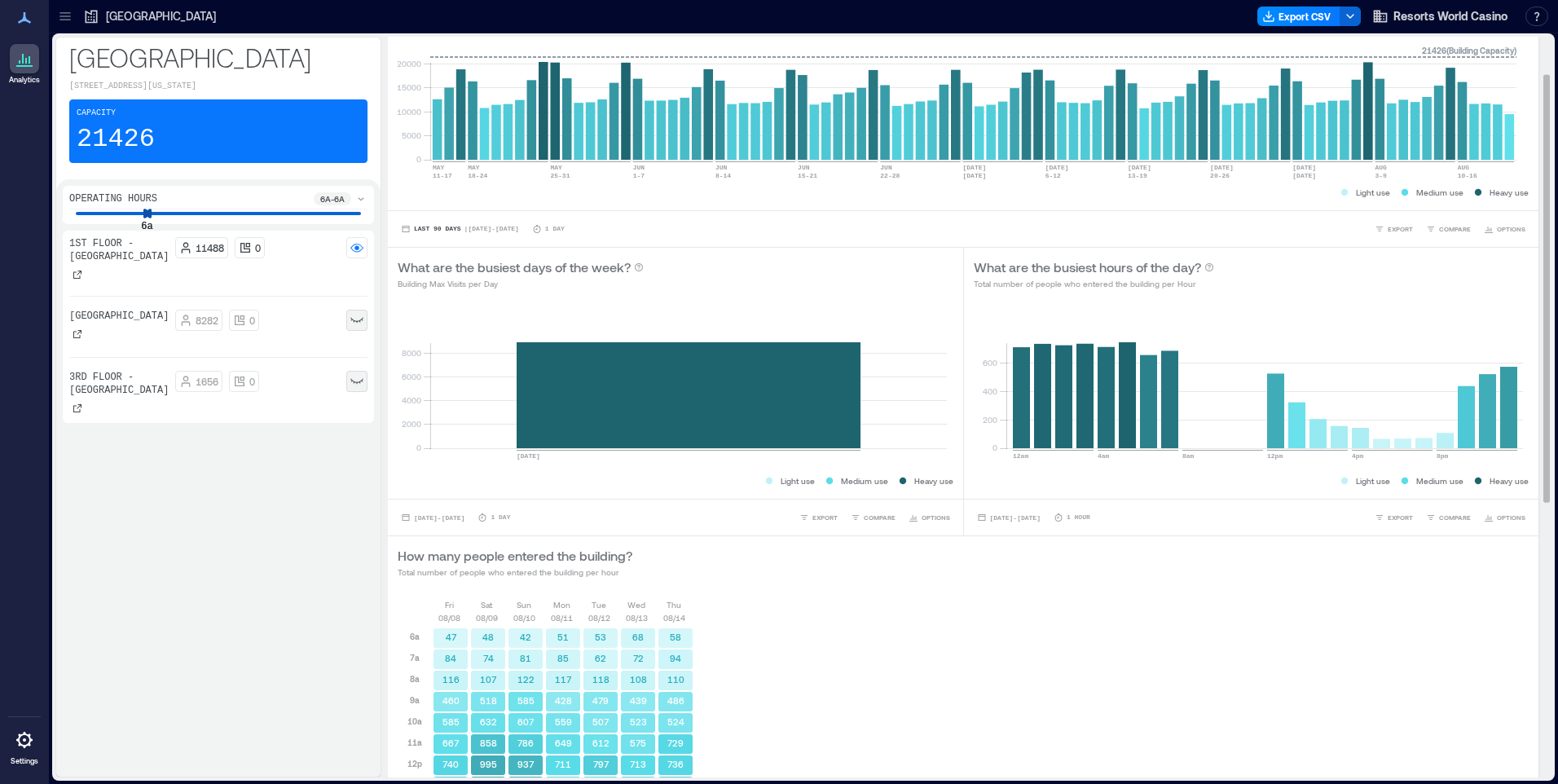
scroll to position [0, 0]
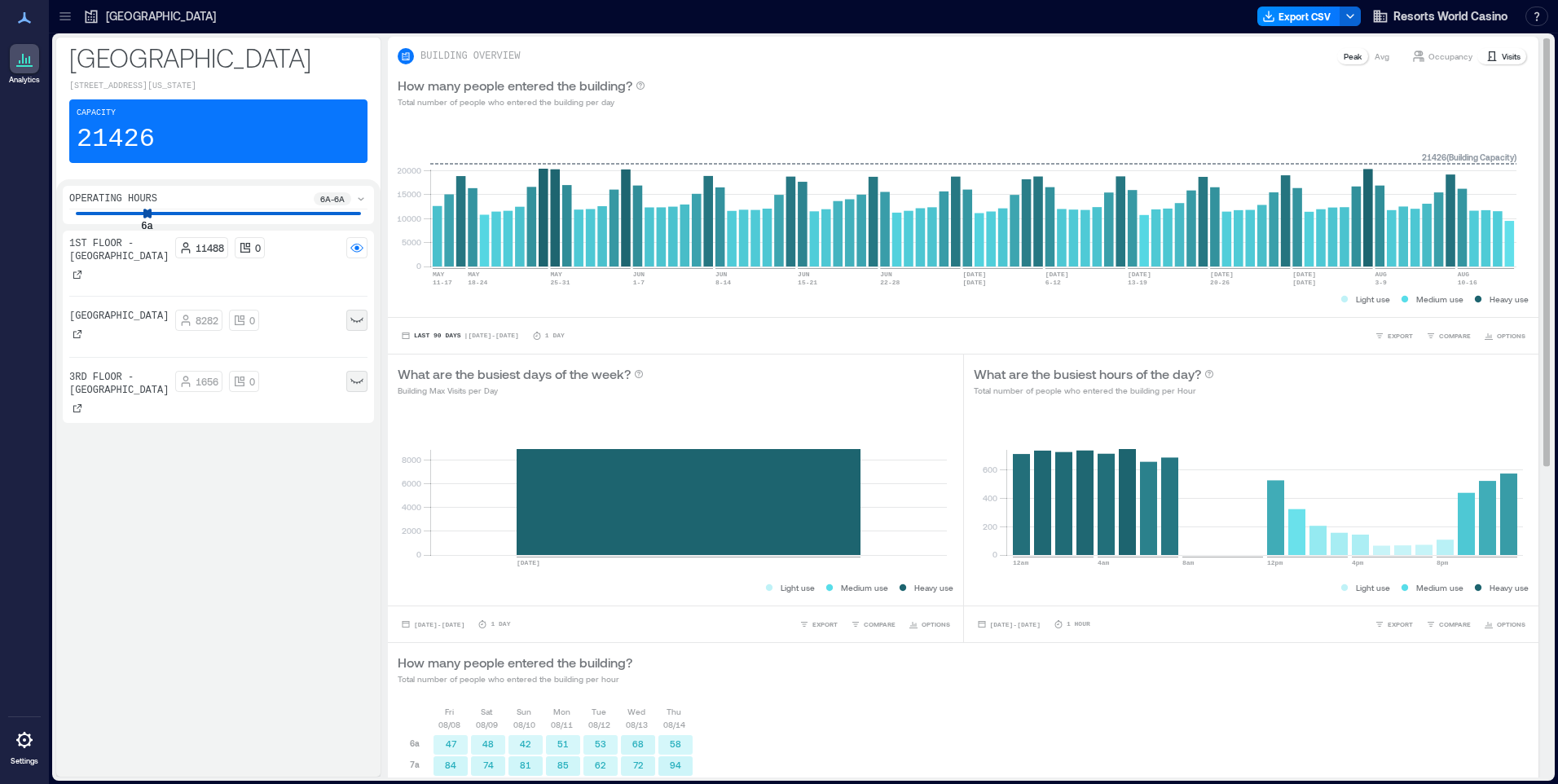
click at [1438, 58] on p "Occupancy" at bounding box center [1450, 56] width 44 height 13
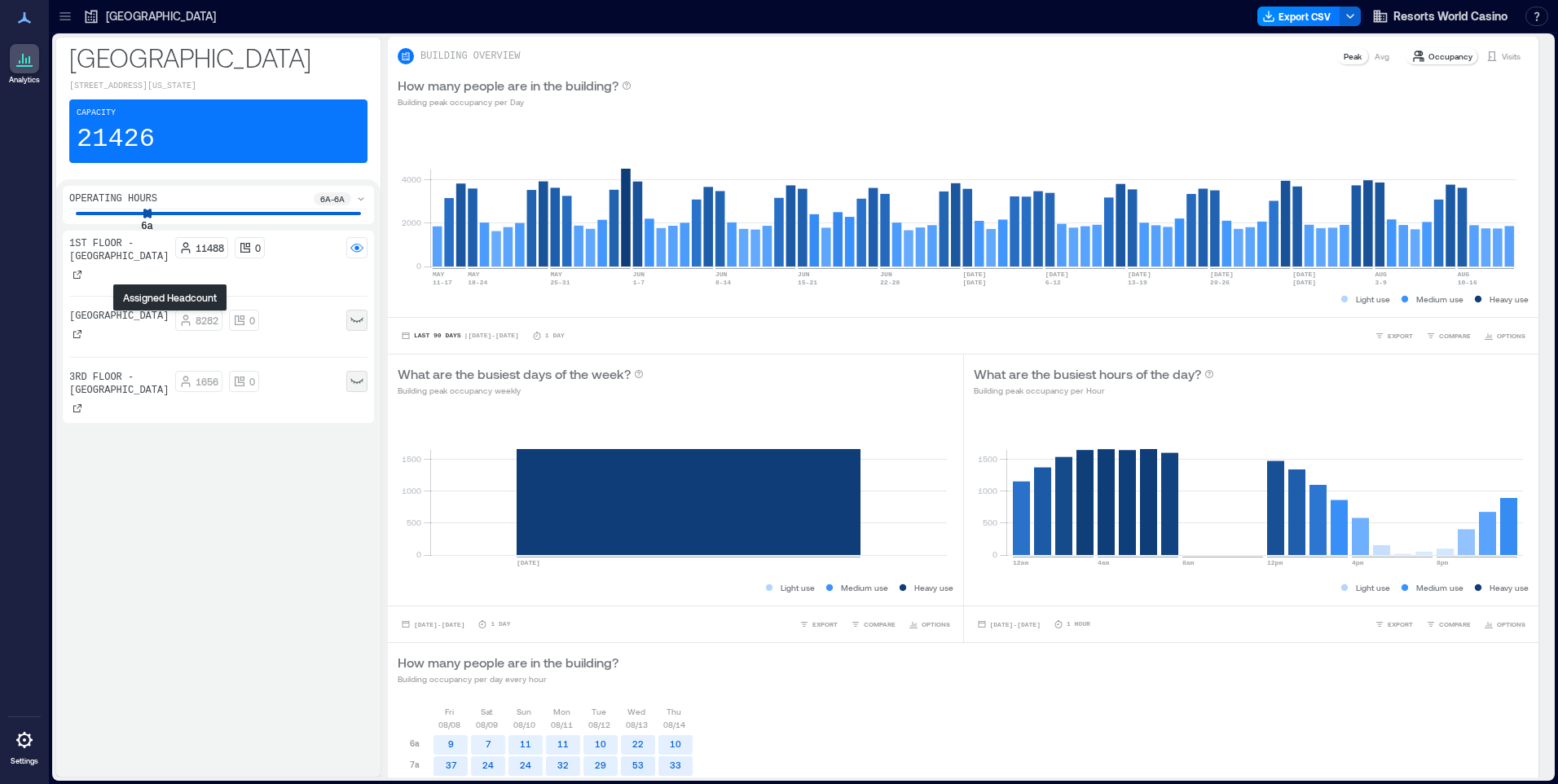
click at [196, 320] on p "8282" at bounding box center [207, 320] width 23 height 13
click at [196, 251] on p "11488" at bounding box center [210, 247] width 29 height 13
click at [364, 317] on div at bounding box center [357, 320] width 21 height 21
click at [1502, 58] on p "Visits" at bounding box center [1511, 56] width 19 height 13
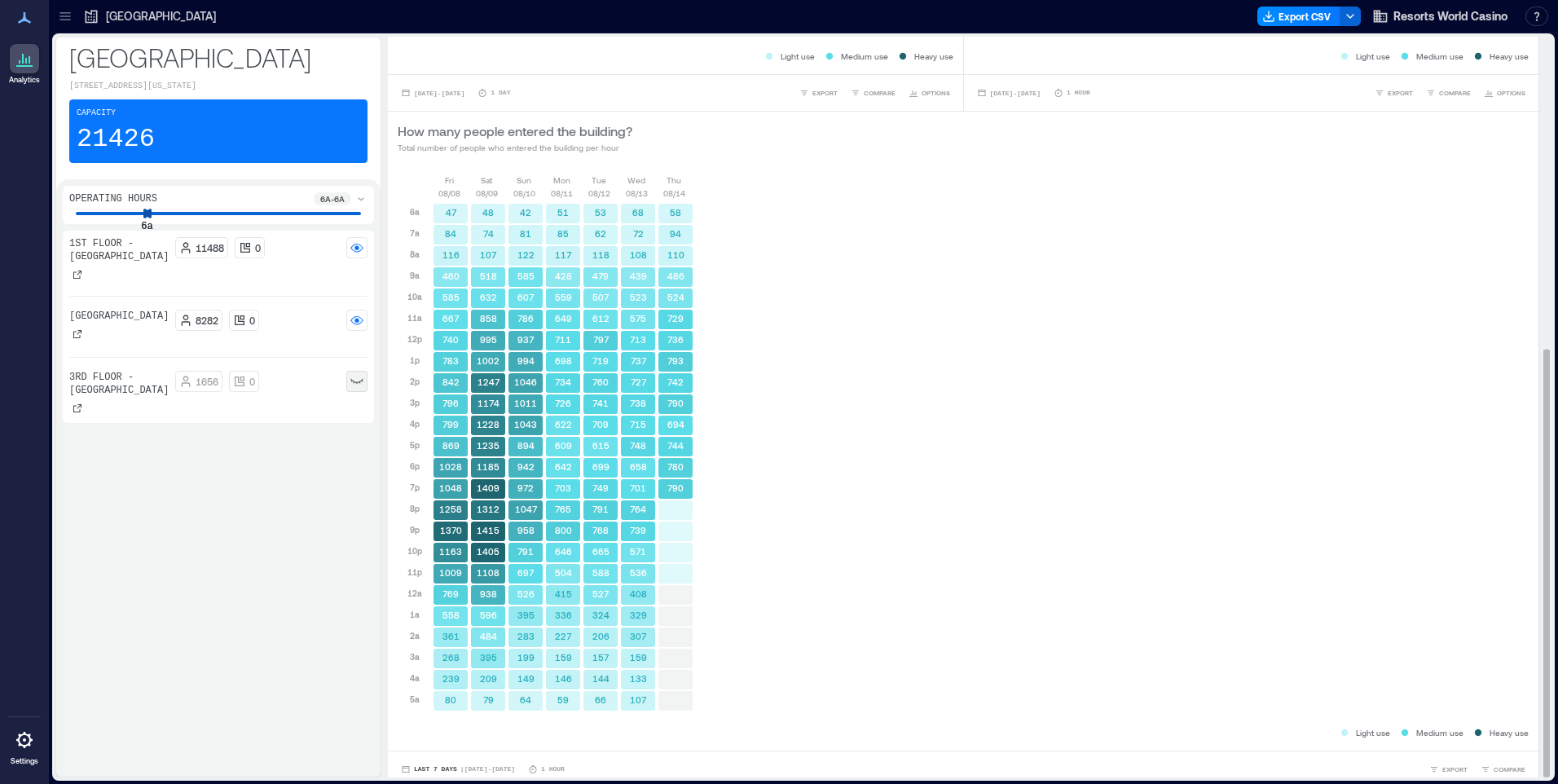
scroll to position [541, 0]
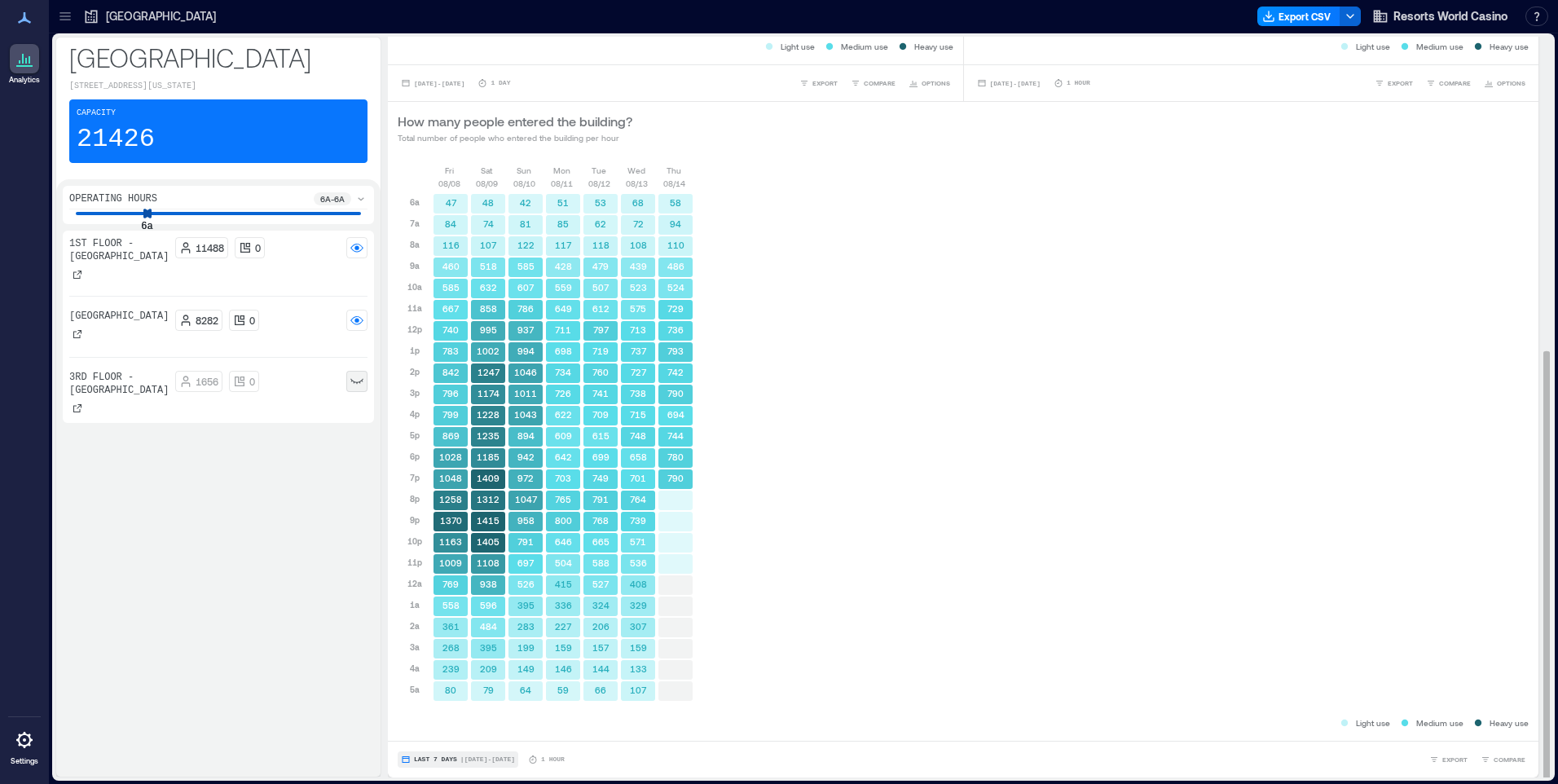
click at [490, 754] on button "Last 7 Days | Aug 8 - Aug 14" at bounding box center [458, 759] width 120 height 16
click at [445, 731] on span "Custom" at bounding box center [430, 729] width 35 height 11
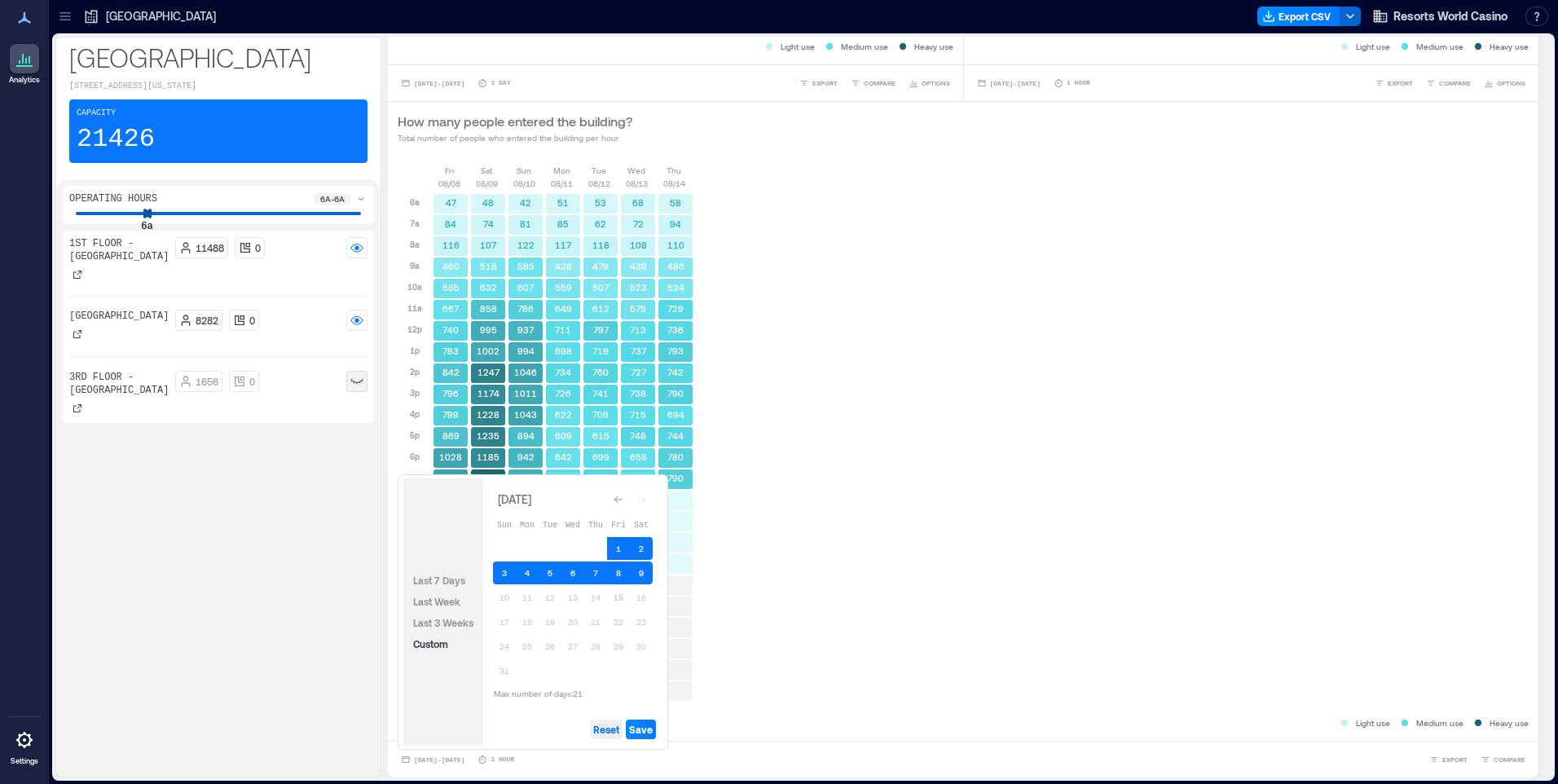
click at [603, 728] on span "Reset" at bounding box center [606, 729] width 26 height 13
click at [572, 598] on button "13" at bounding box center [572, 597] width 23 height 23
click at [643, 725] on span "Save" at bounding box center [641, 729] width 24 height 13
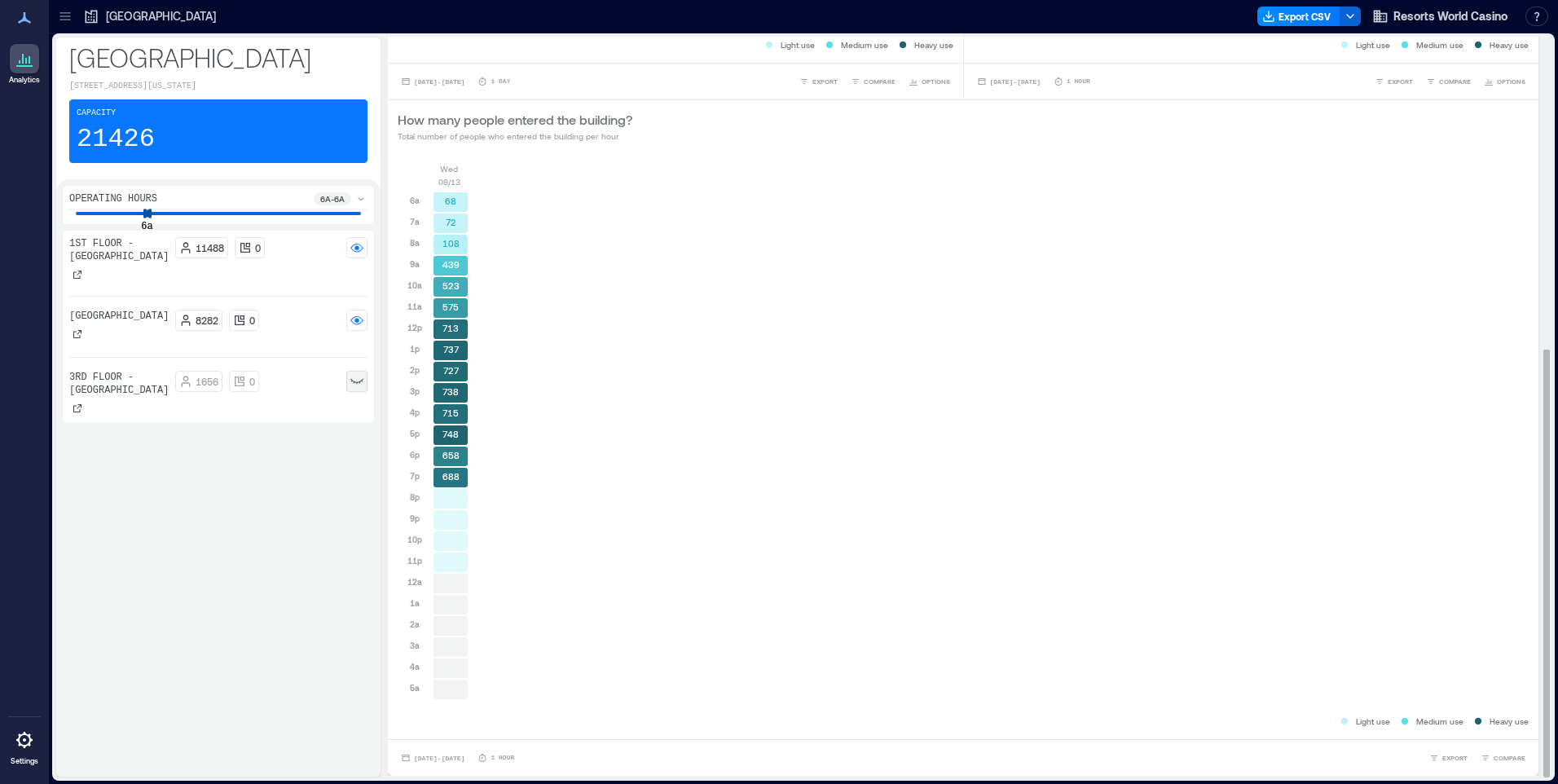
scroll to position [0, 0]
click at [364, 211] on icon at bounding box center [360, 213] width 11 height 11
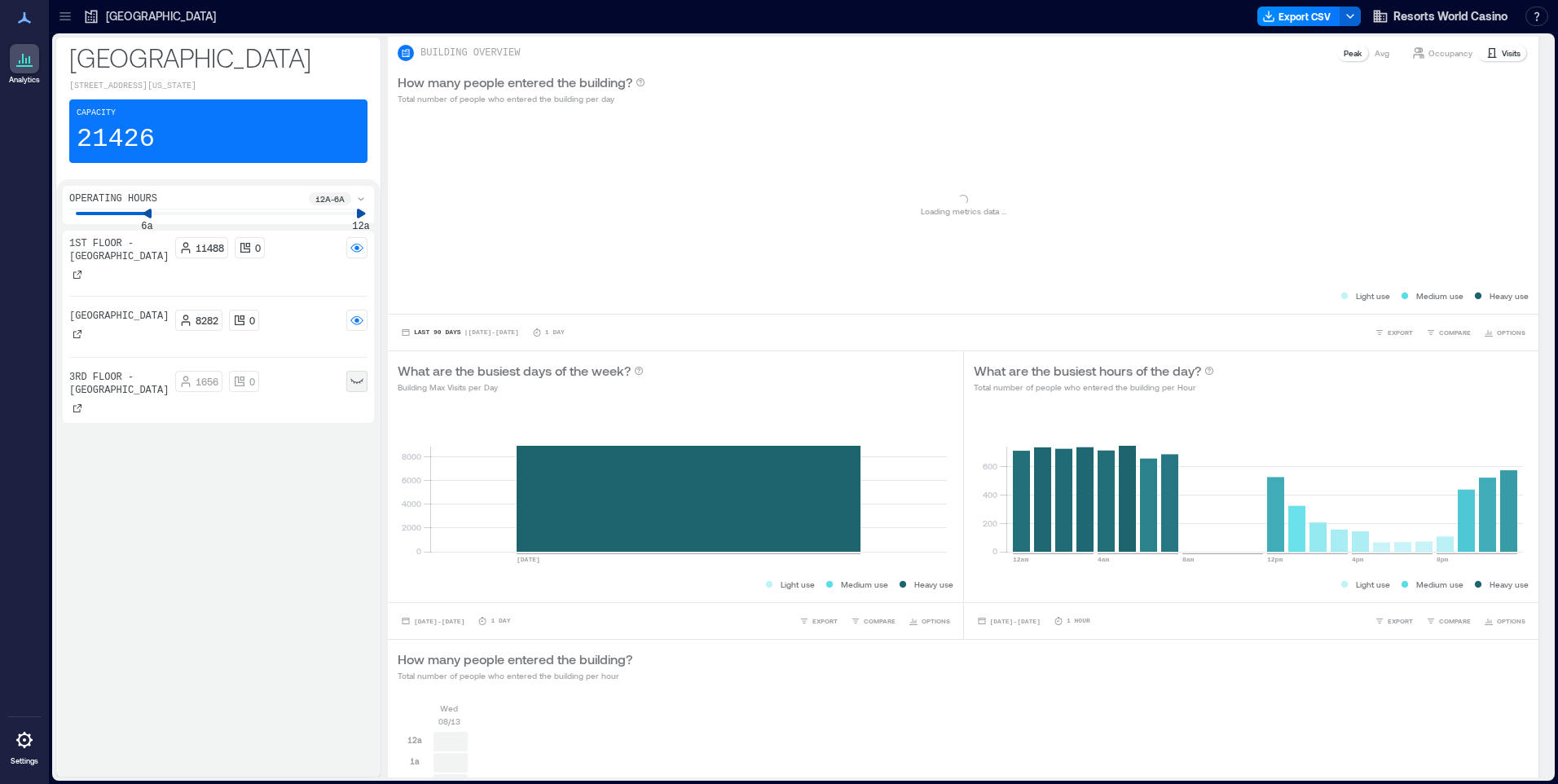
scroll to position [159, 0]
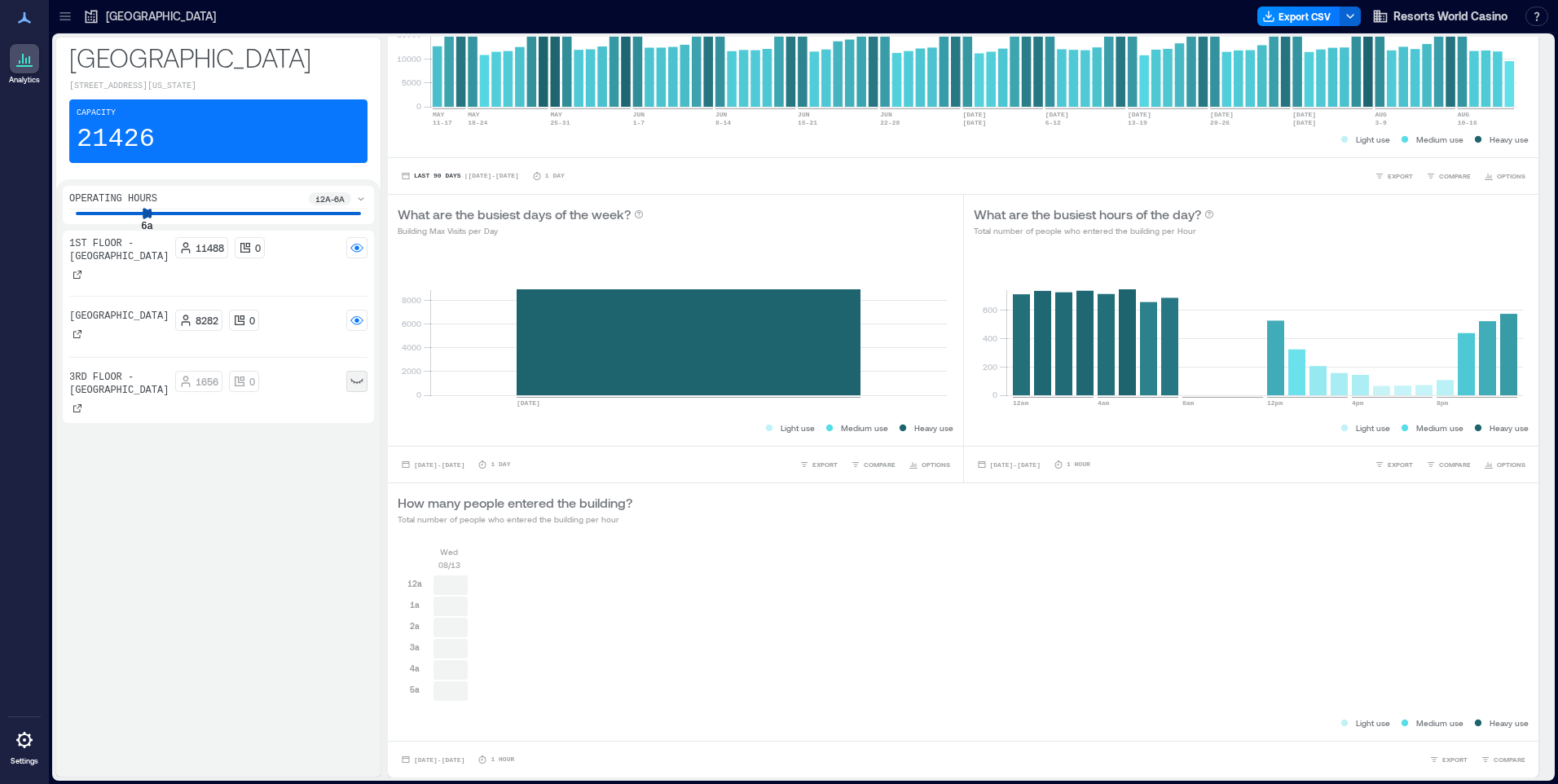
click at [151, 222] on div "Operating Hours 12a - 6a 6a 6a" at bounding box center [218, 204] width 311 height 38
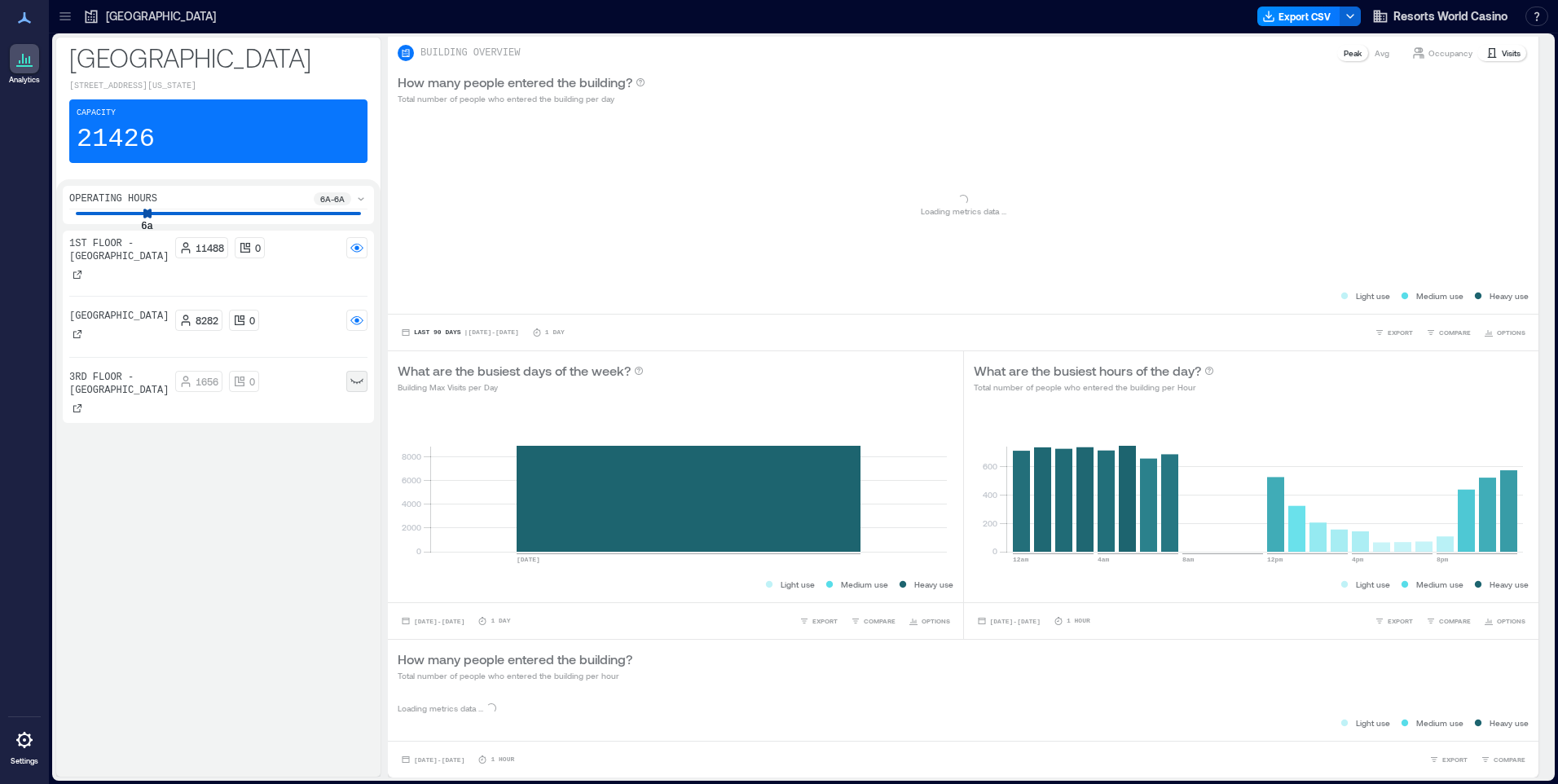
scroll to position [541, 0]
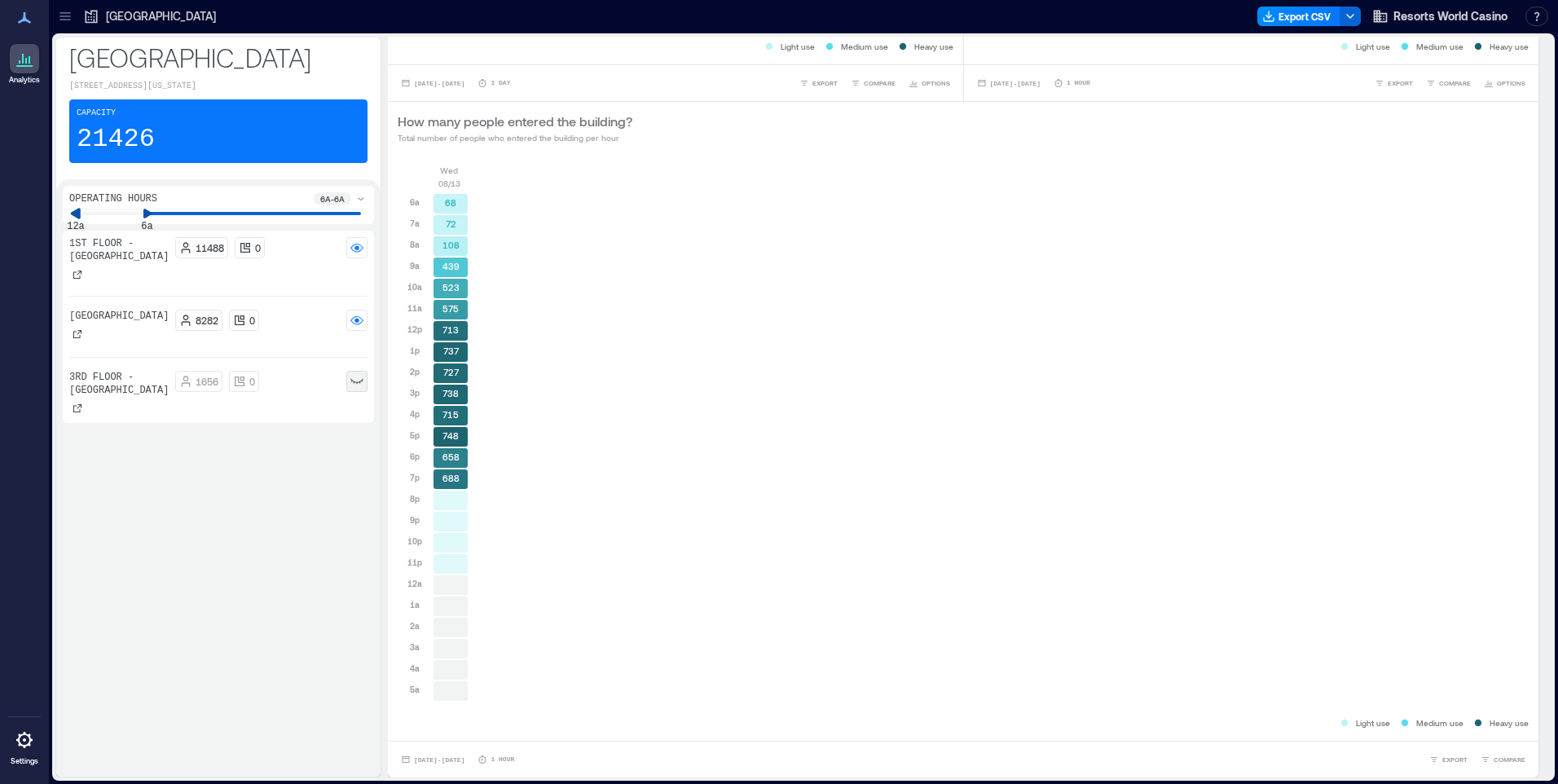
click at [81, 220] on div "Operating Hours 6a - 6a 12a 6a" at bounding box center [218, 204] width 311 height 38
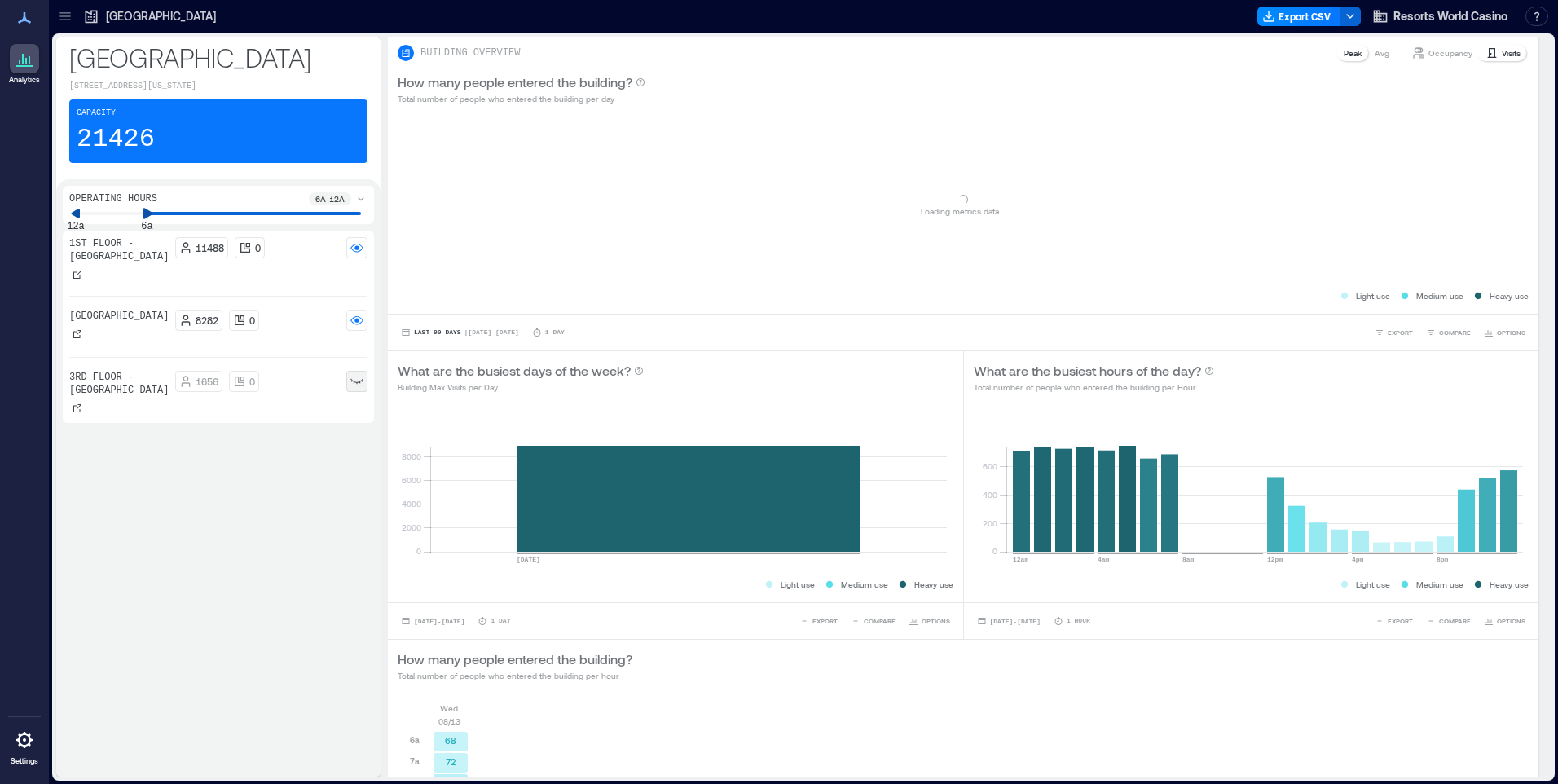
scroll to position [414, 0]
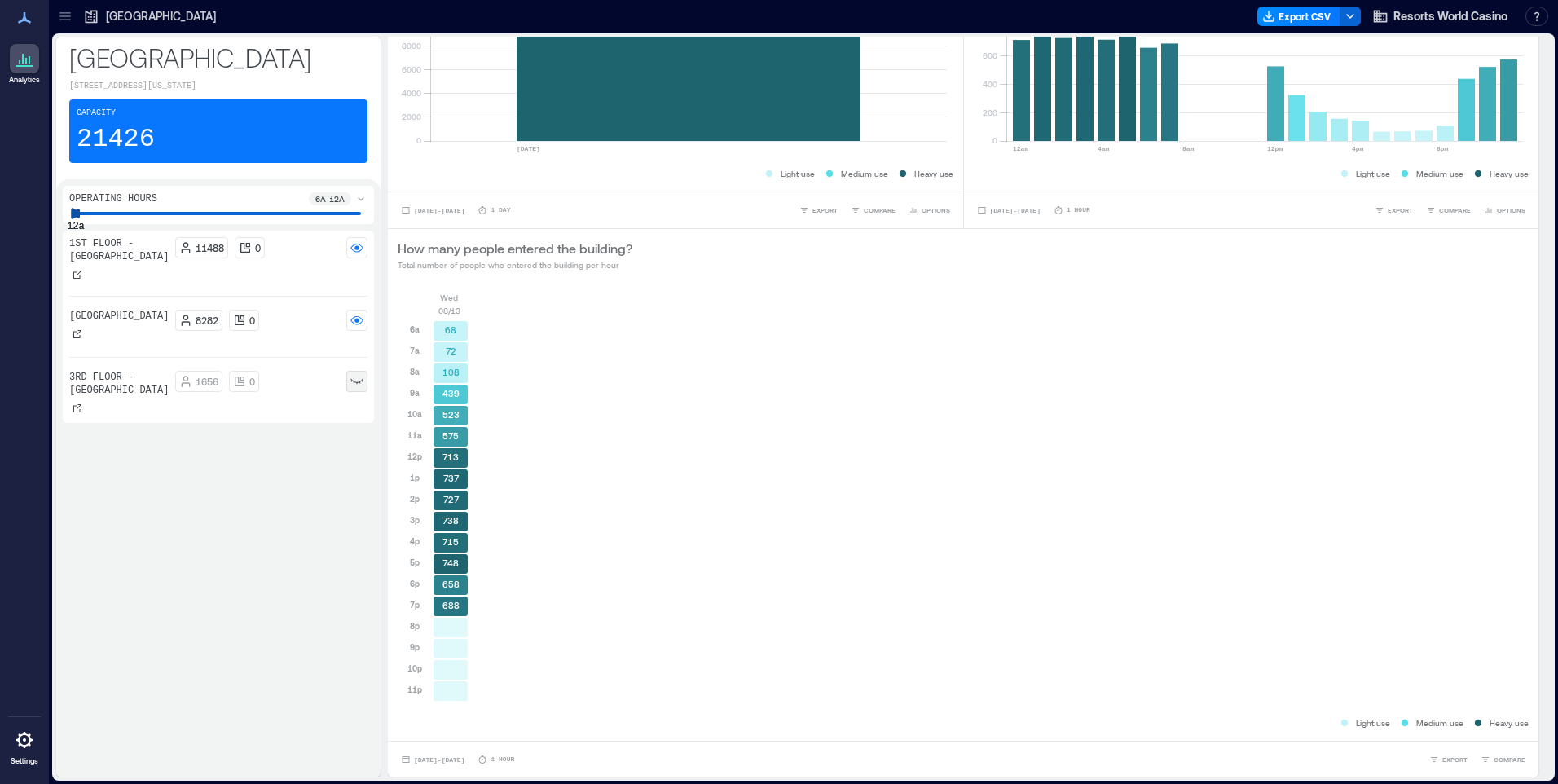
click at [75, 222] on div "Operating Hours 6a - 12a 12a 12a" at bounding box center [218, 204] width 311 height 38
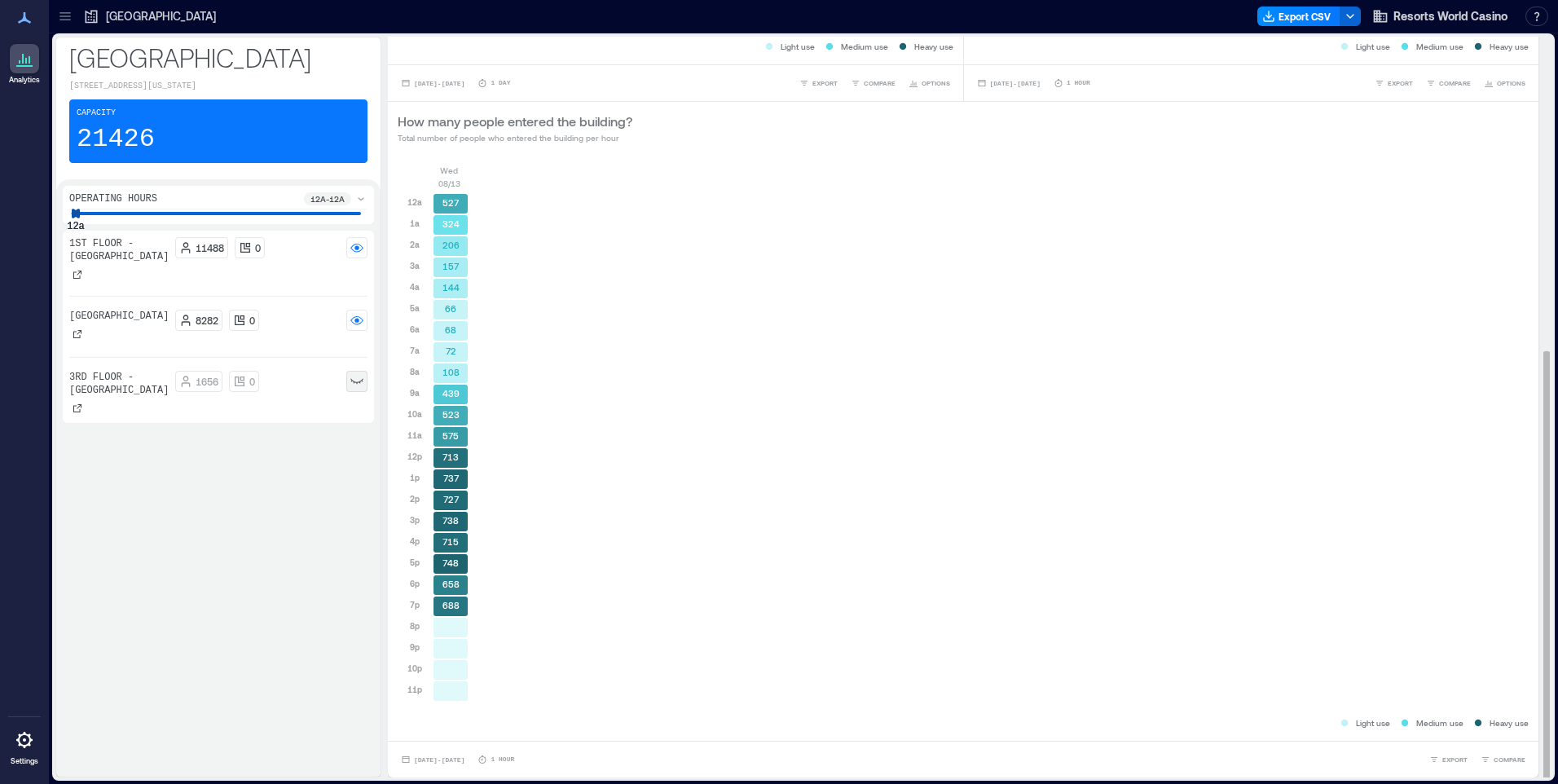
scroll to position [2, 0]
click at [465, 756] on span "Aug 13, 2025 - Aug 13, 2025" at bounding box center [439, 758] width 51 height 8
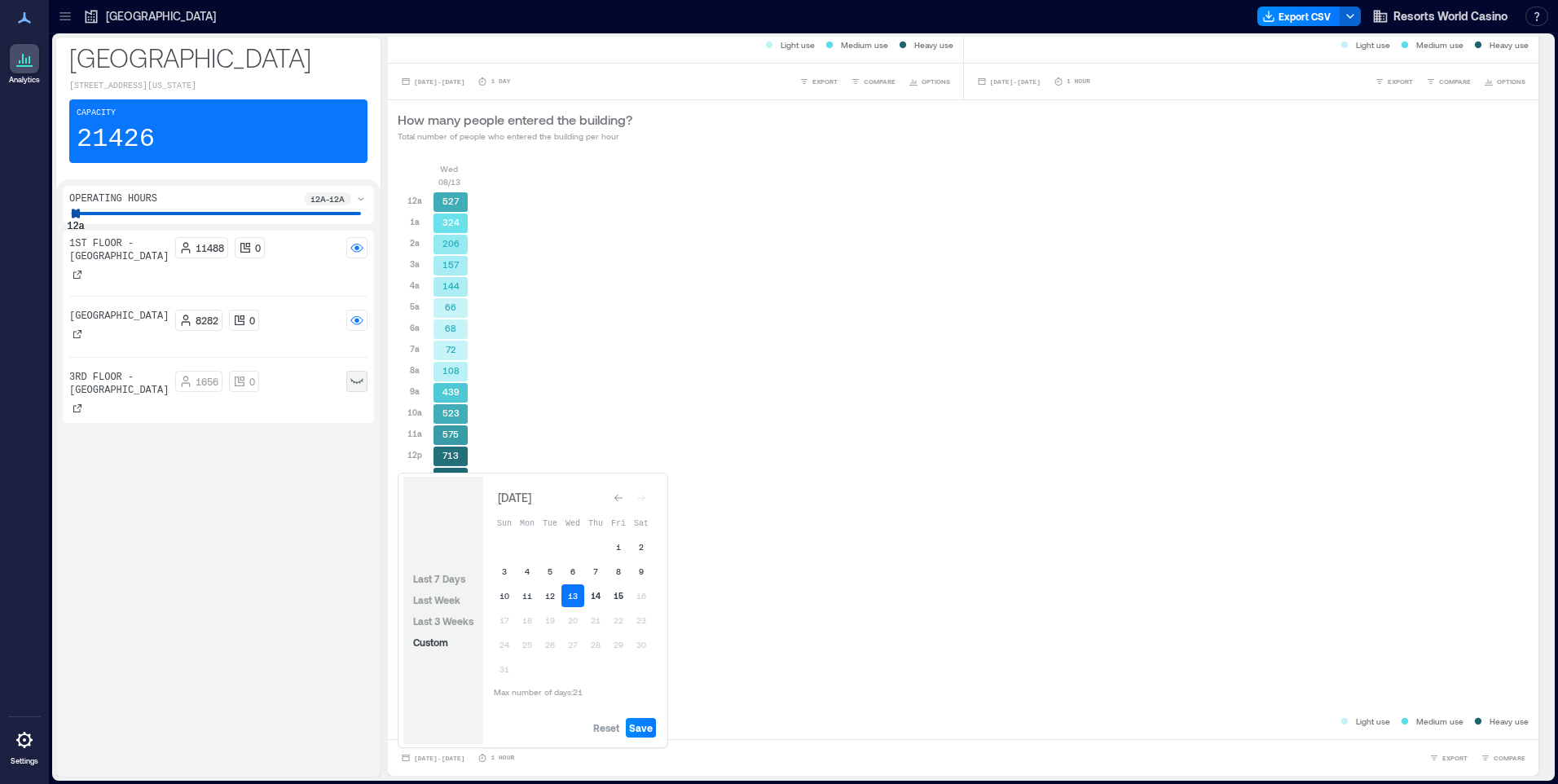
click at [592, 594] on button "14" at bounding box center [595, 595] width 23 height 23
click at [605, 731] on span "Reset" at bounding box center [606, 727] width 26 height 13
click at [570, 592] on button "13" at bounding box center [572, 595] width 23 height 23
click at [597, 593] on button "14" at bounding box center [595, 595] width 23 height 23
click at [643, 728] on span "Save" at bounding box center [641, 727] width 24 height 13
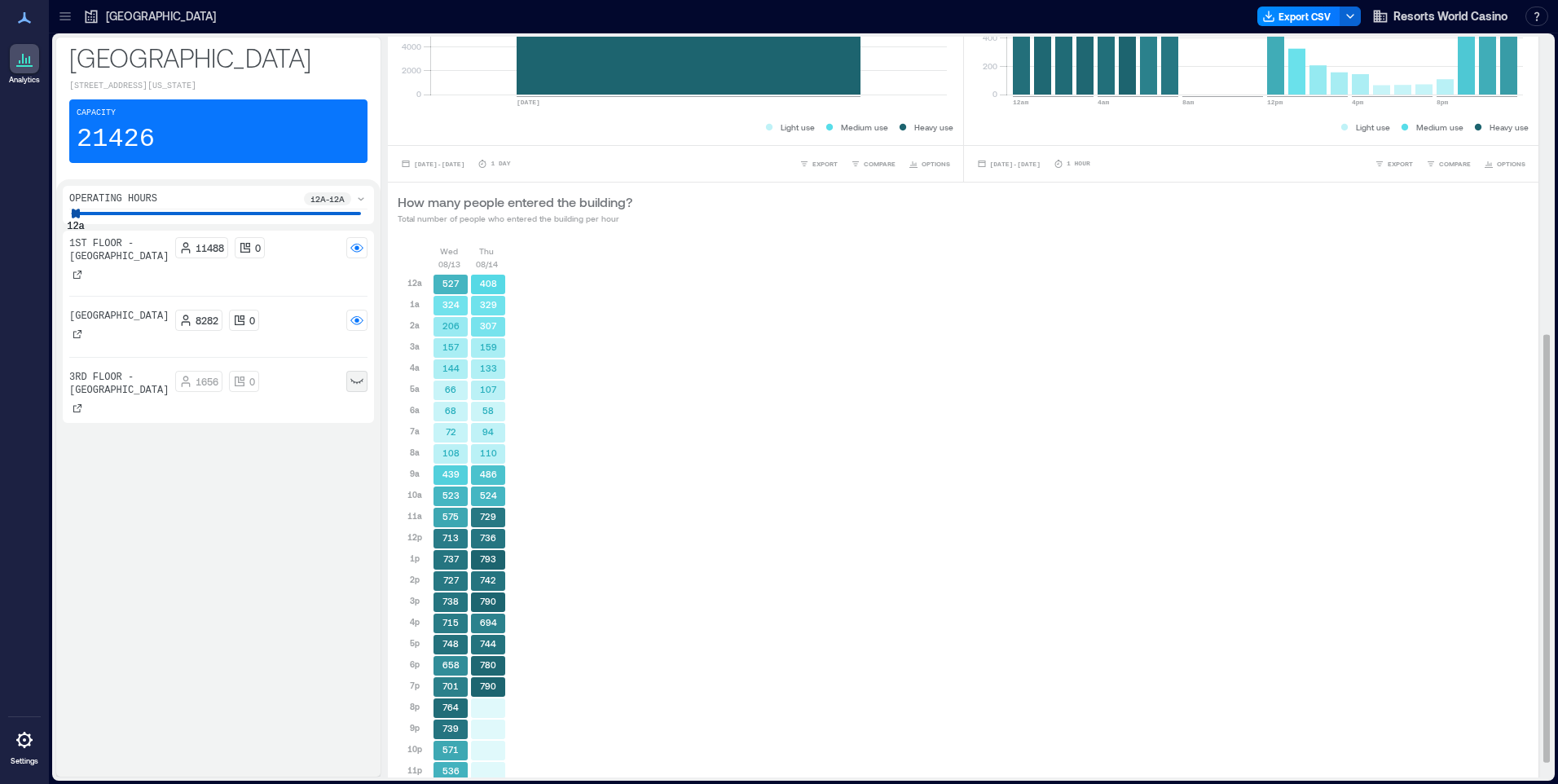
scroll to position [541, 0]
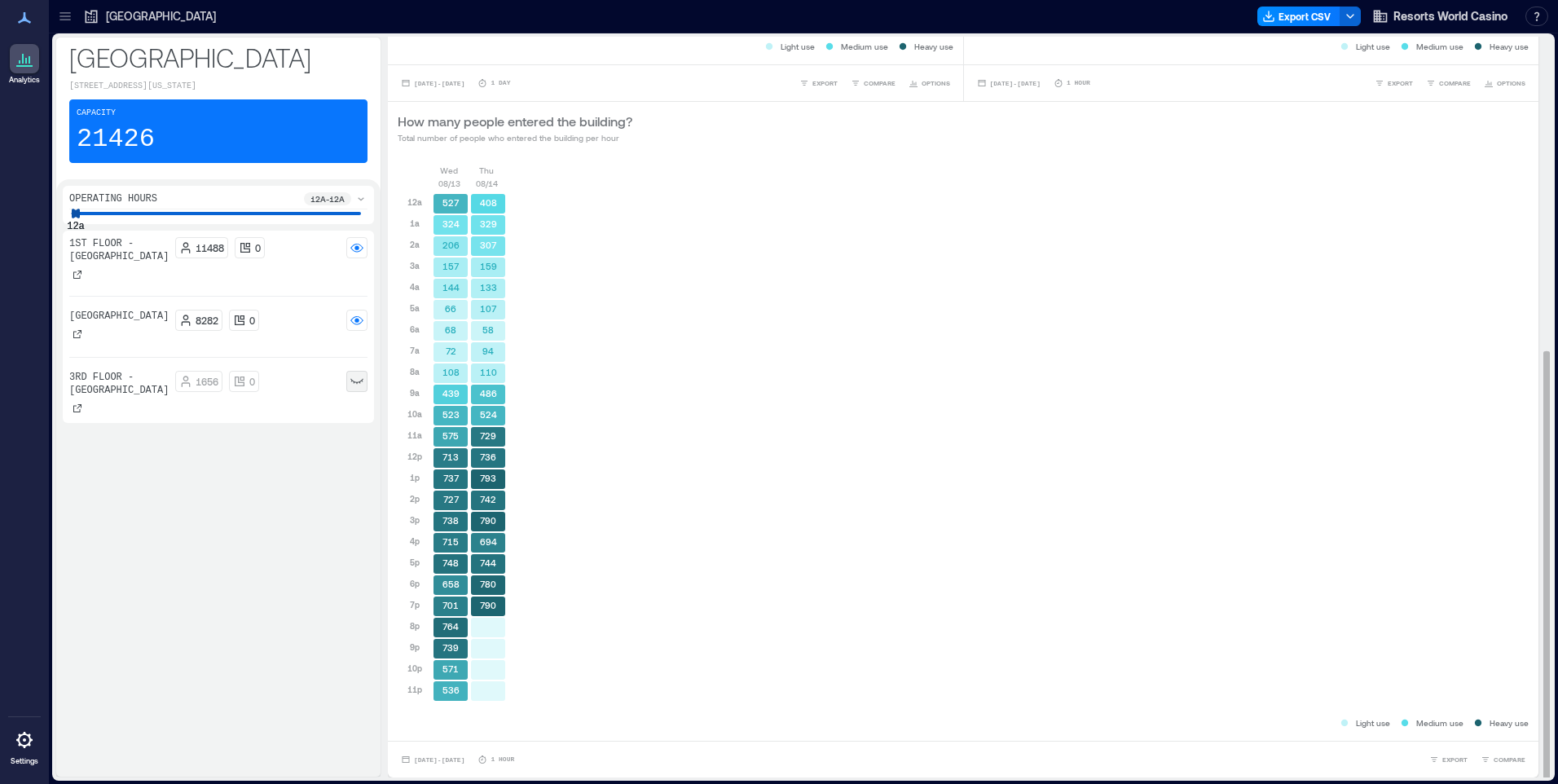
click at [1078, 471] on div "Wed 08/13 Thu 08/14 12a 1a 2a 3a 4a 5a 6a 7a 8a 9a 10a 11a 12p 1p 2p 3p 4p 5p 6…" at bounding box center [963, 439] width 1132 height 551
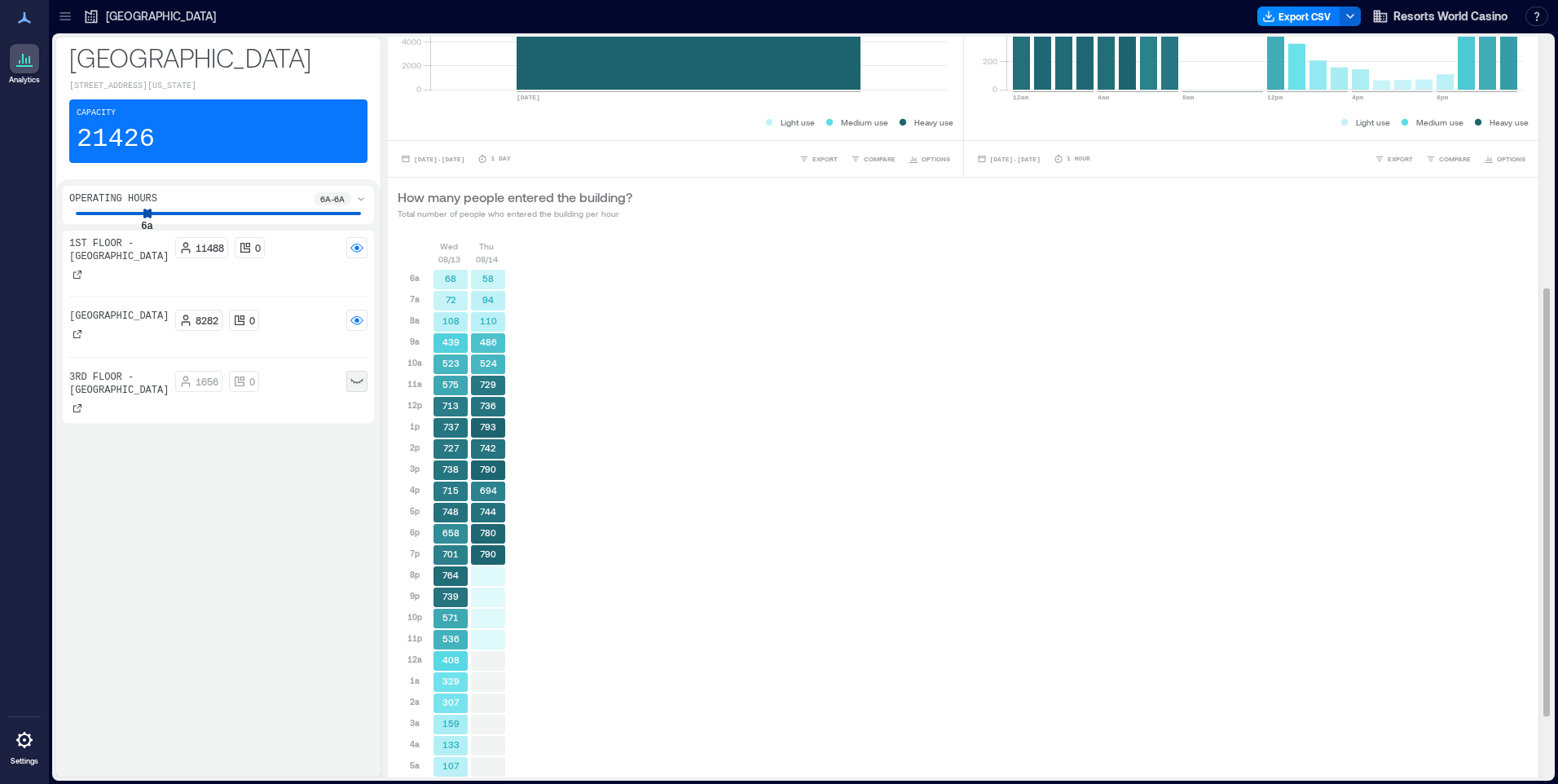
scroll to position [433, 0]
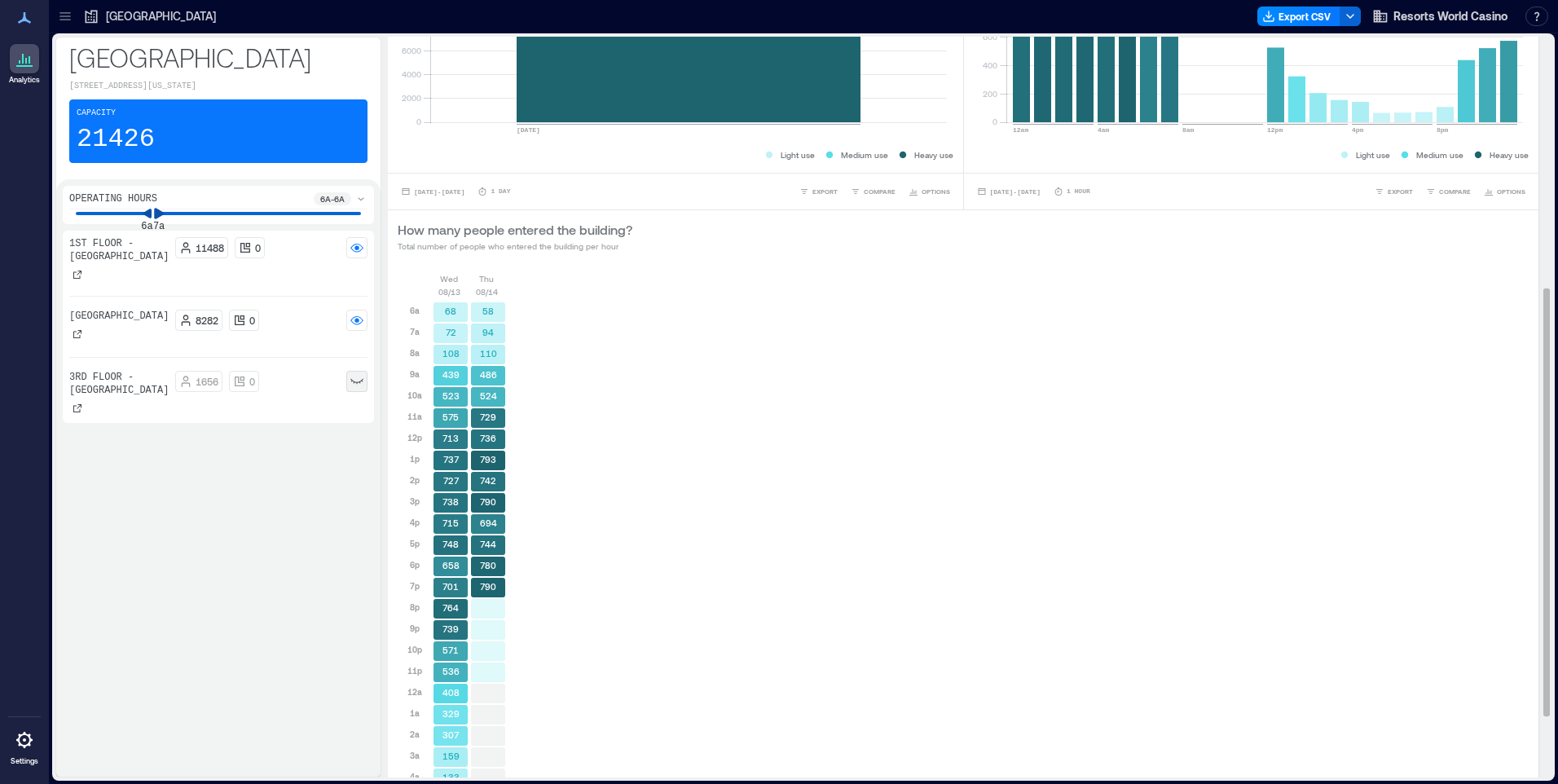
click at [162, 211] on icon at bounding box center [159, 213] width 11 height 11
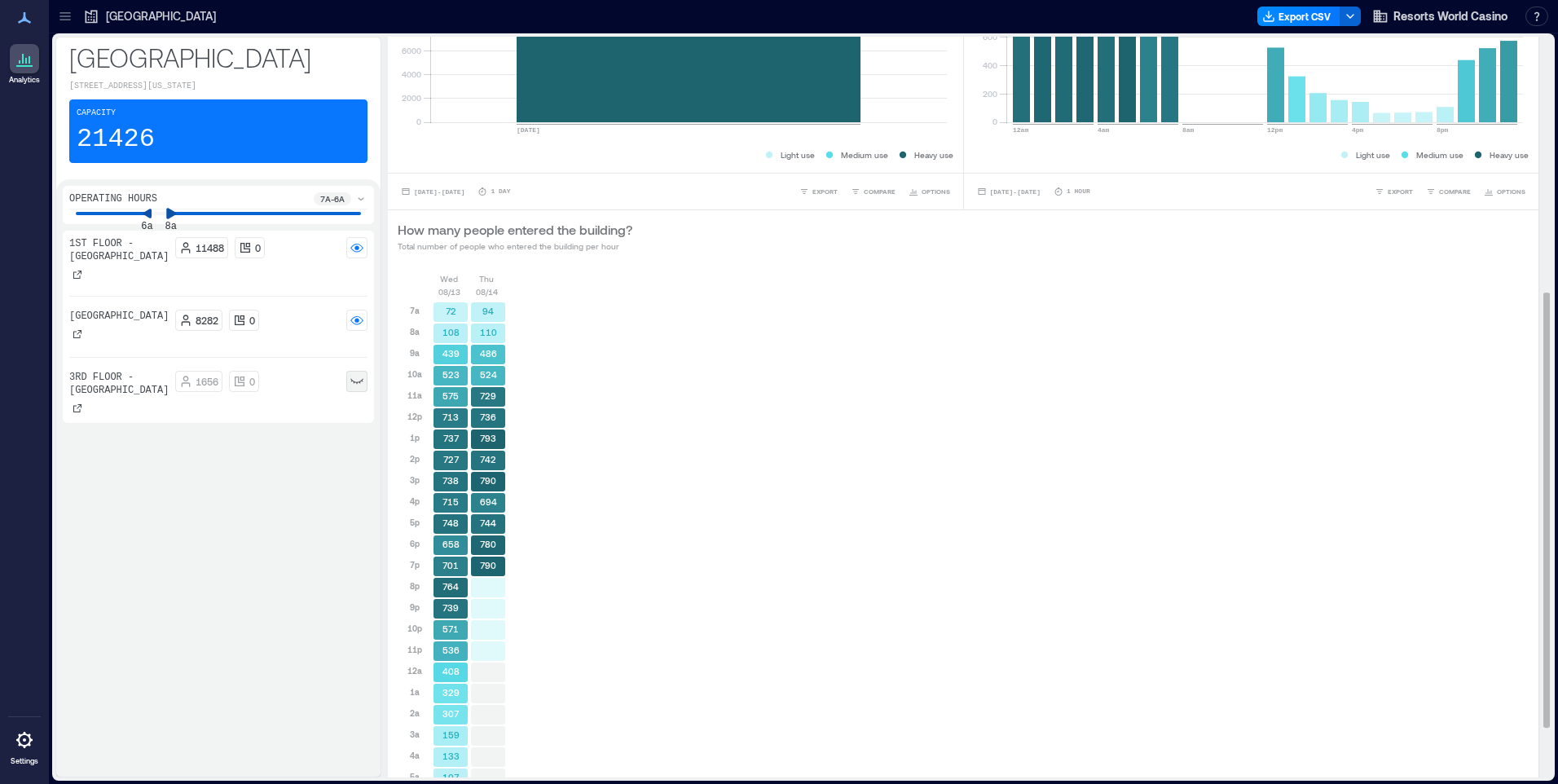
click at [169, 212] on icon at bounding box center [170, 213] width 11 height 11
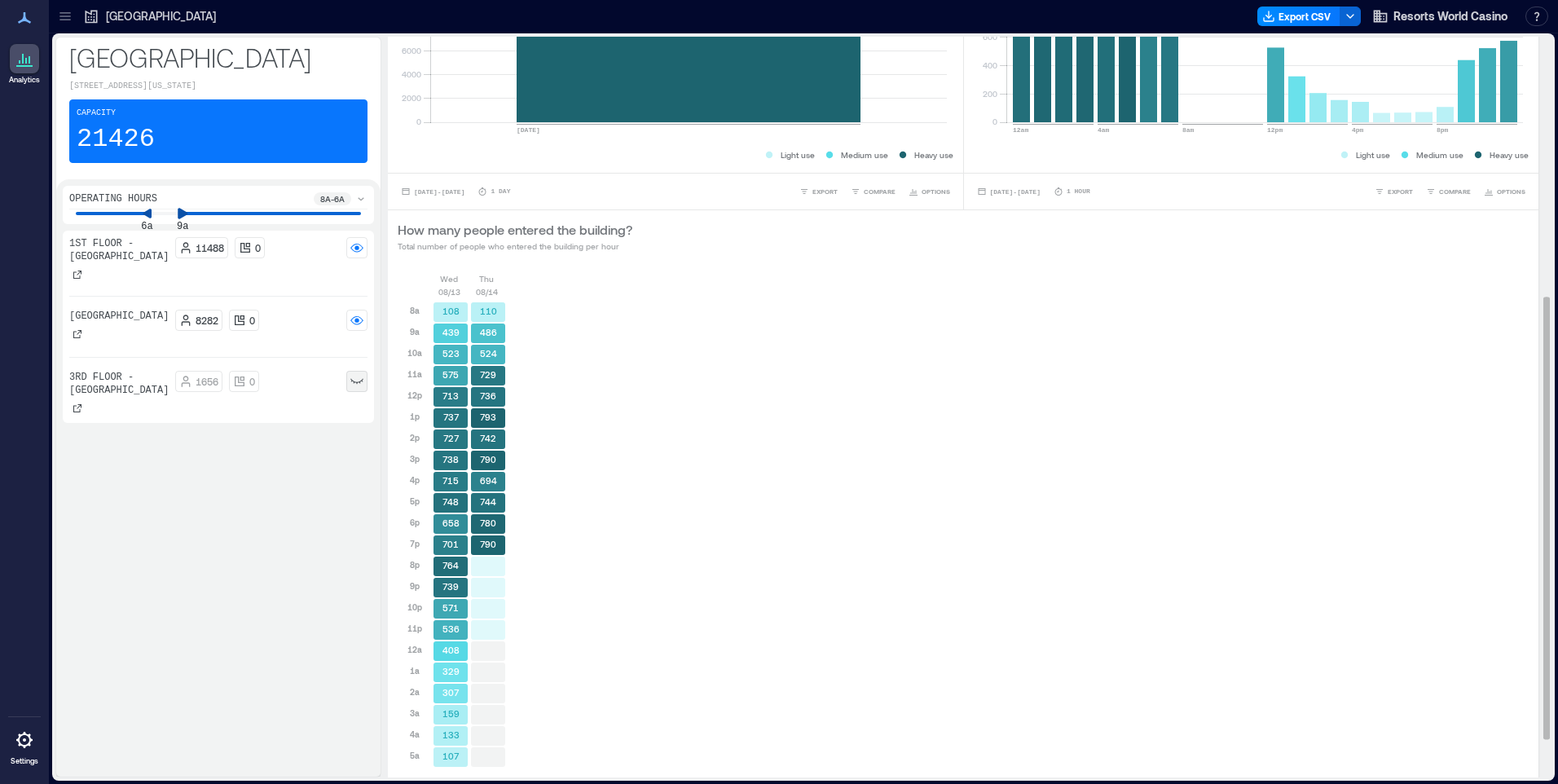
click at [187, 212] on icon at bounding box center [182, 213] width 11 height 11
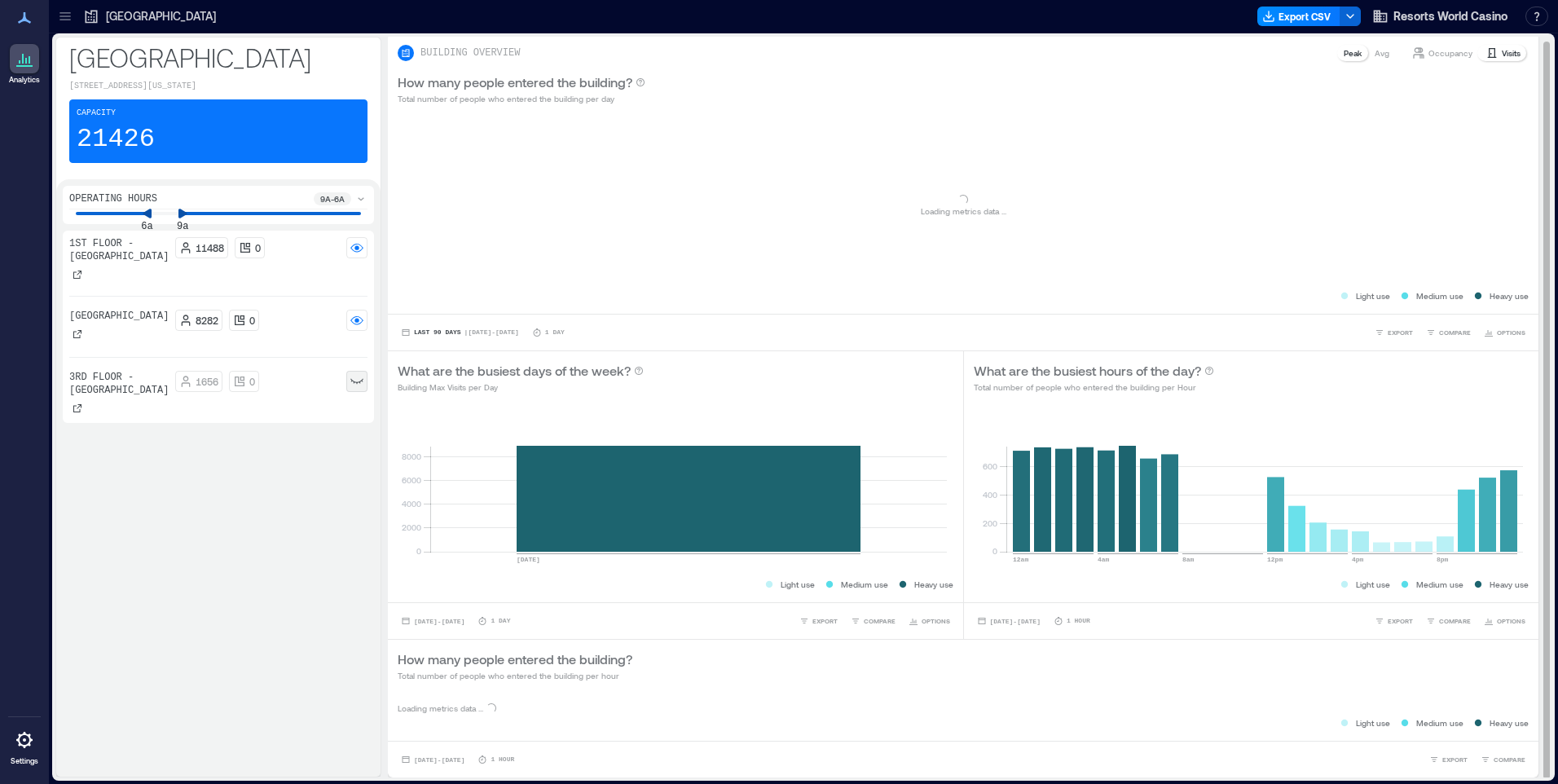
scroll to position [433, 0]
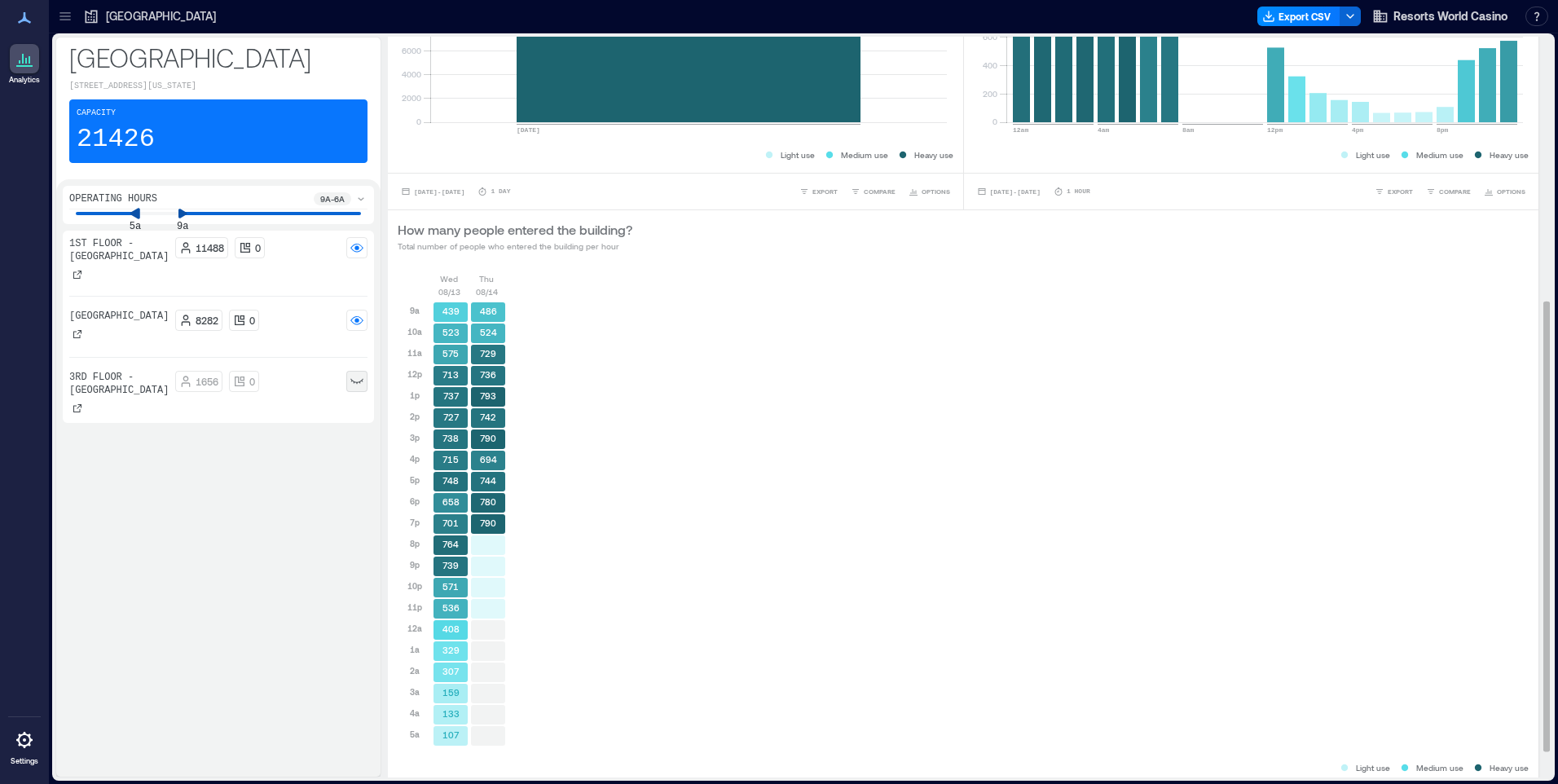
click at [134, 213] on icon at bounding box center [136, 213] width 10 height 10
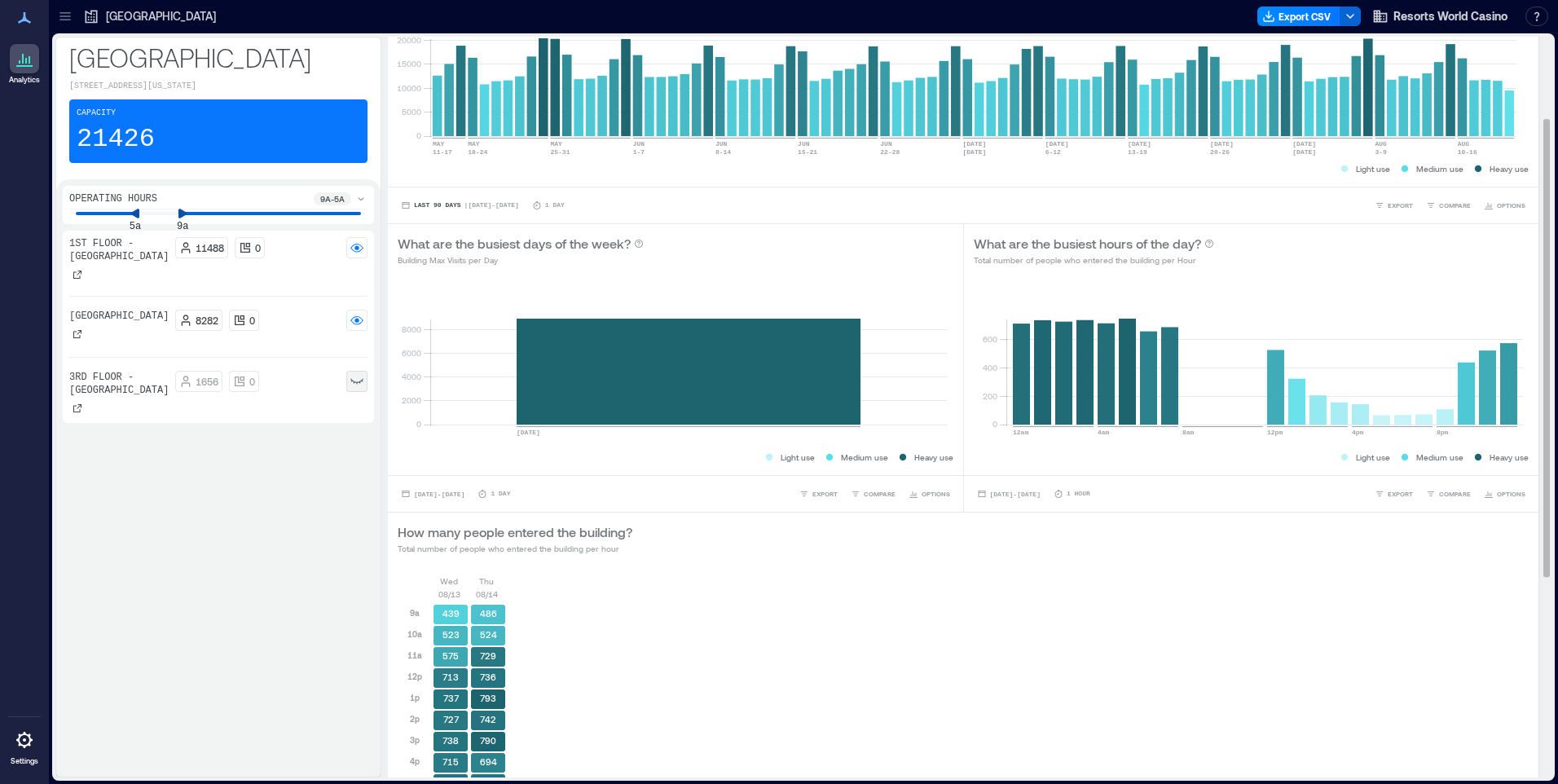
scroll to position [0, 0]
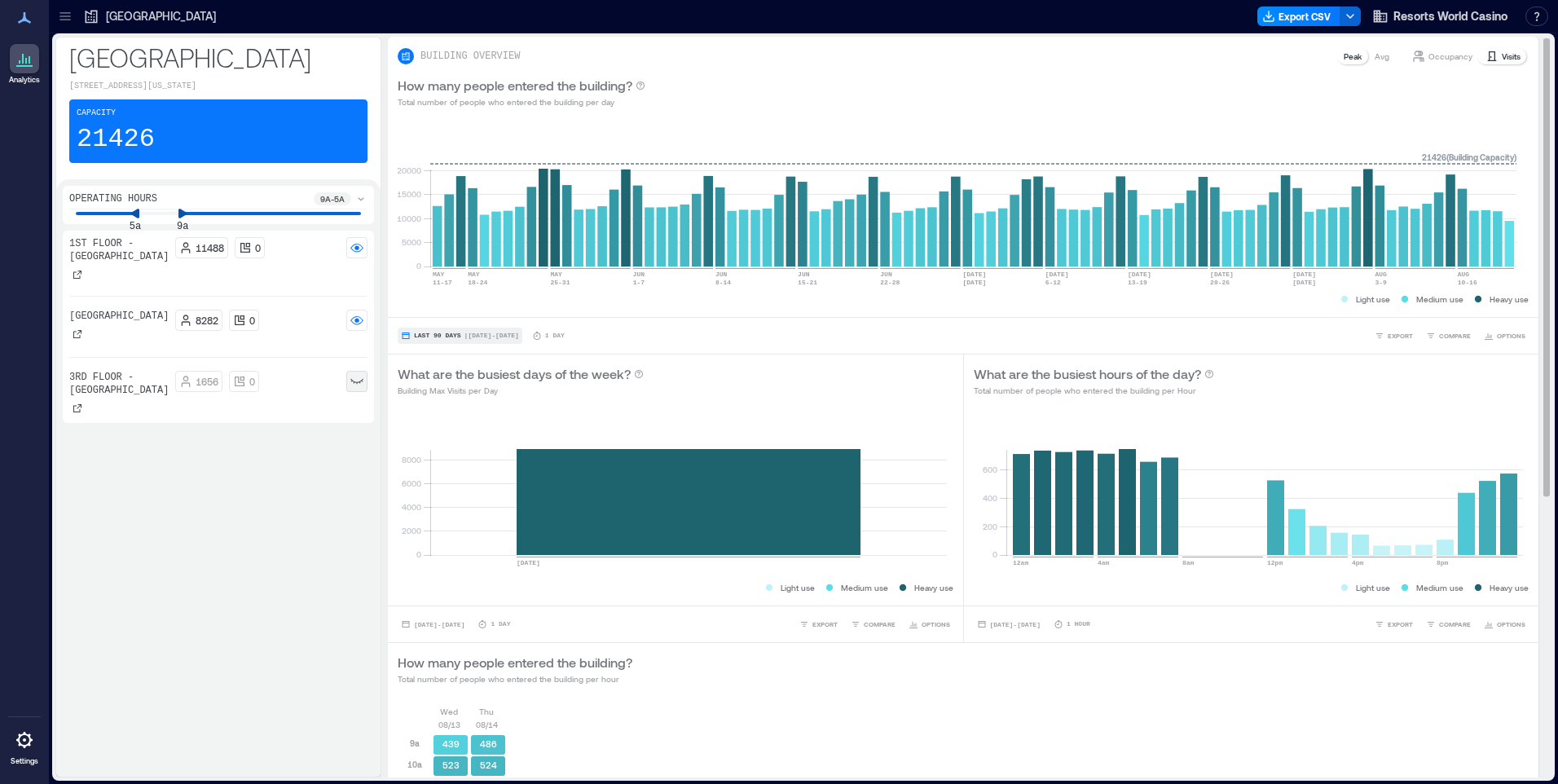
click at [515, 336] on span "| May 15 - Aug 14" at bounding box center [492, 336] width 54 height 0
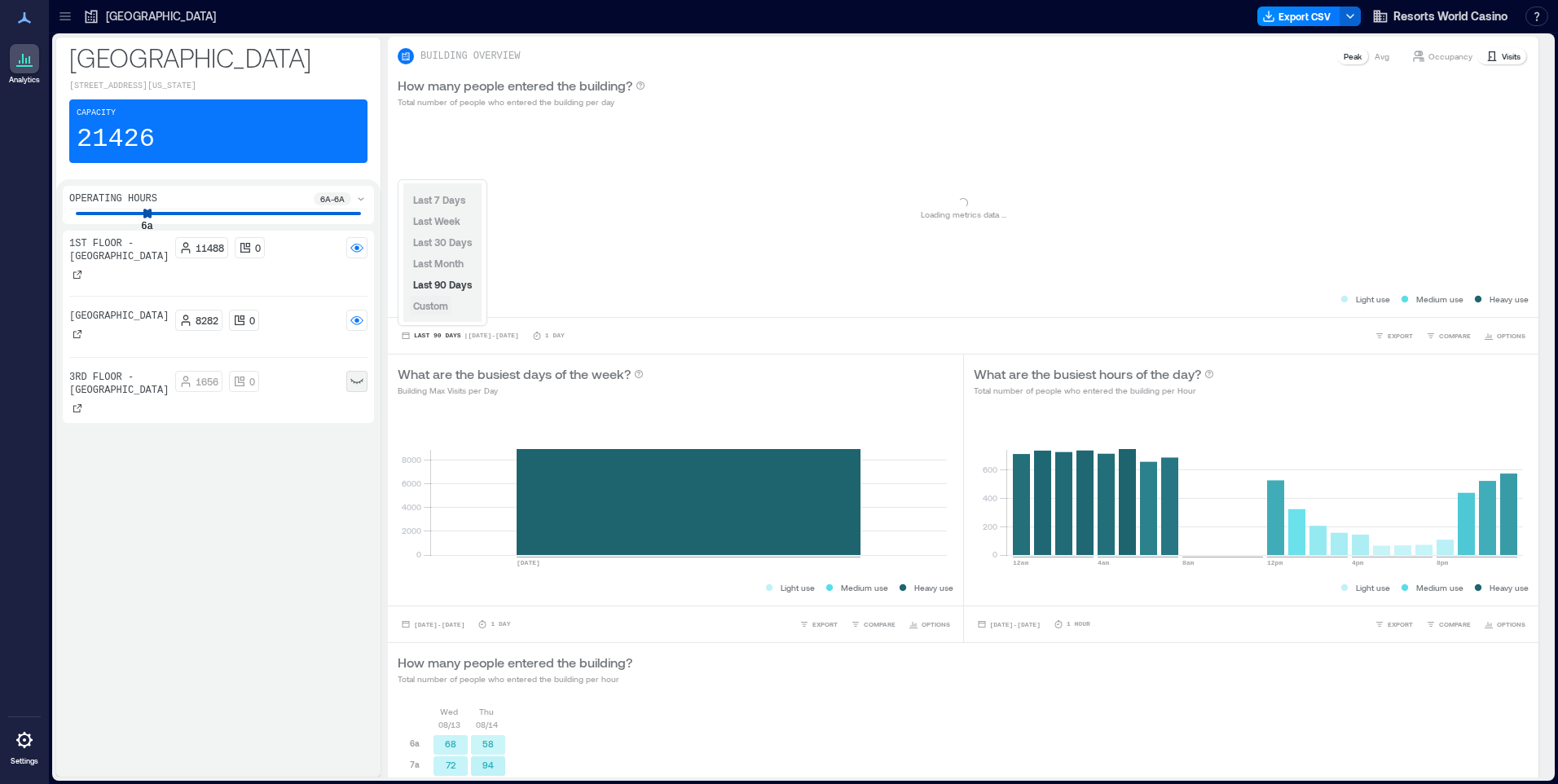
click at [439, 305] on span "Custom" at bounding box center [430, 305] width 35 height 11
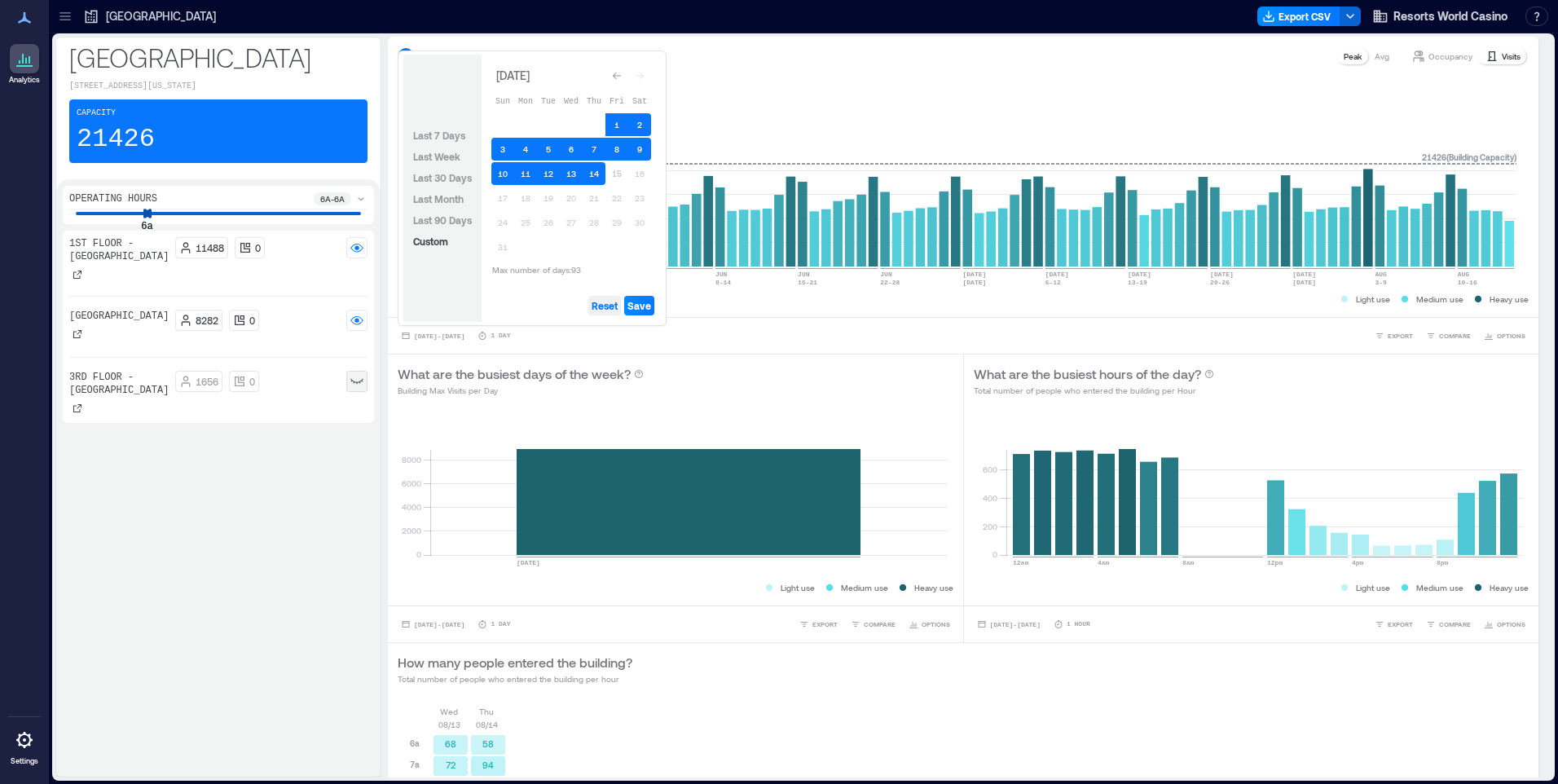
click at [611, 306] on span "Reset" at bounding box center [604, 305] width 26 height 13
click at [578, 175] on button "13" at bounding box center [571, 173] width 23 height 23
click at [602, 172] on button "14" at bounding box center [593, 173] width 23 height 23
click at [645, 304] on span "Save" at bounding box center [639, 305] width 24 height 13
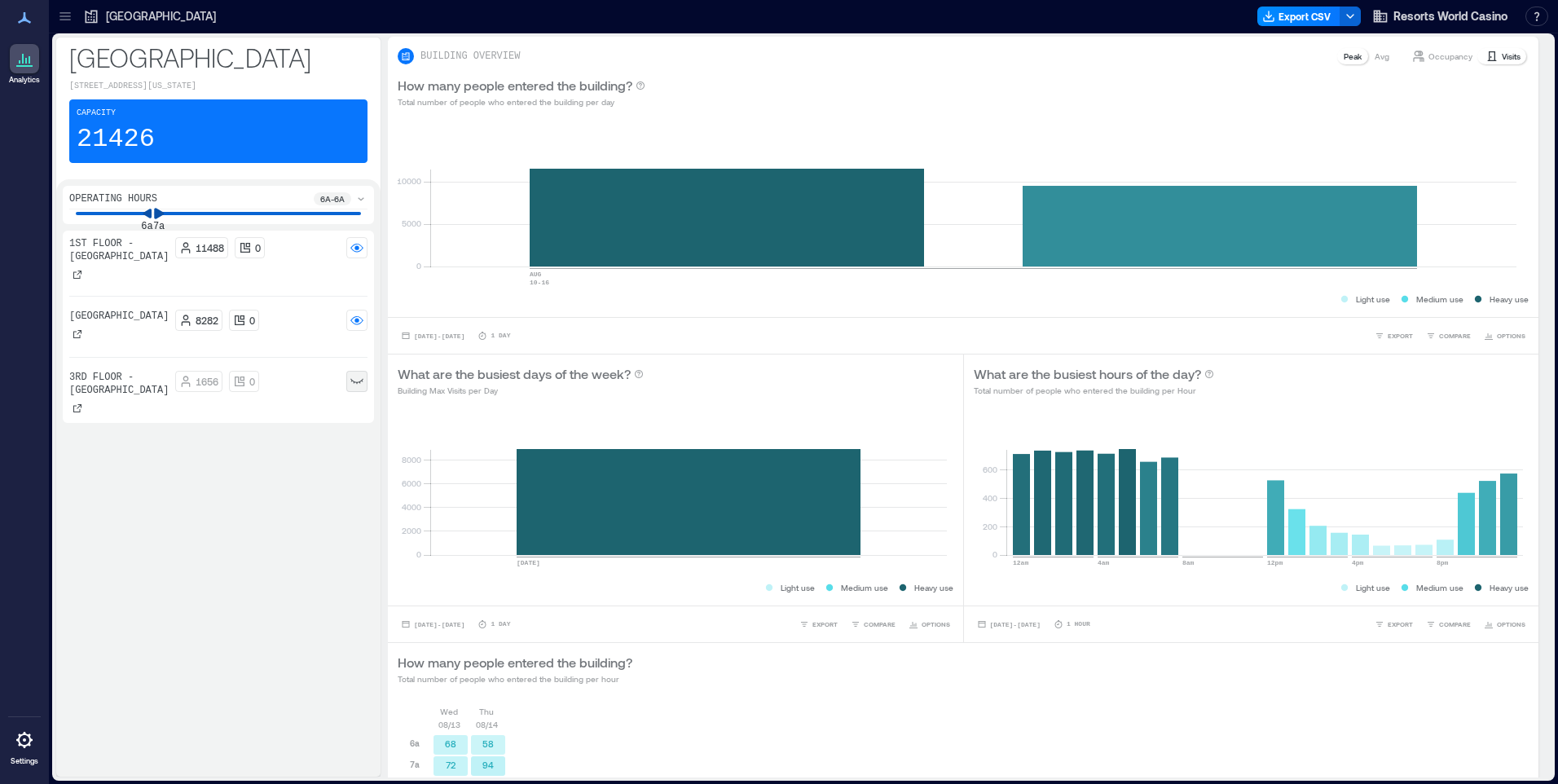
click at [164, 214] on div "6a 7a" at bounding box center [218, 214] width 286 height 2
click at [172, 214] on div "6a 8a" at bounding box center [218, 214] width 286 height 2
click at [182, 214] on icon at bounding box center [184, 213] width 10 height 10
click at [137, 211] on icon at bounding box center [136, 213] width 10 height 10
click at [1502, 55] on p "Visits" at bounding box center [1511, 56] width 19 height 13
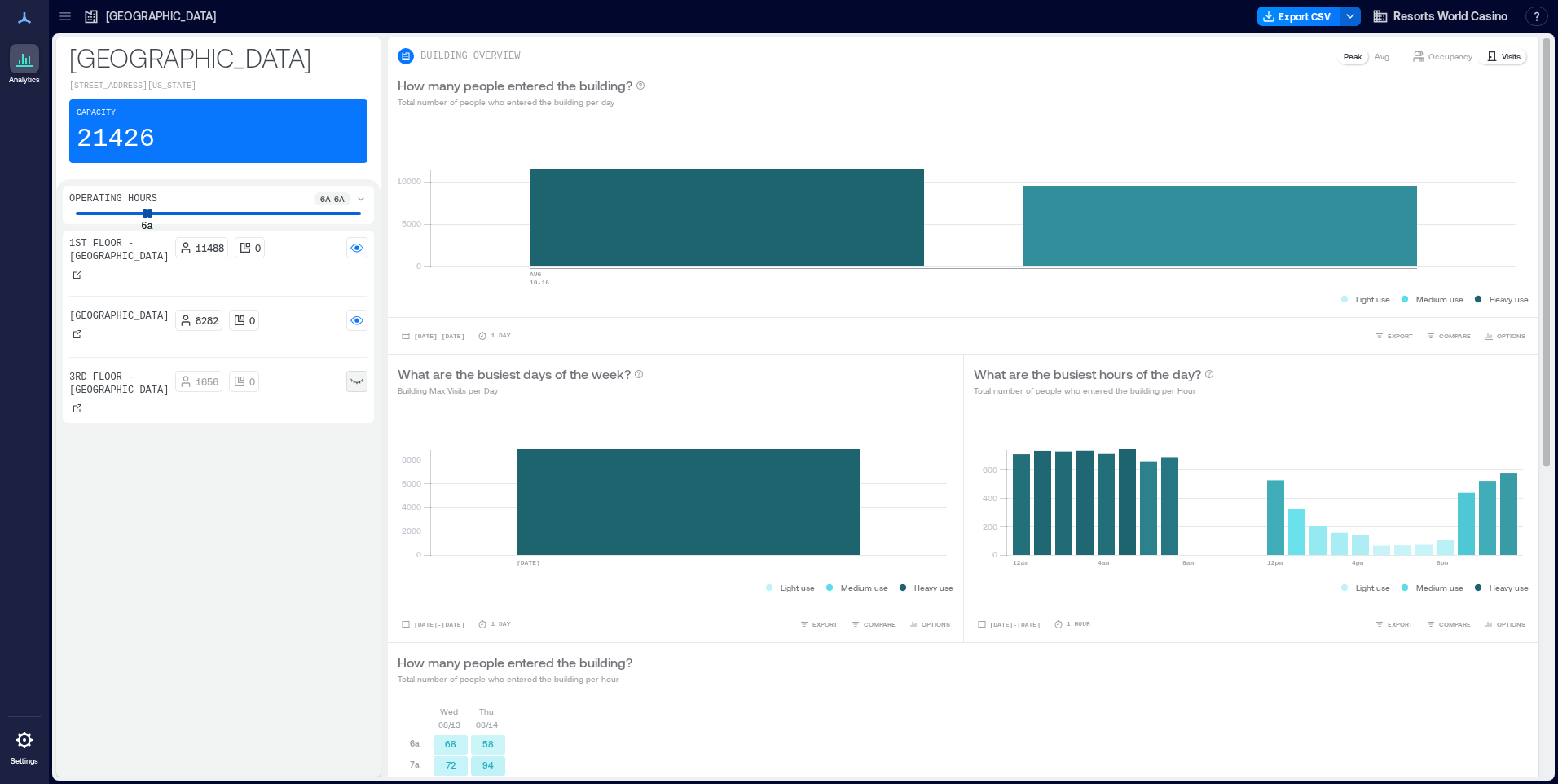
click at [1375, 55] on p "Avg" at bounding box center [1382, 56] width 14 height 13
click at [30, 53] on icon at bounding box center [24, 58] width 19 height 19
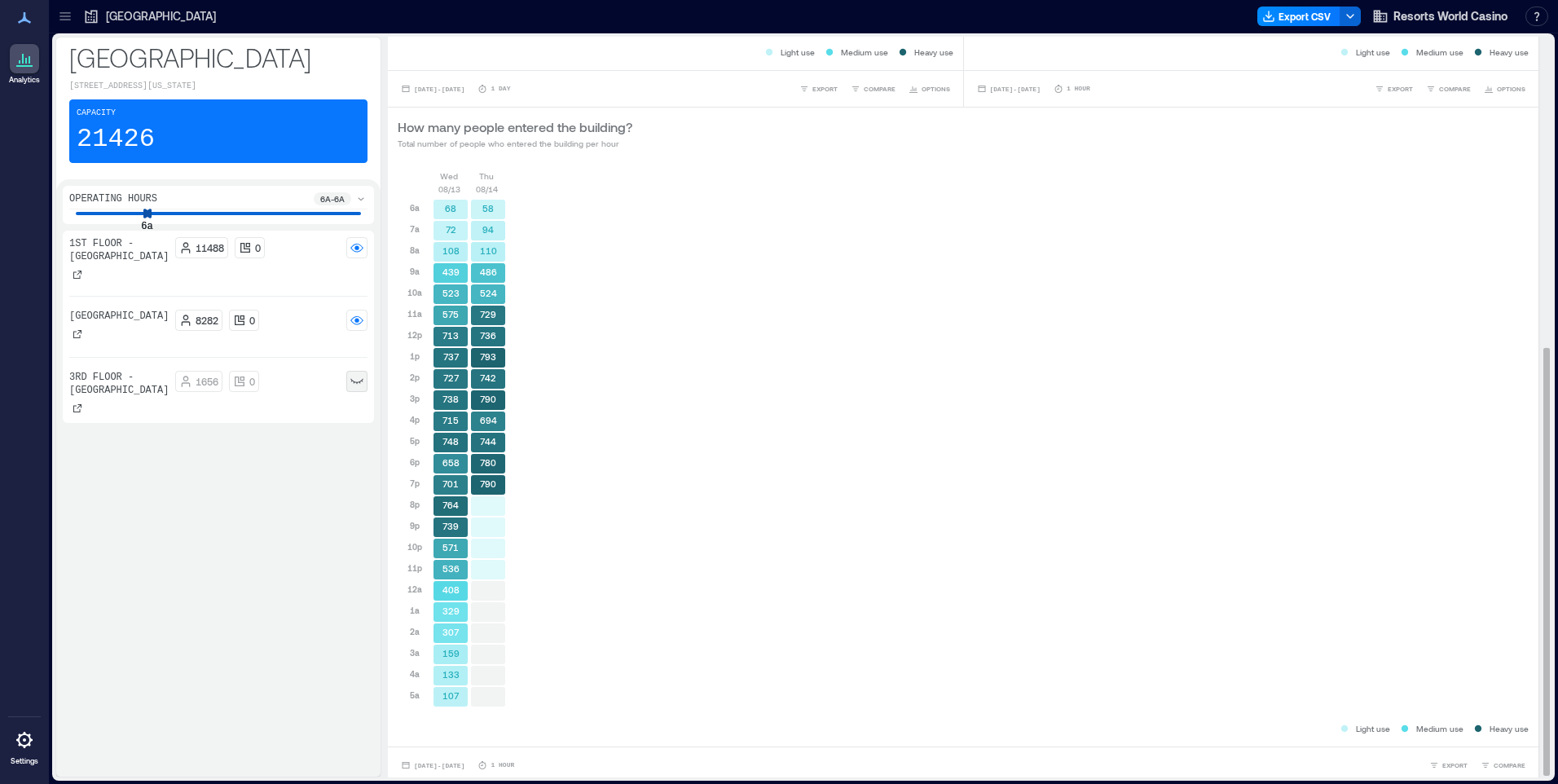
scroll to position [541, 0]
click at [20, 743] on icon at bounding box center [24, 739] width 16 height 16
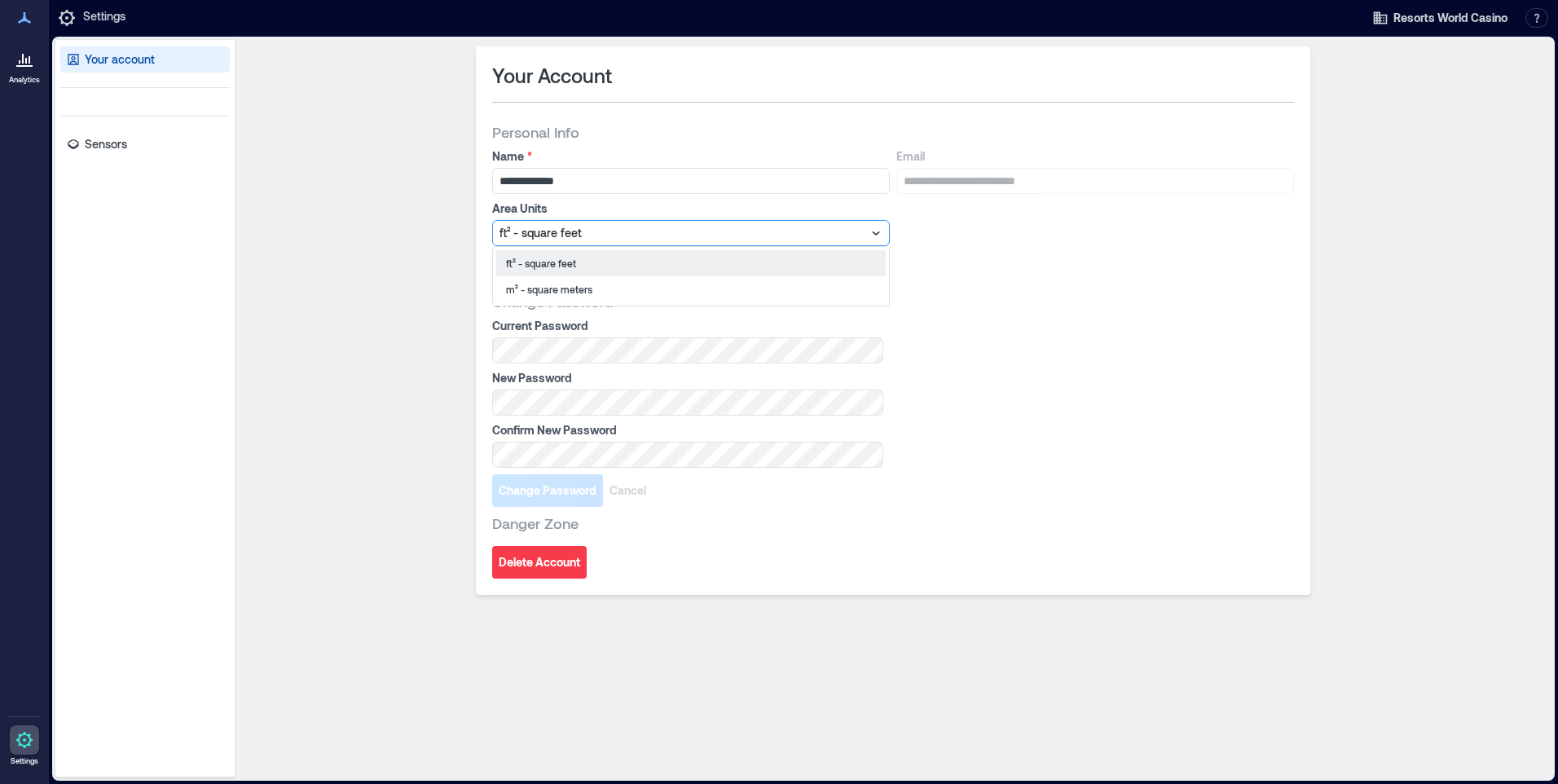
click at [878, 236] on icon at bounding box center [876, 232] width 16 height 16
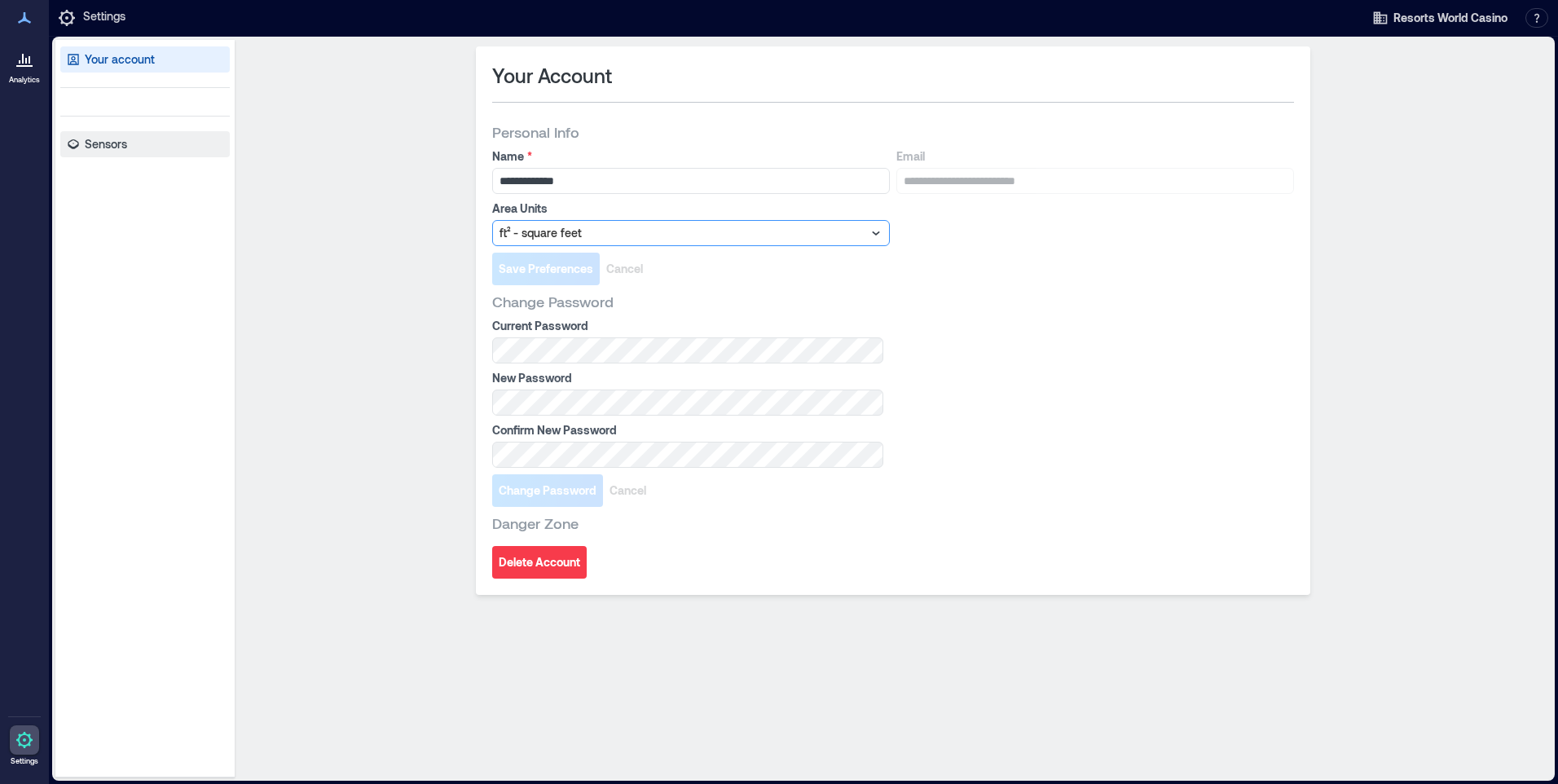
click at [87, 147] on p "Sensors" at bounding box center [106, 144] width 42 height 16
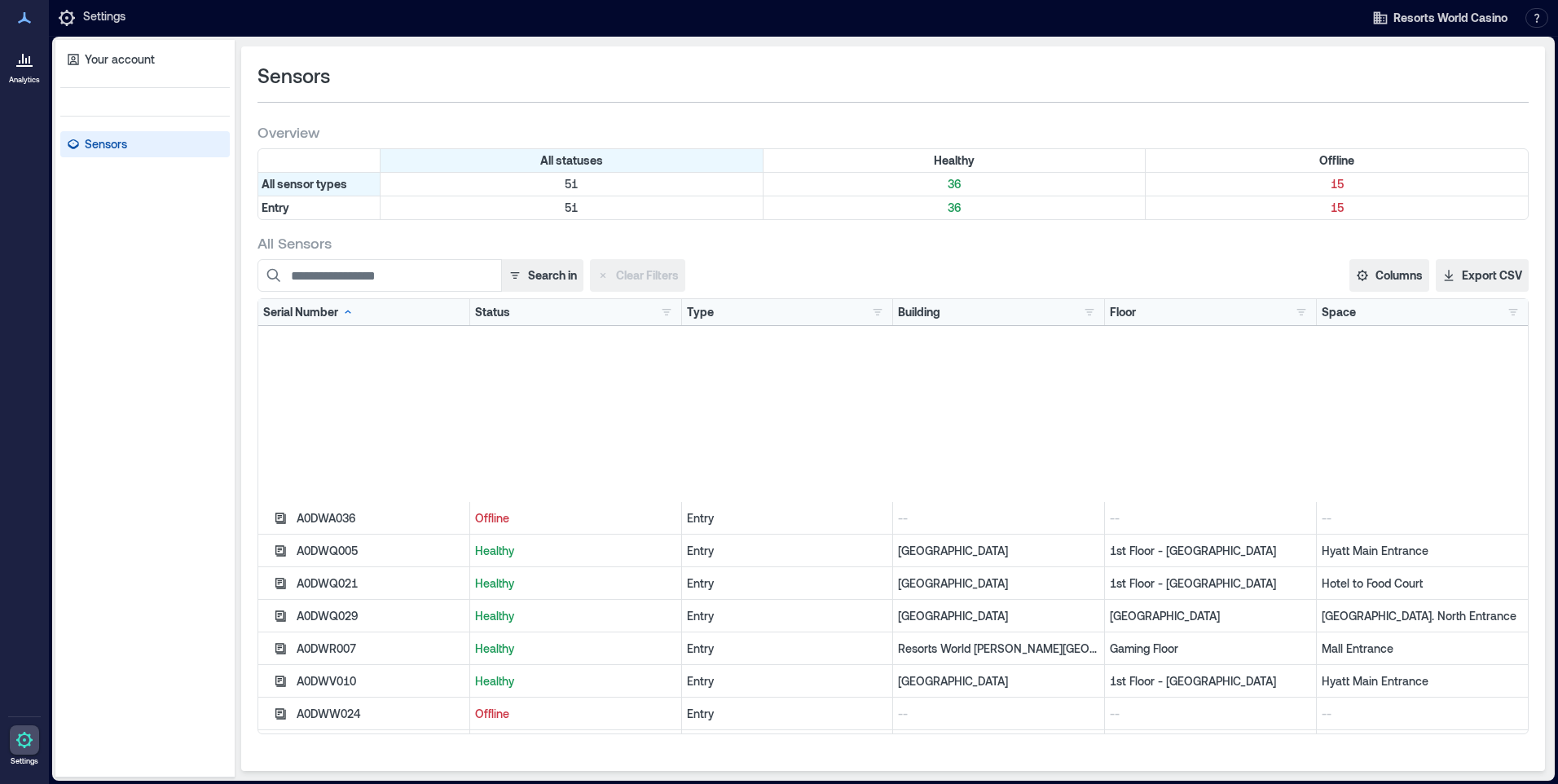
scroll to position [428, 0]
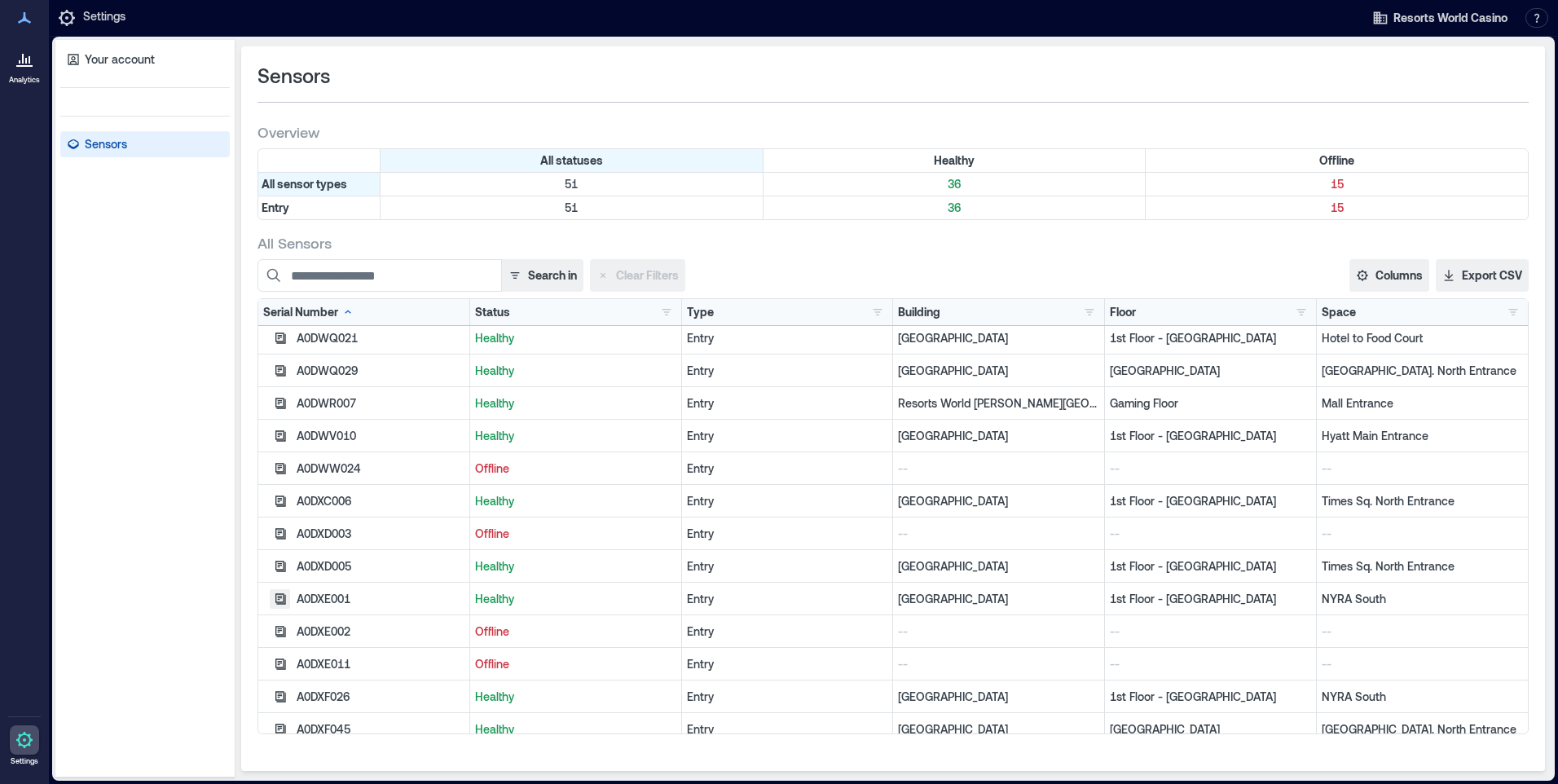
click at [281, 600] on icon "button" at bounding box center [280, 598] width 13 height 13
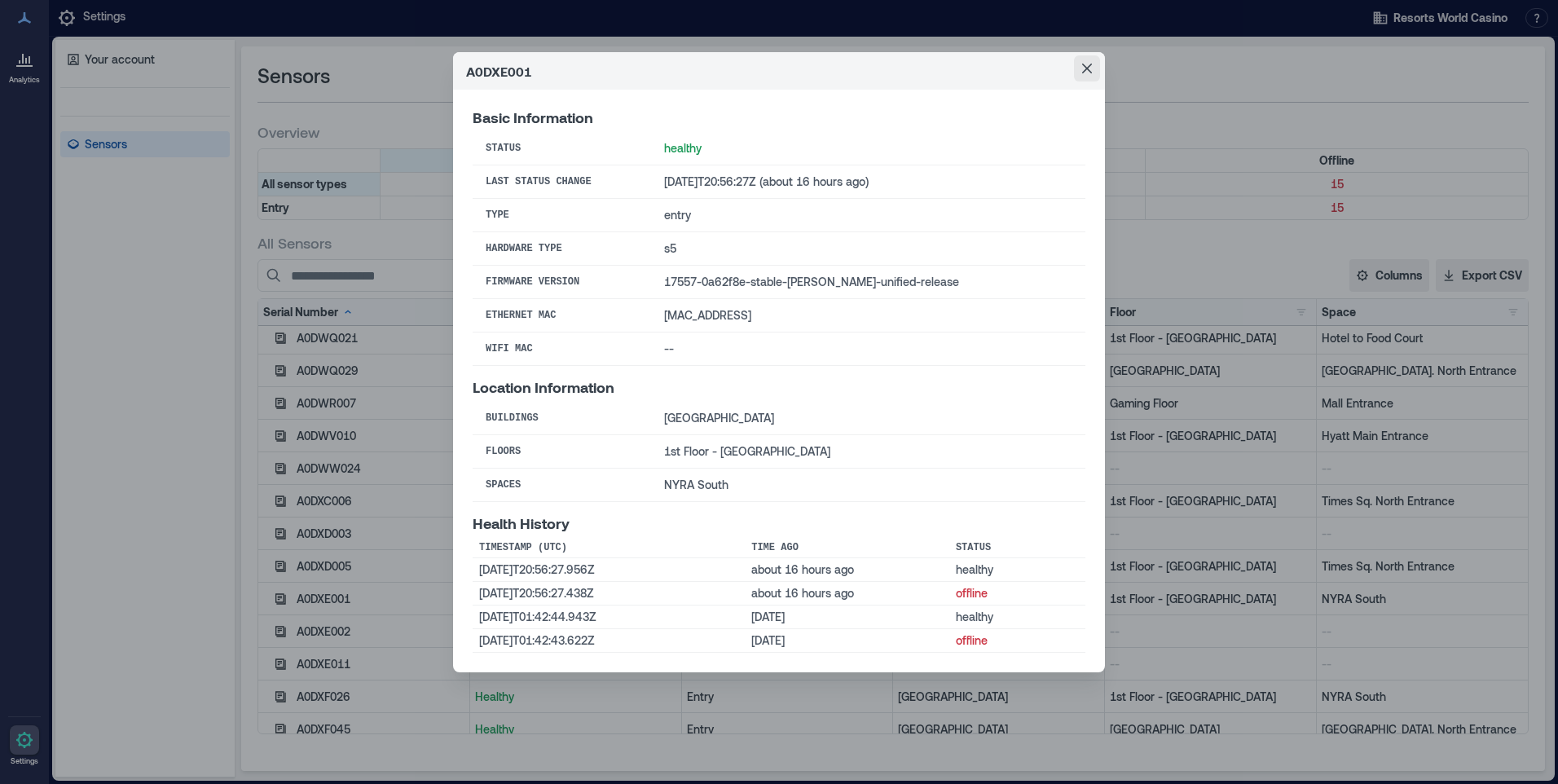
click at [1097, 65] on button "Close" at bounding box center [1087, 68] width 26 height 26
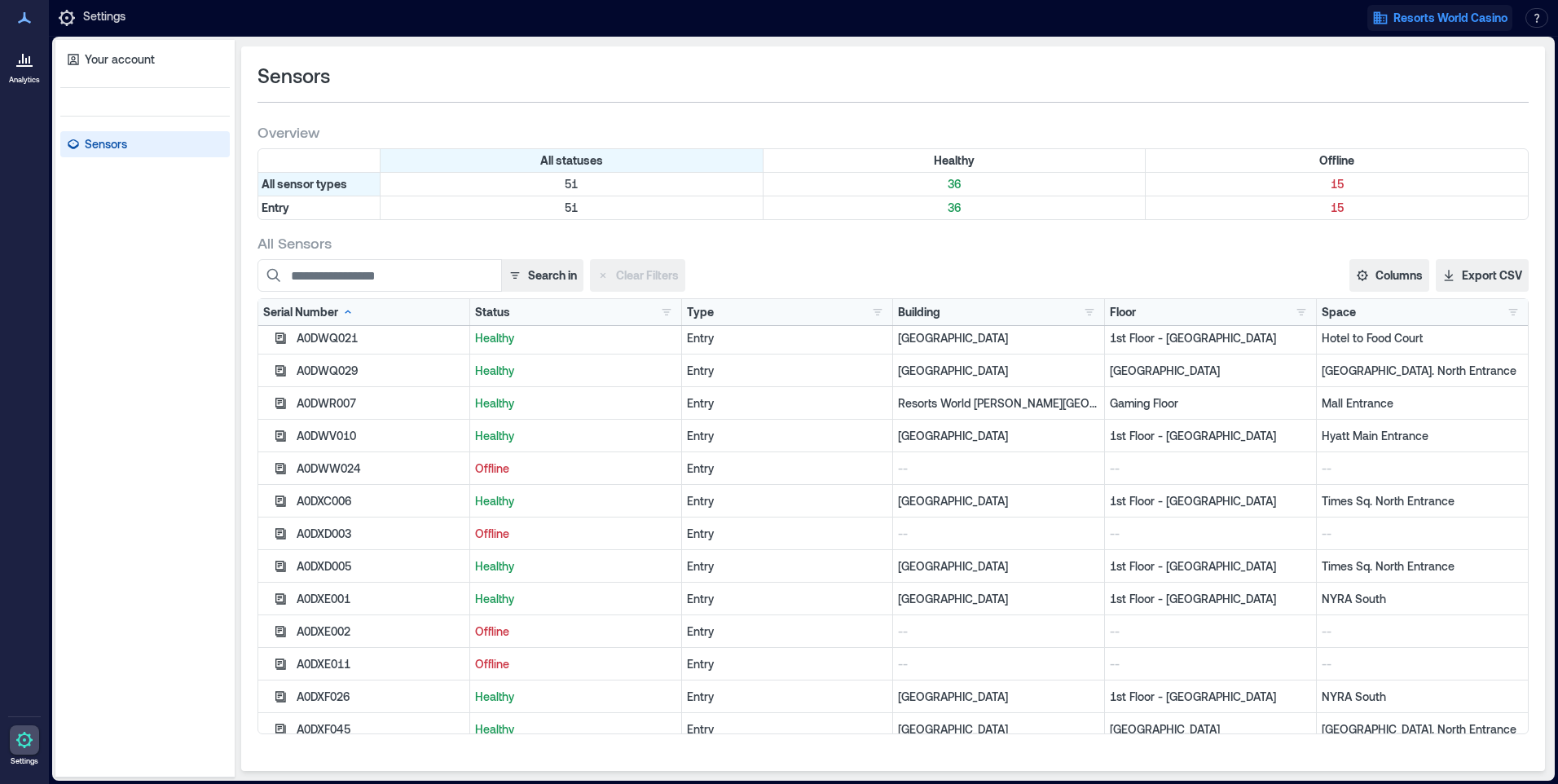
click at [1466, 21] on span "Resorts World Casino" at bounding box center [1450, 18] width 114 height 16
click at [1216, 23] on div at bounding box center [746, 18] width 1217 height 30
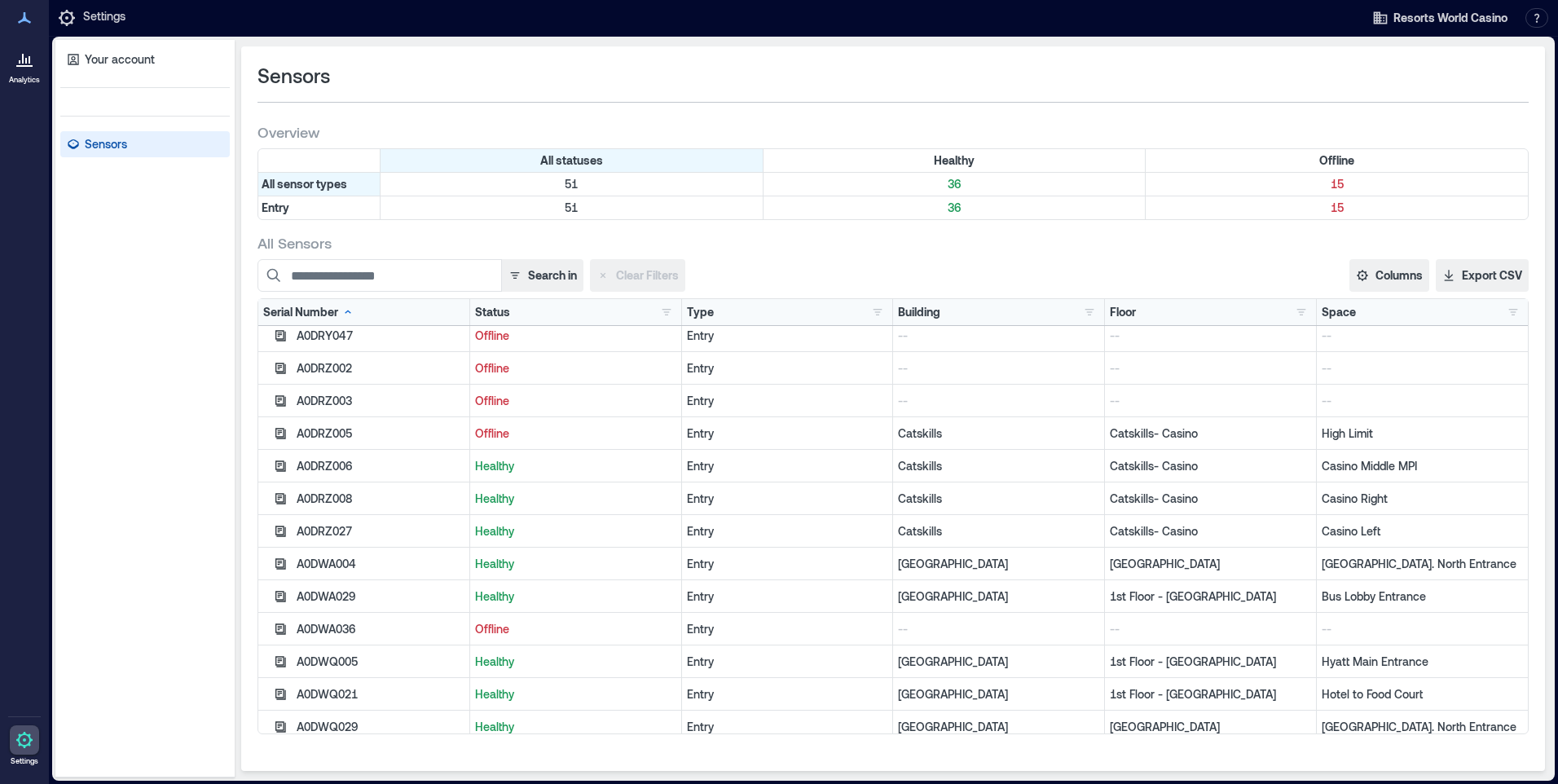
scroll to position [0, 0]
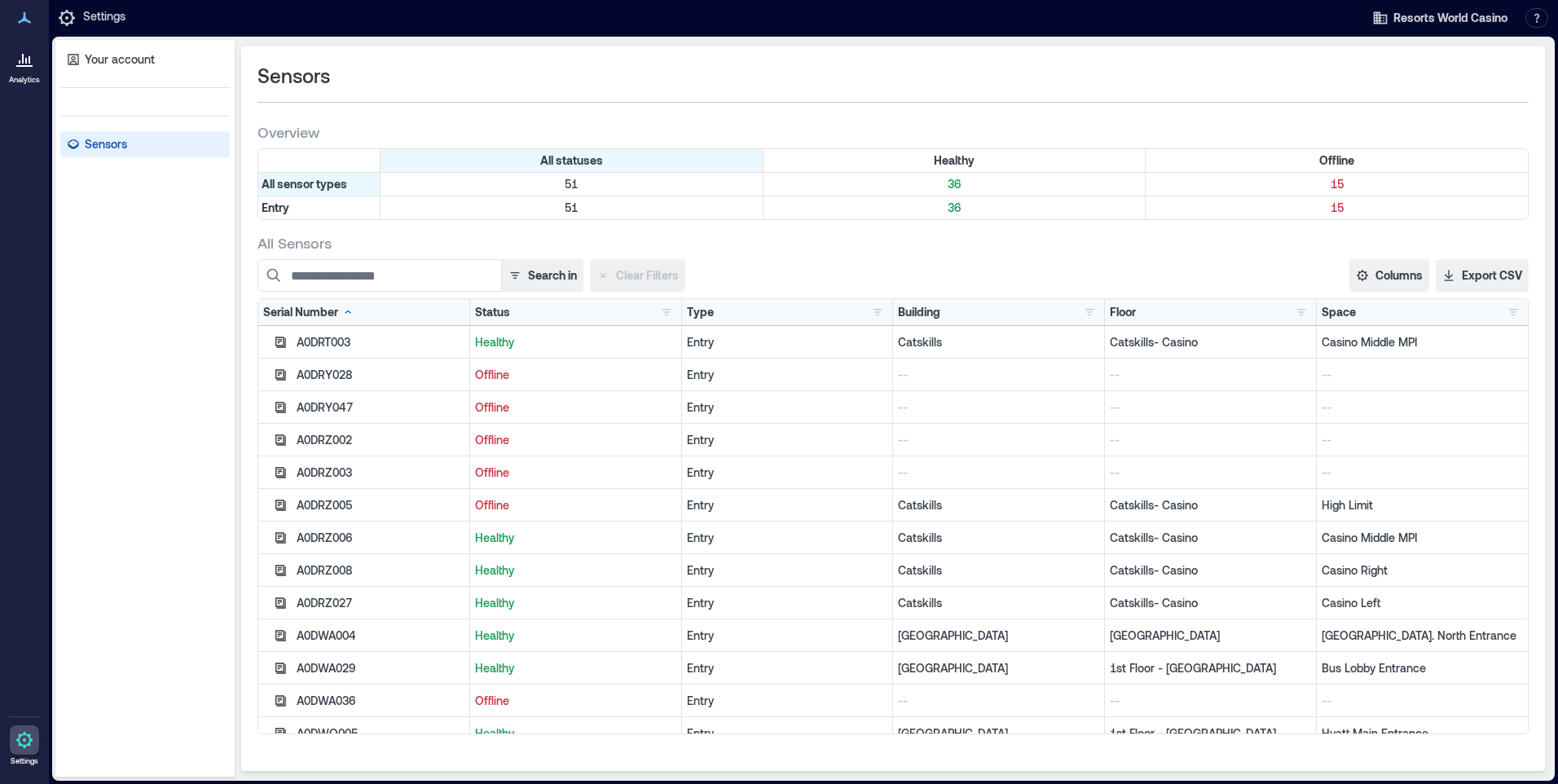
click at [24, 21] on icon at bounding box center [24, 18] width 19 height 19
click at [19, 17] on icon at bounding box center [24, 18] width 19 height 19
click at [115, 15] on p "Settings" at bounding box center [104, 18] width 42 height 19
click at [31, 739] on icon at bounding box center [24, 739] width 16 height 16
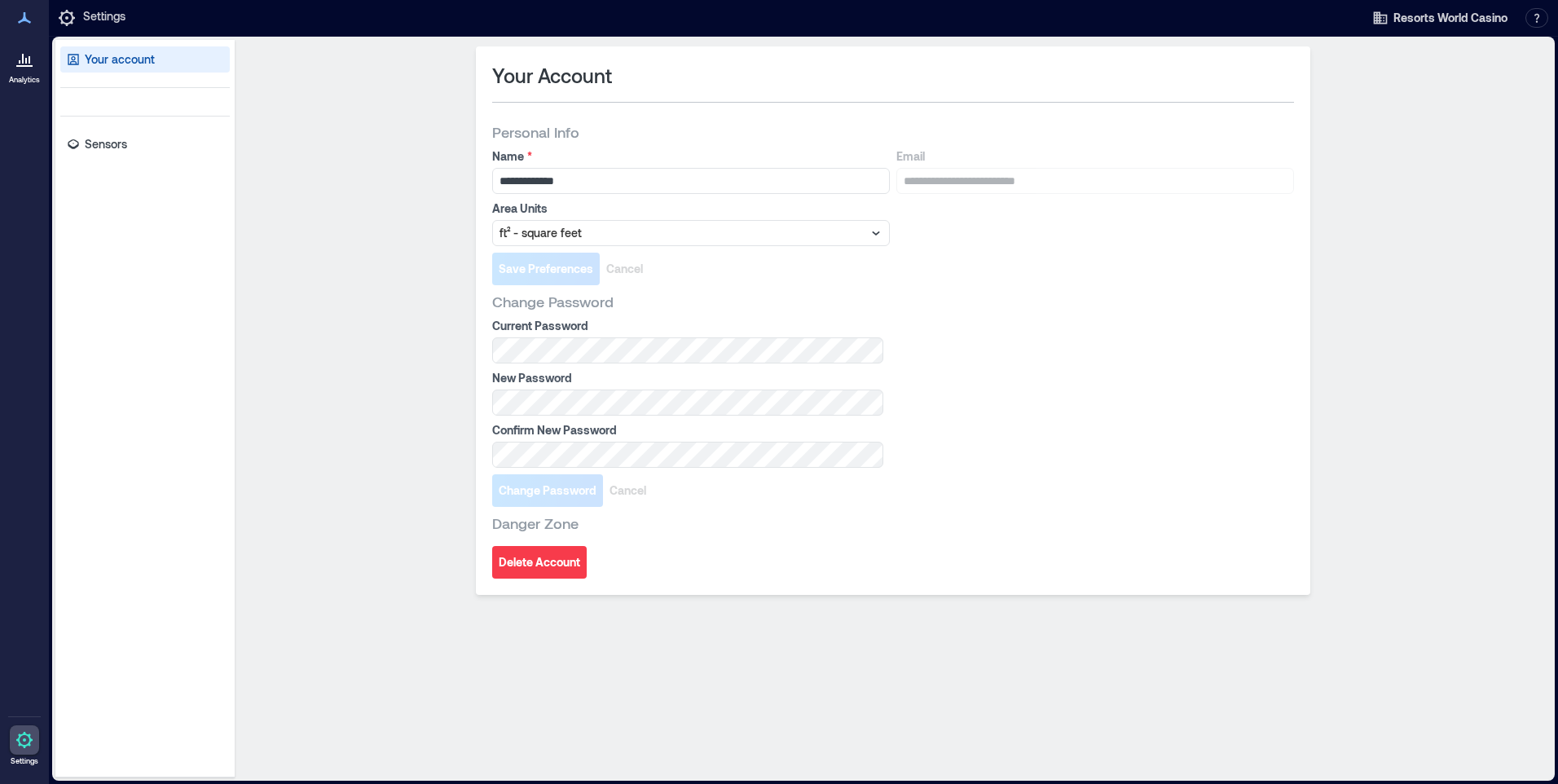
click at [27, 68] on icon at bounding box center [24, 58] width 19 height 19
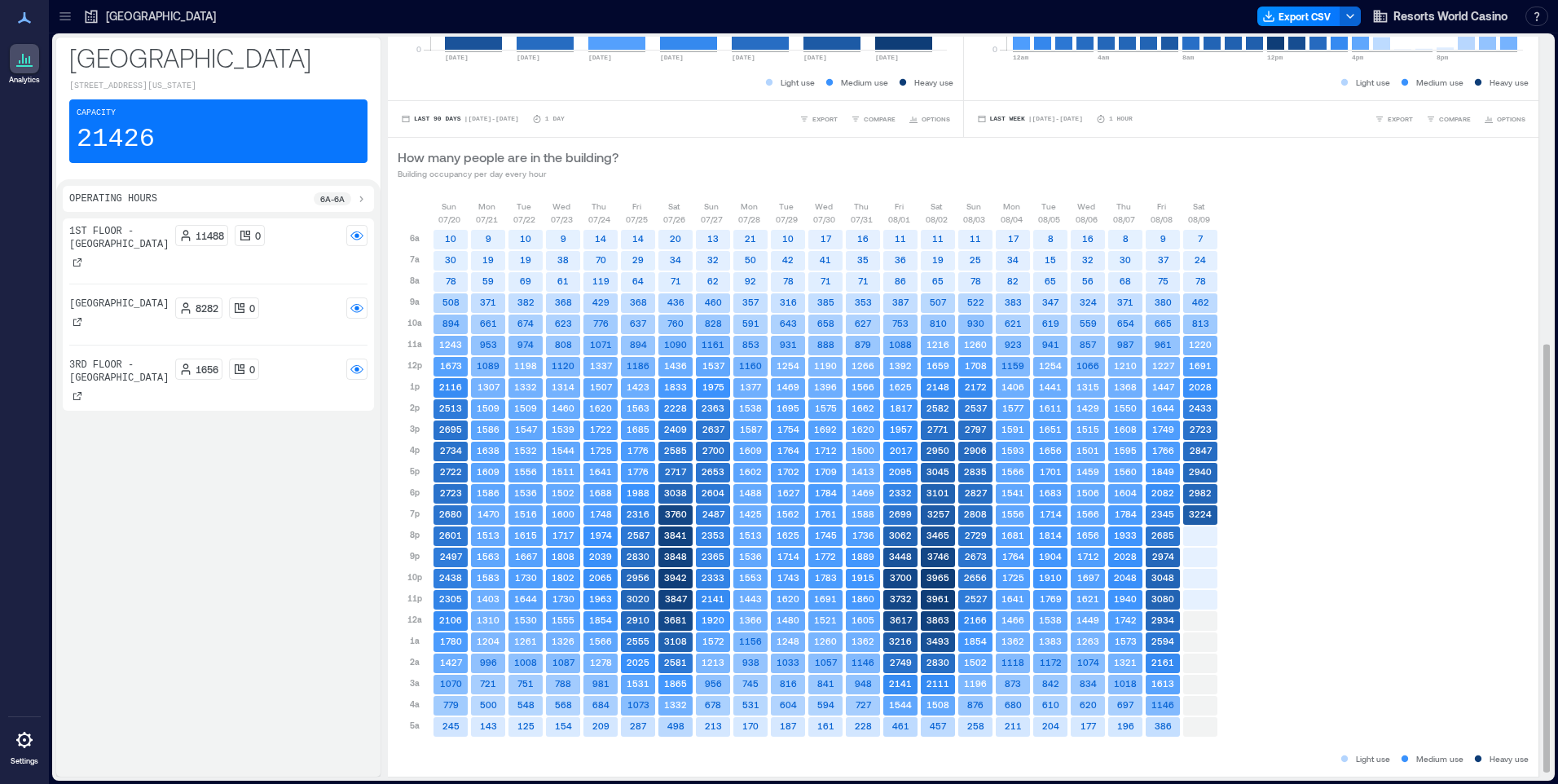
scroll to position [541, 0]
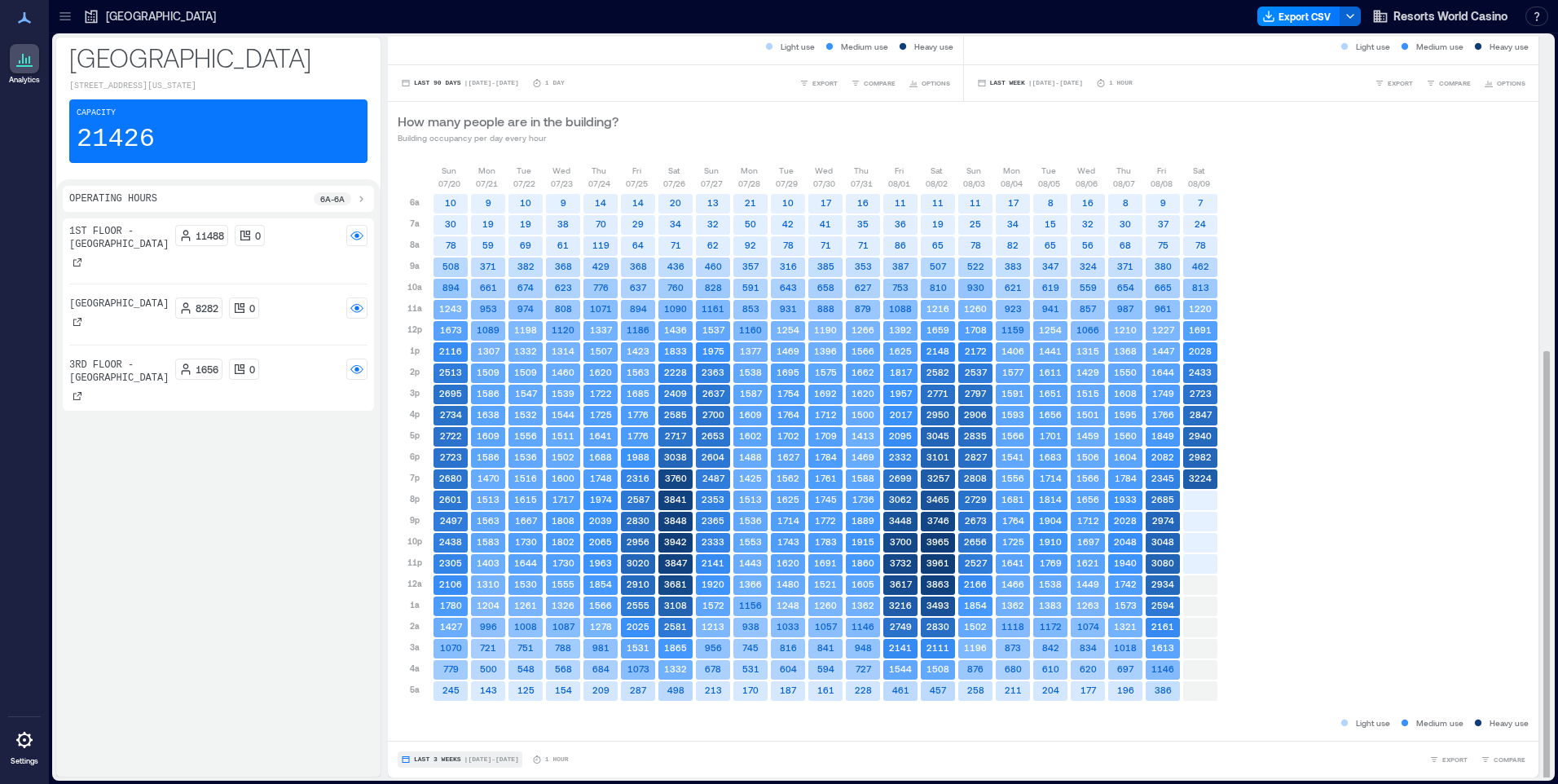
click at [439, 759] on span "Last 3 Weeks" at bounding box center [437, 759] width 47 height 0
click at [451, 665] on span "Last 7 Days" at bounding box center [439, 665] width 53 height 11
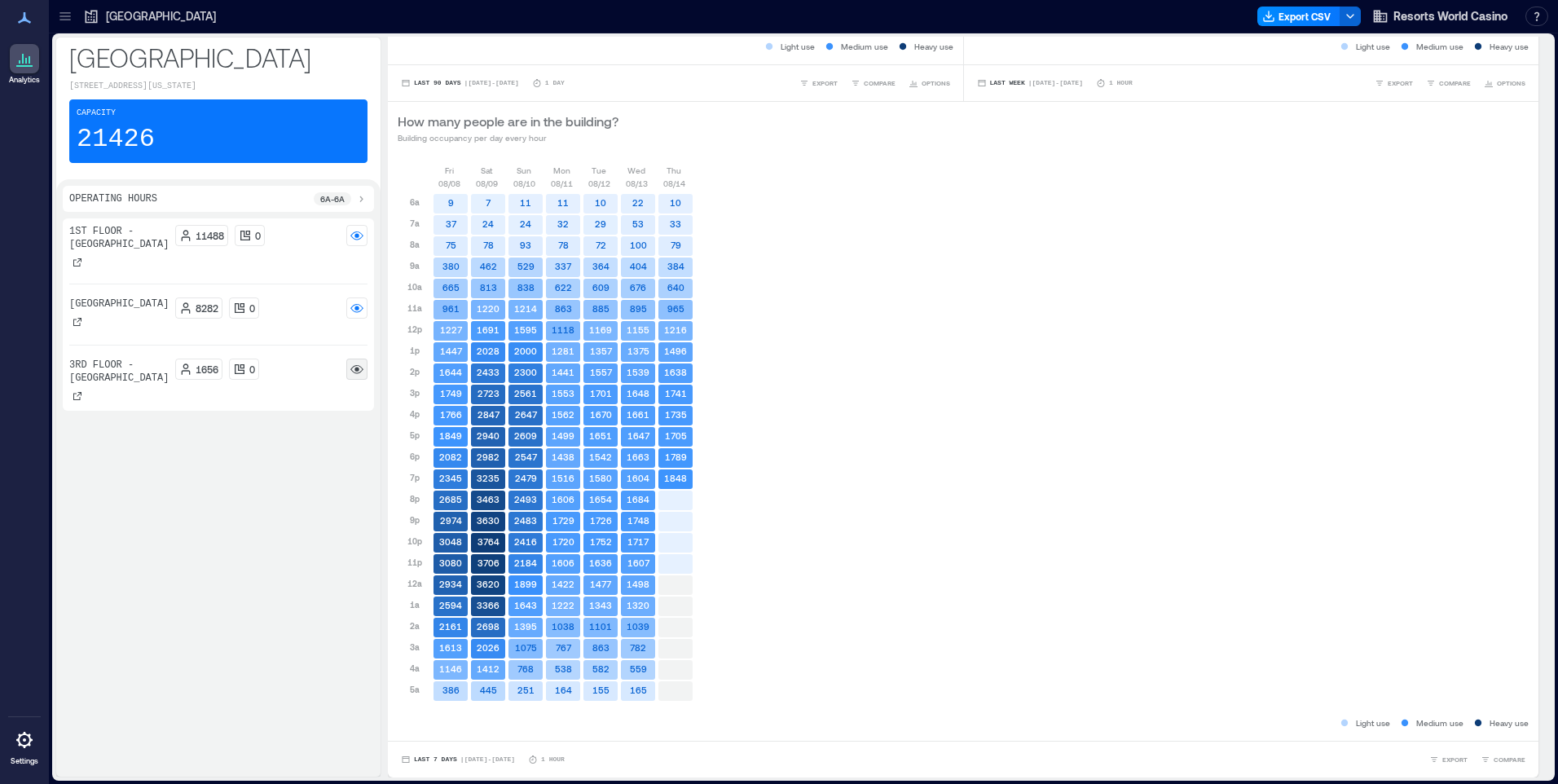
click at [360, 375] on rect at bounding box center [356, 369] width 13 height 13
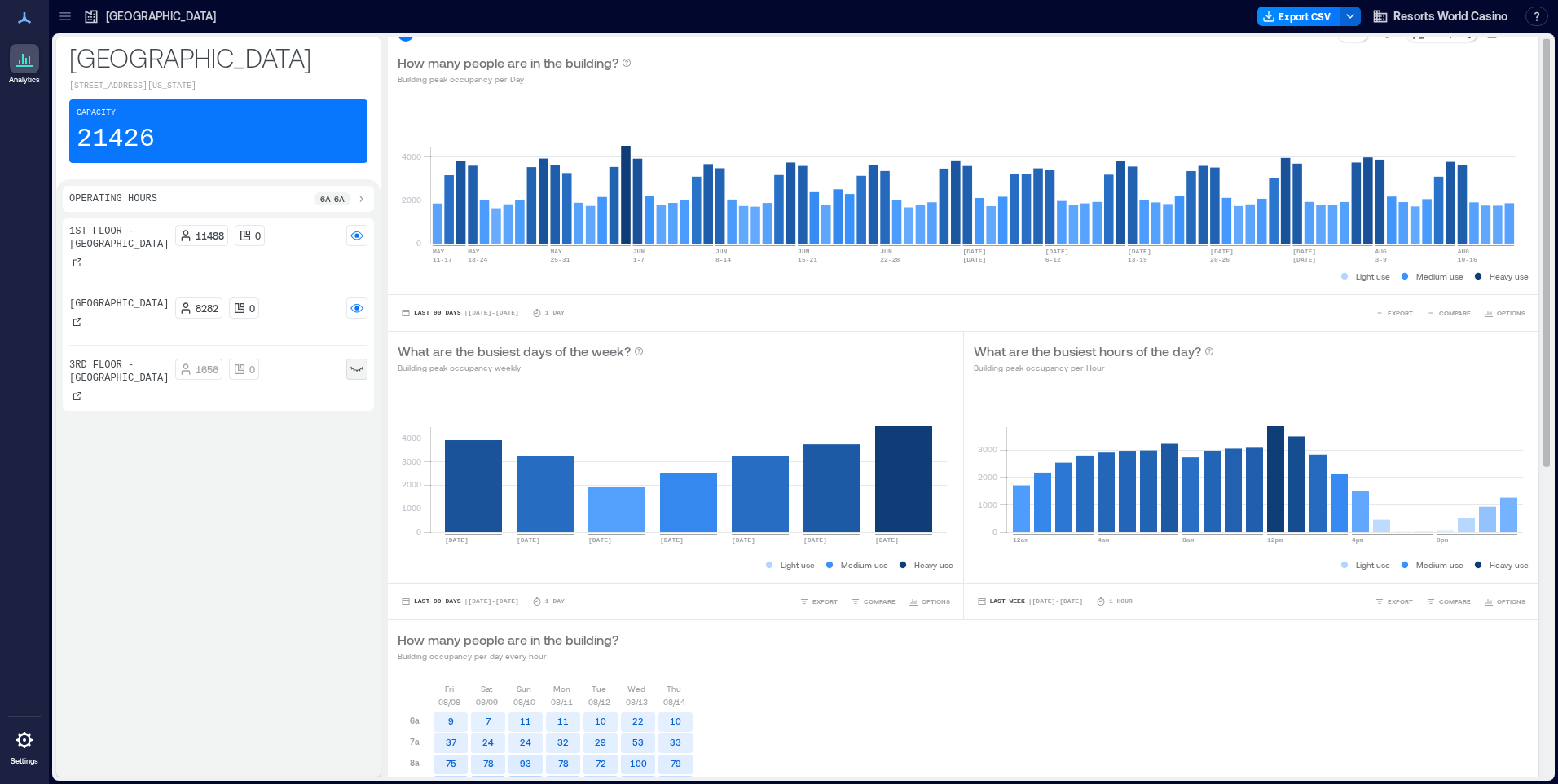
scroll to position [0, 0]
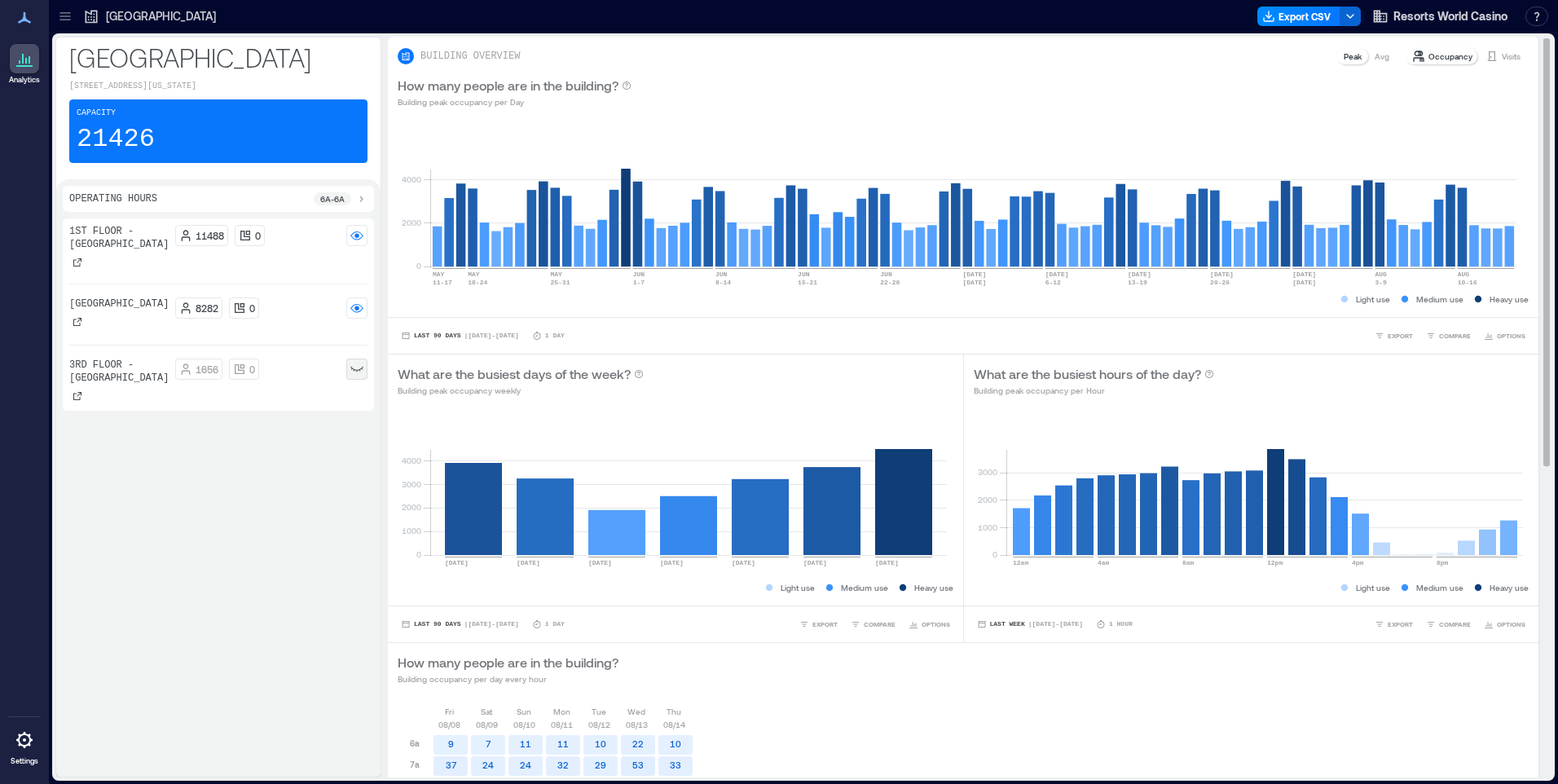
click at [1502, 57] on p "Visits" at bounding box center [1511, 56] width 19 height 13
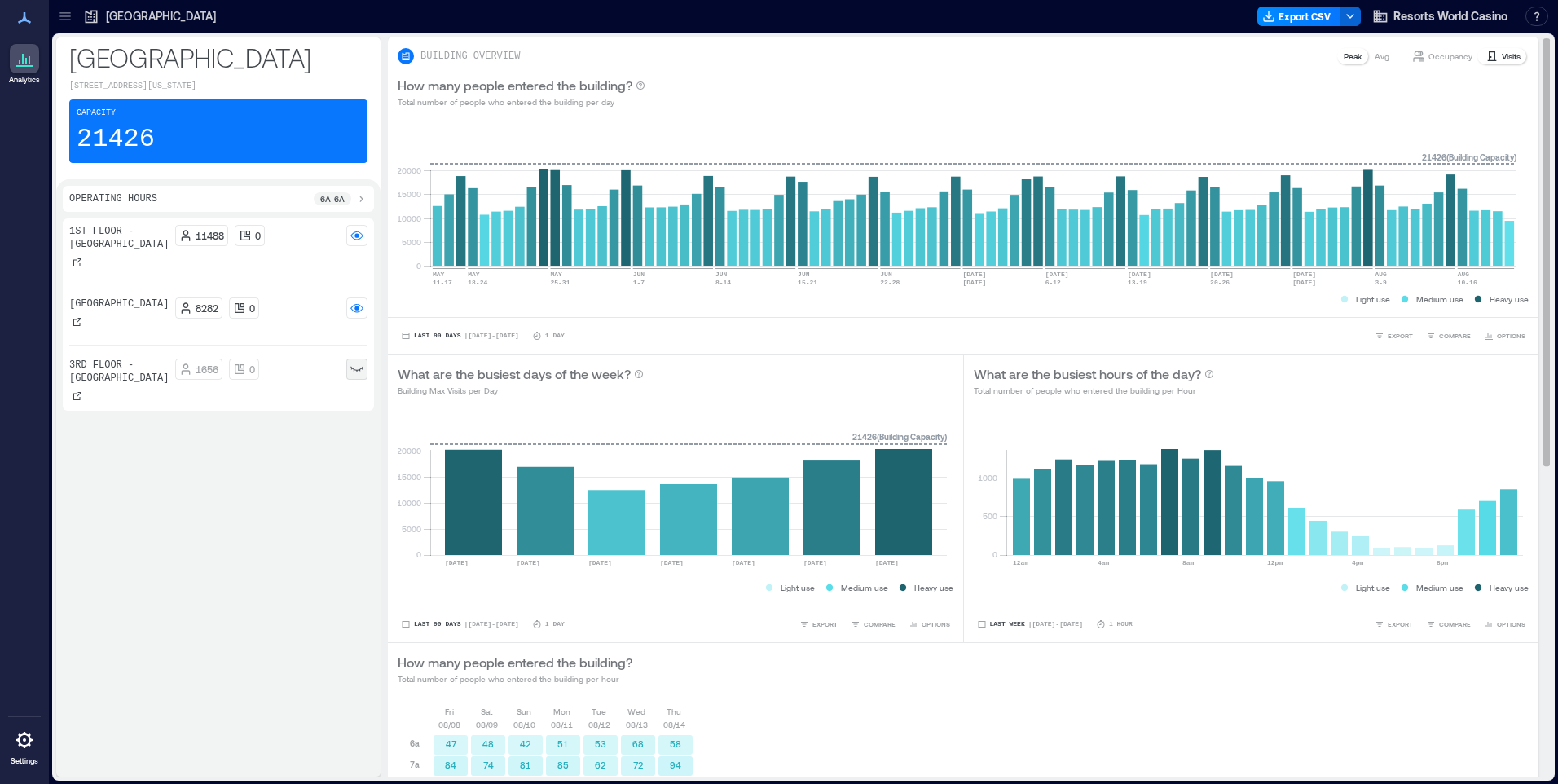
click at [1428, 58] on p "Occupancy" at bounding box center [1450, 56] width 44 height 13
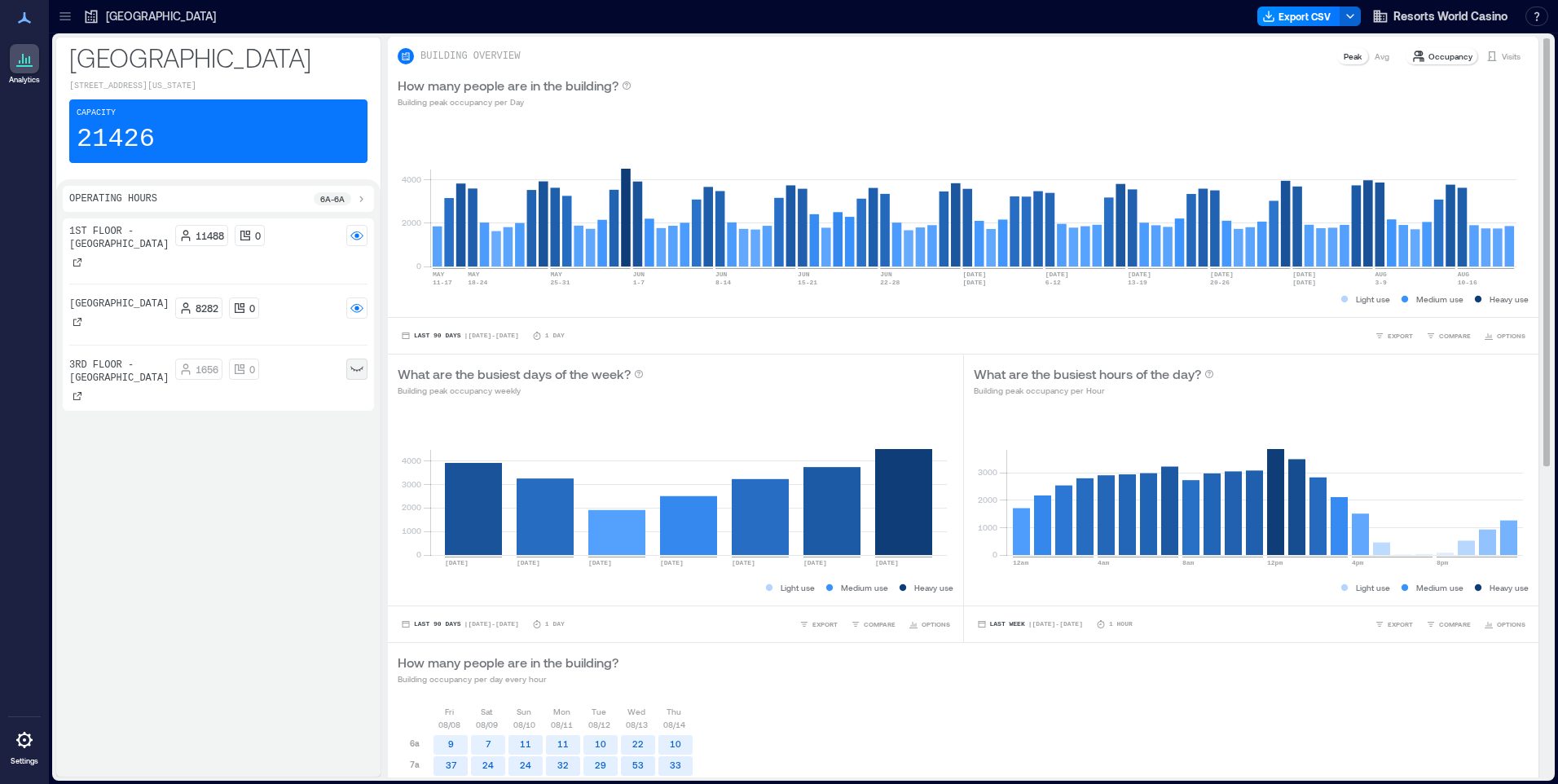
click at [1509, 56] on div "Visits" at bounding box center [1503, 56] width 48 height 16
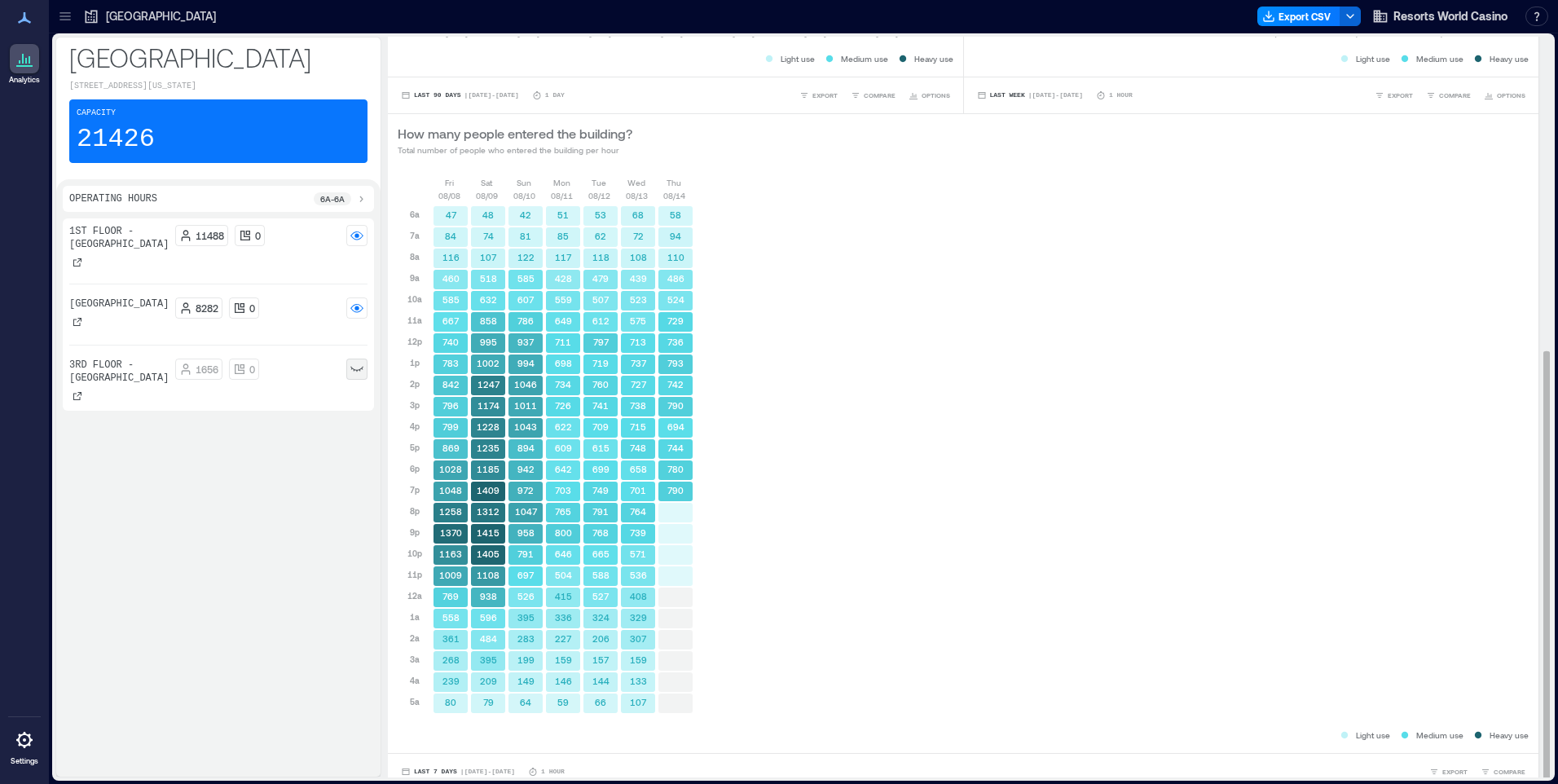
scroll to position [541, 0]
